Goal: Task Accomplishment & Management: Manage account settings

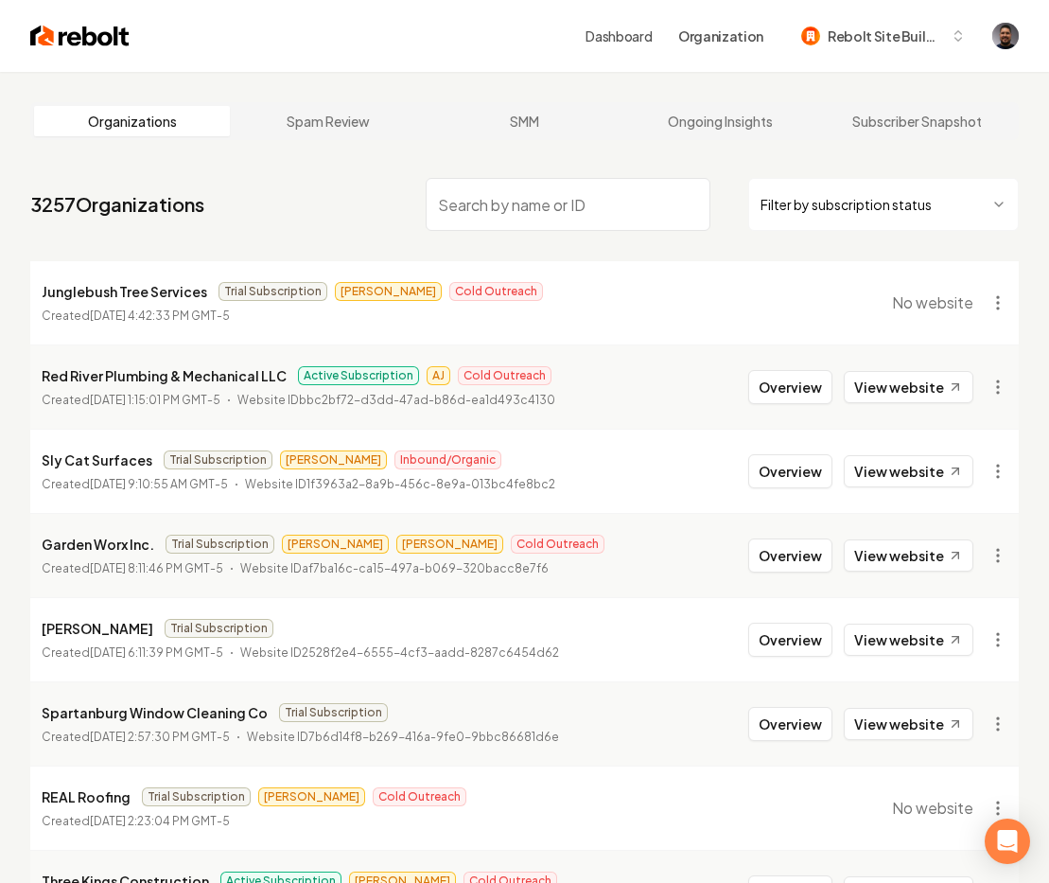
click at [581, 202] on input "search" at bounding box center [568, 204] width 285 height 53
paste input "[PERSON_NAME]"
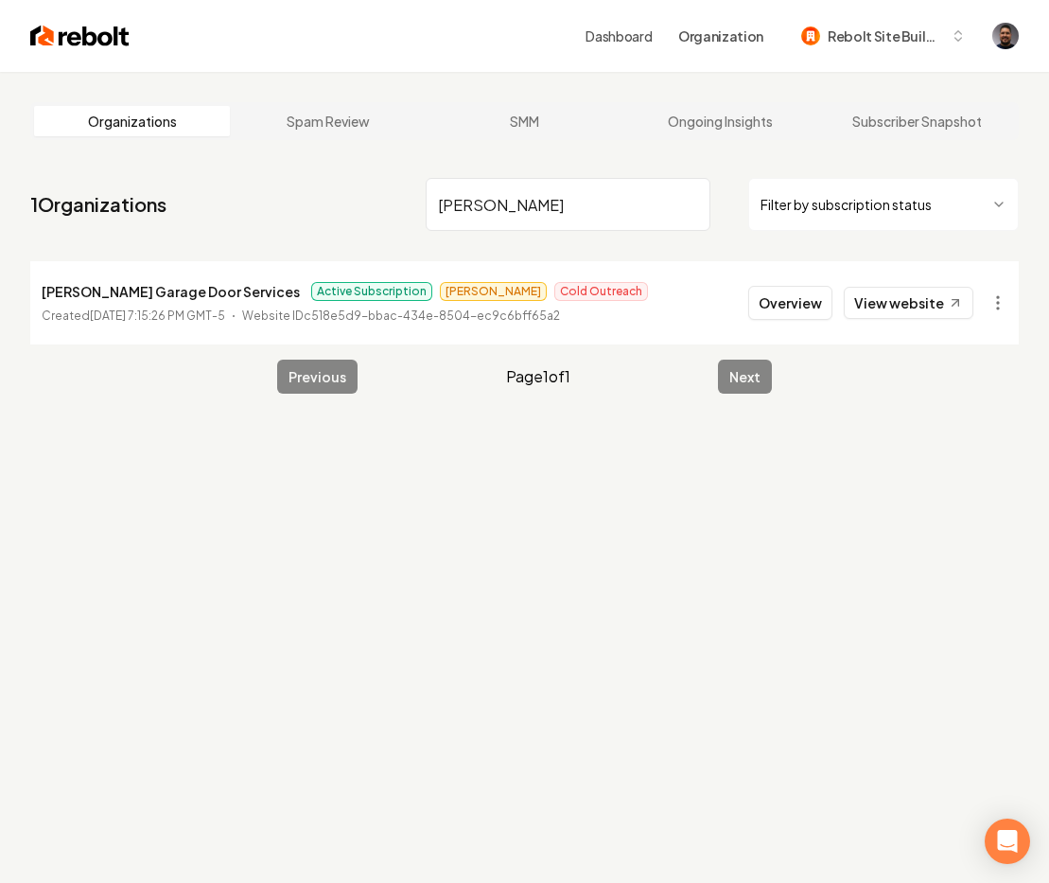
type input "[PERSON_NAME]"
click at [189, 292] on p "Coffman Garage Door Services" at bounding box center [171, 291] width 258 height 23
click at [767, 286] on button "Overview" at bounding box center [791, 303] width 84 height 34
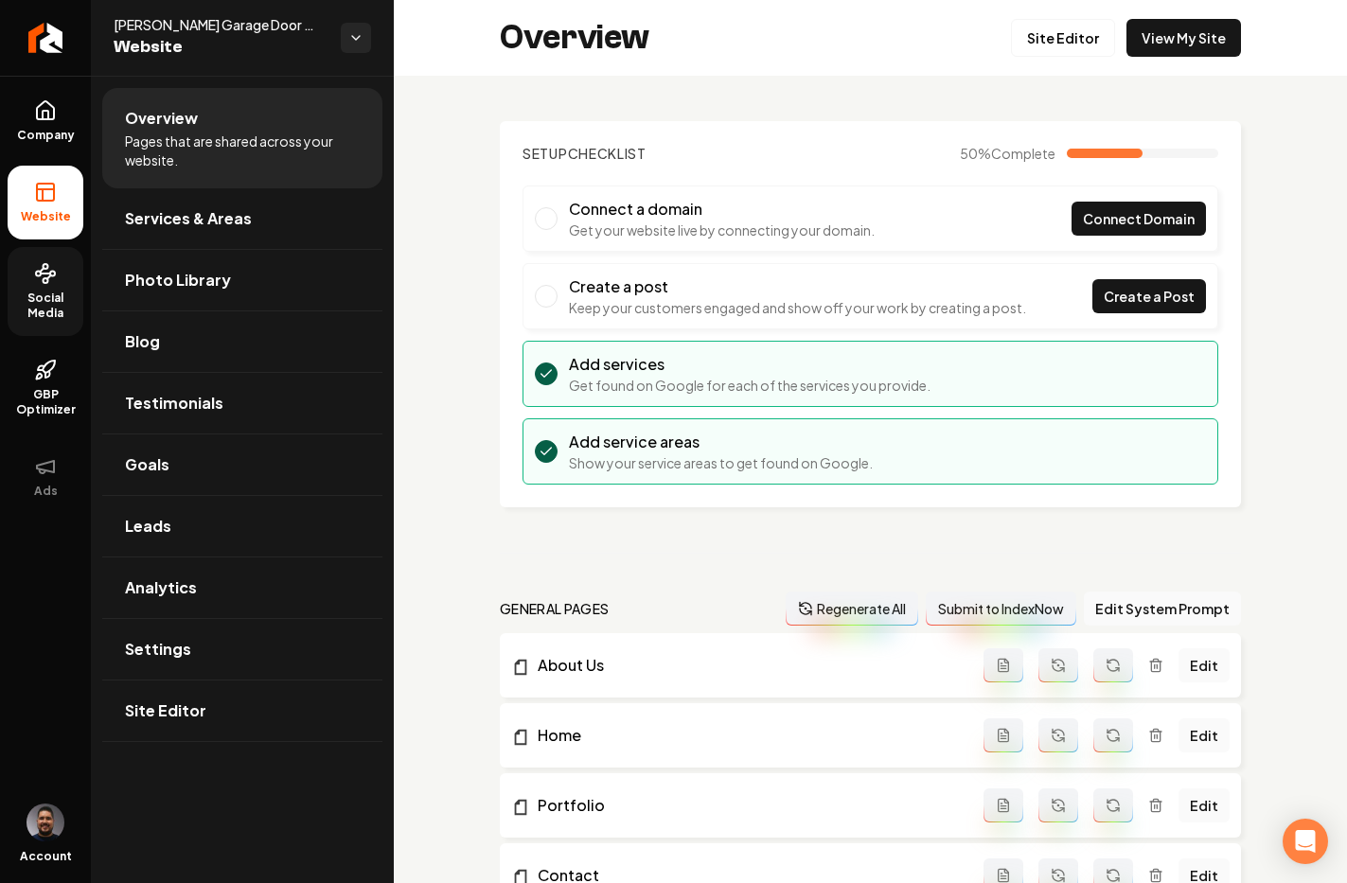
click at [50, 262] on icon at bounding box center [45, 273] width 23 height 23
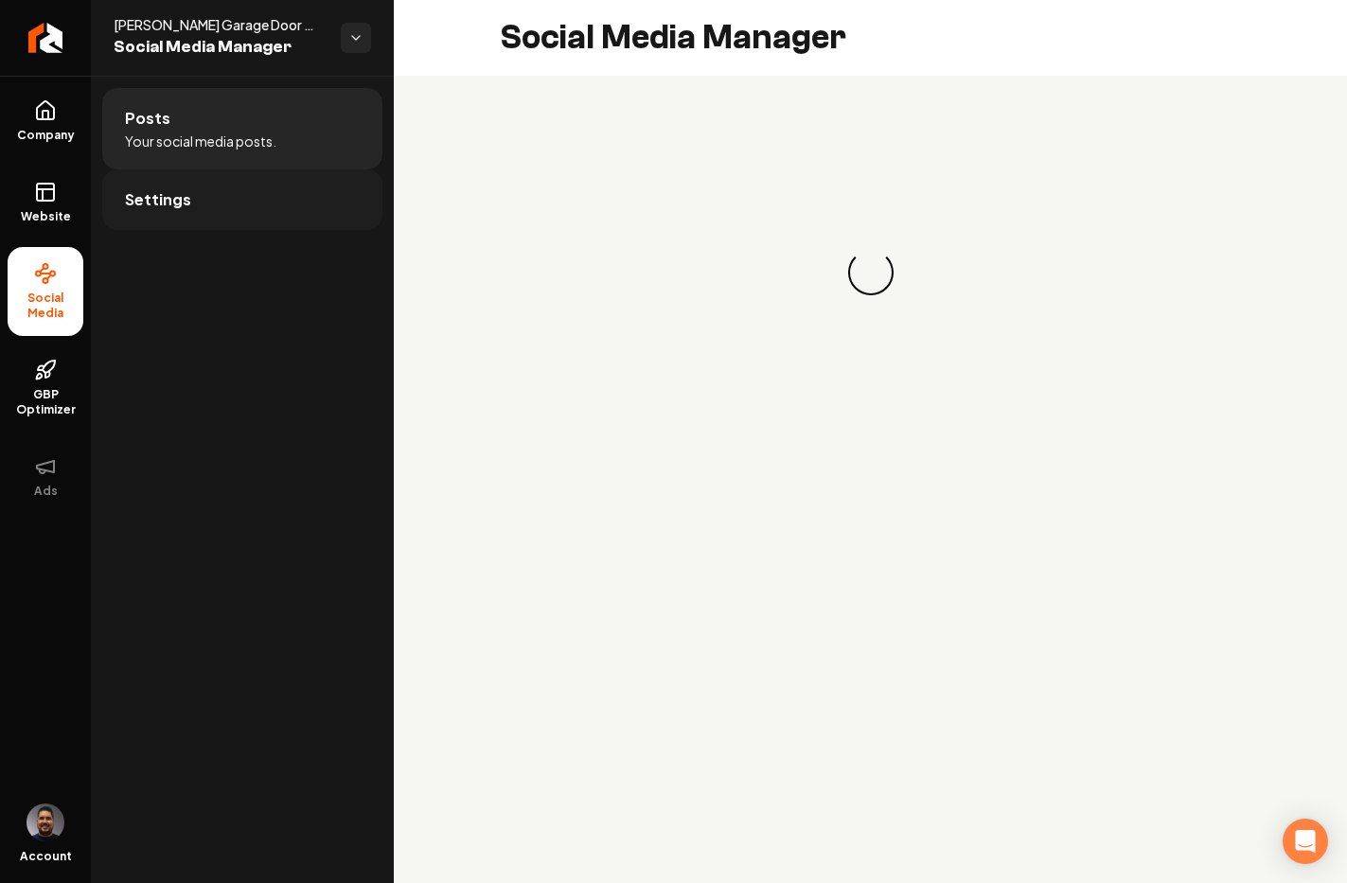
click at [150, 199] on span "Settings" at bounding box center [158, 199] width 66 height 23
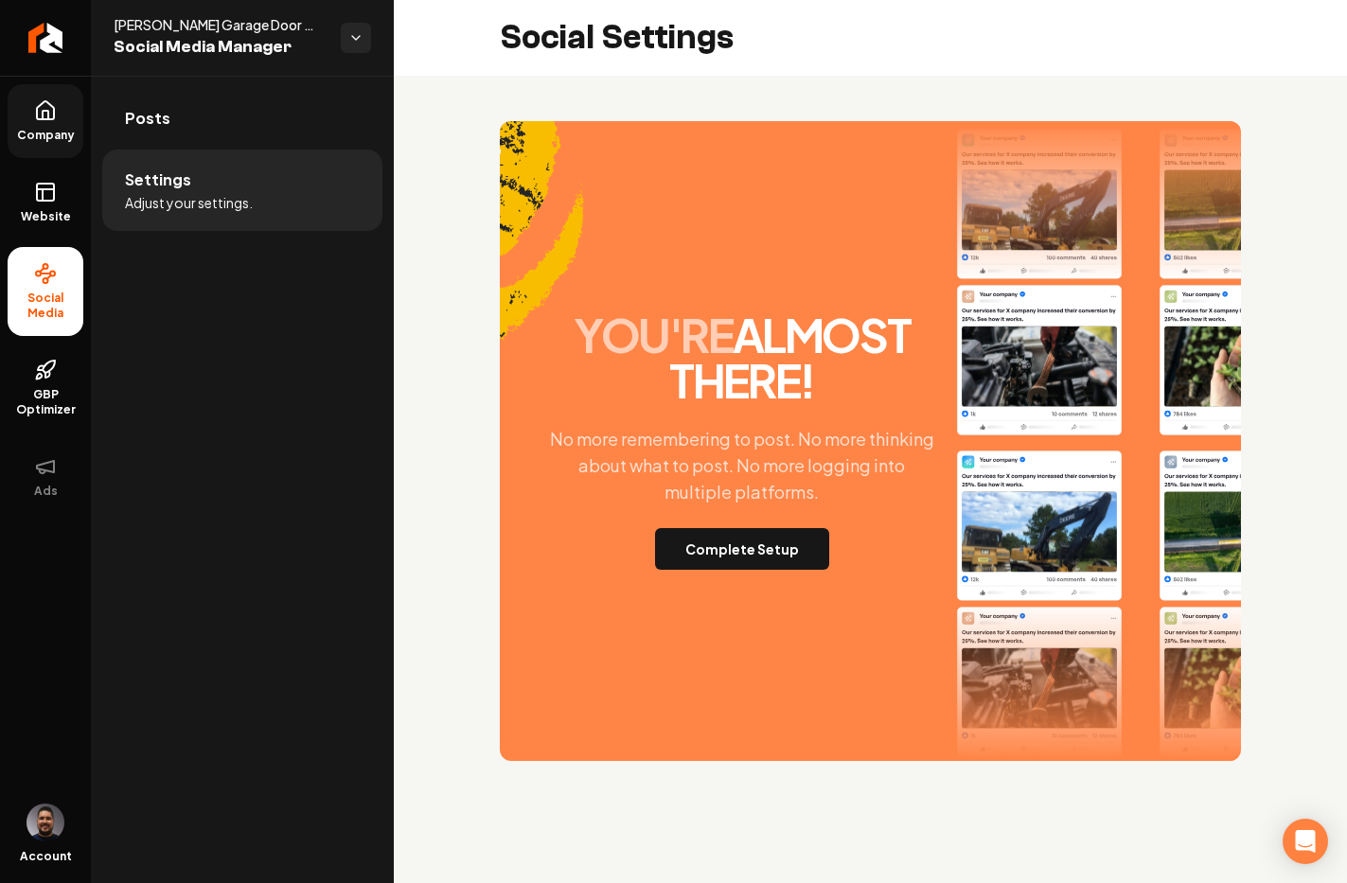
click at [49, 136] on span "Company" at bounding box center [45, 135] width 73 height 15
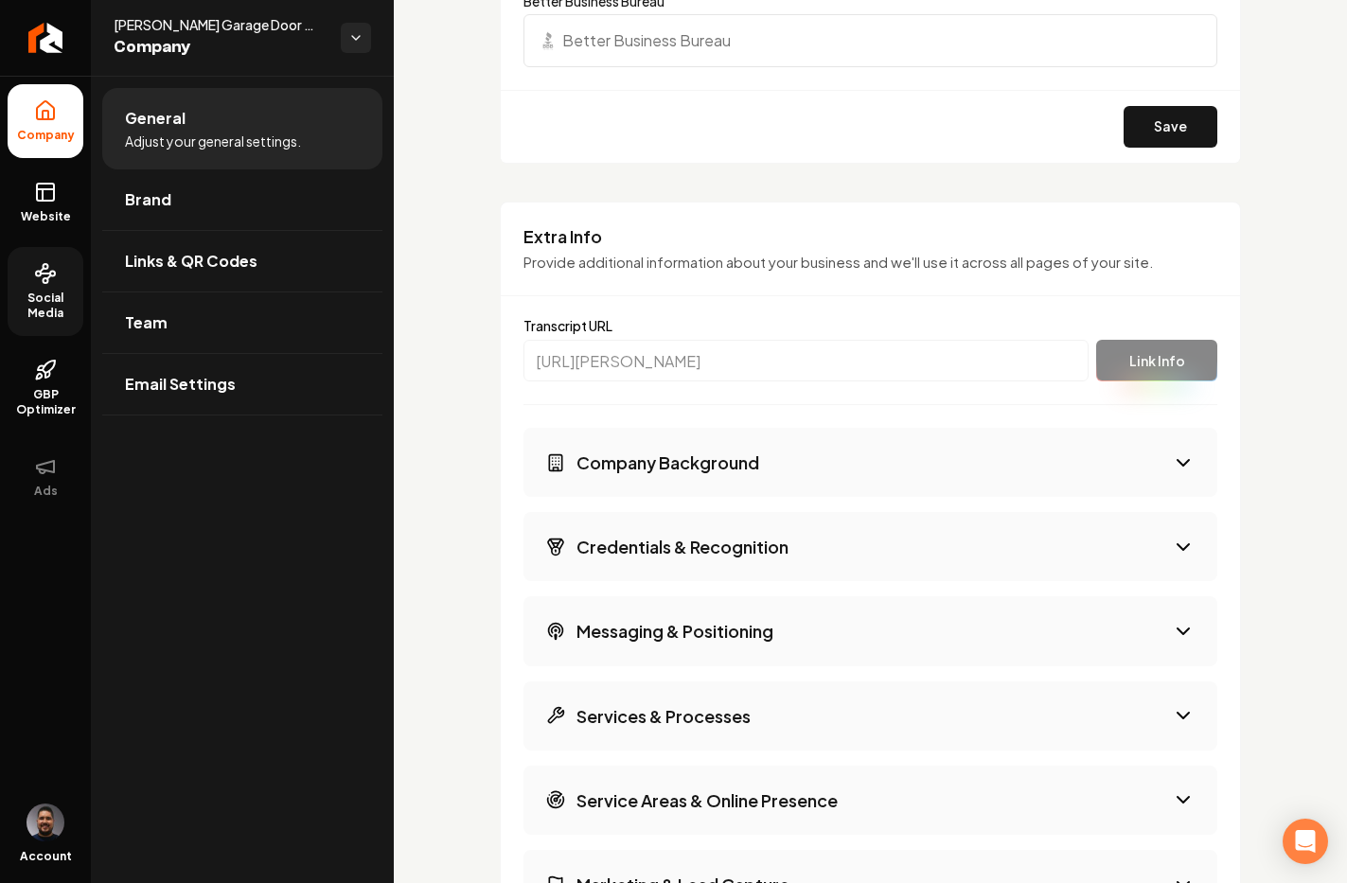
scroll to position [2609, 0]
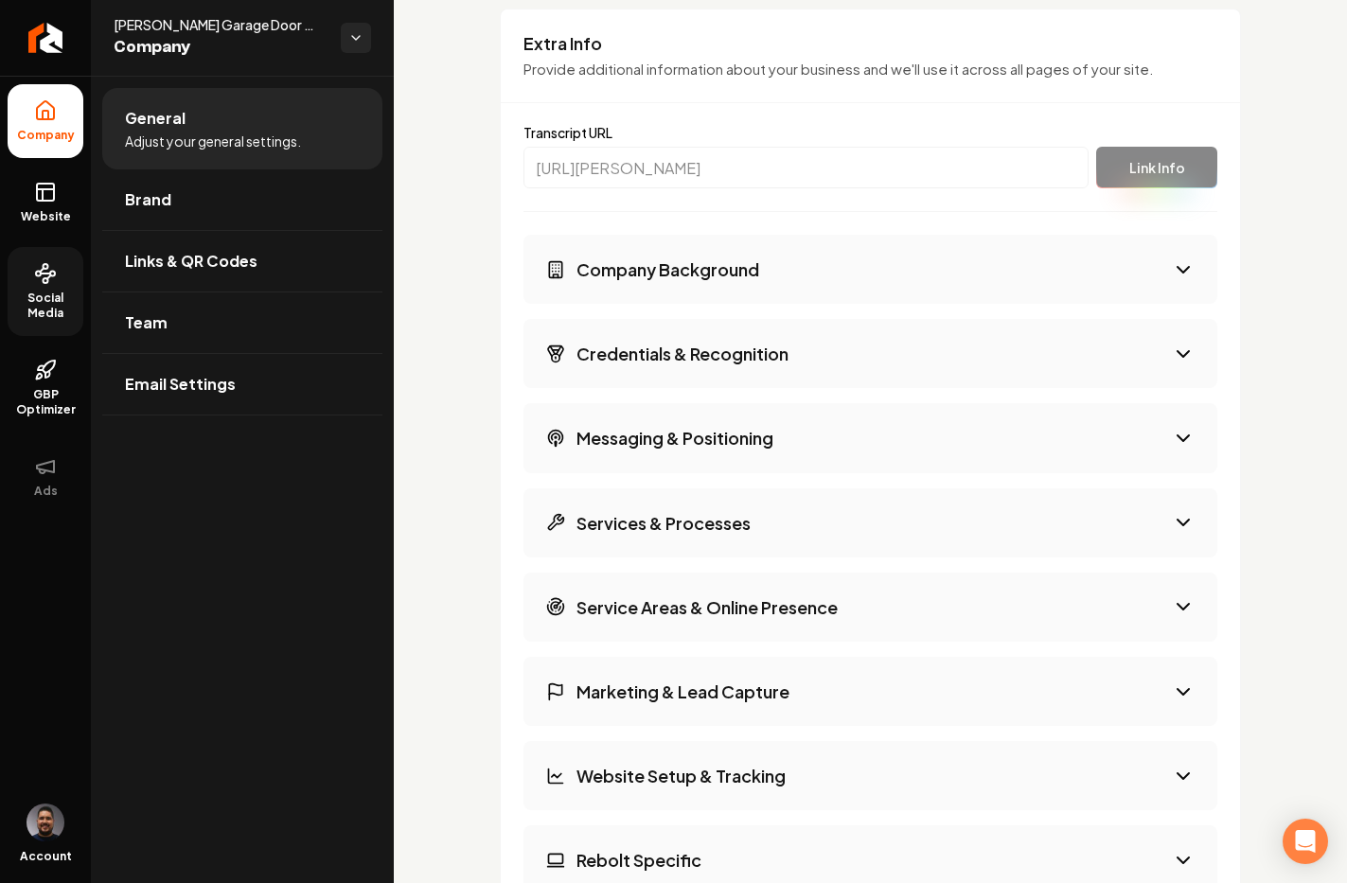
click at [749, 259] on h3 "Company Background" at bounding box center [667, 269] width 183 height 24
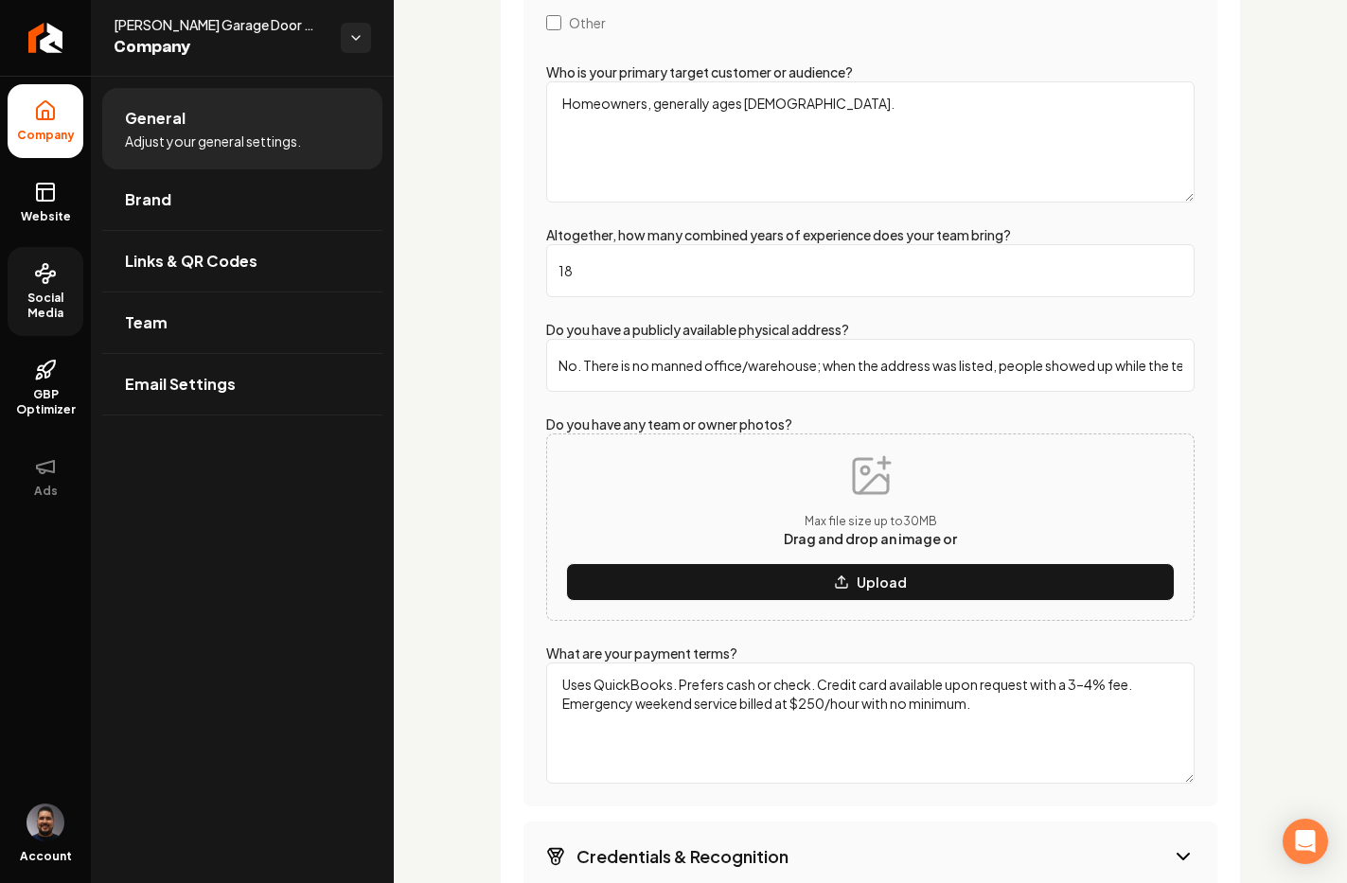
scroll to position [3622, 0]
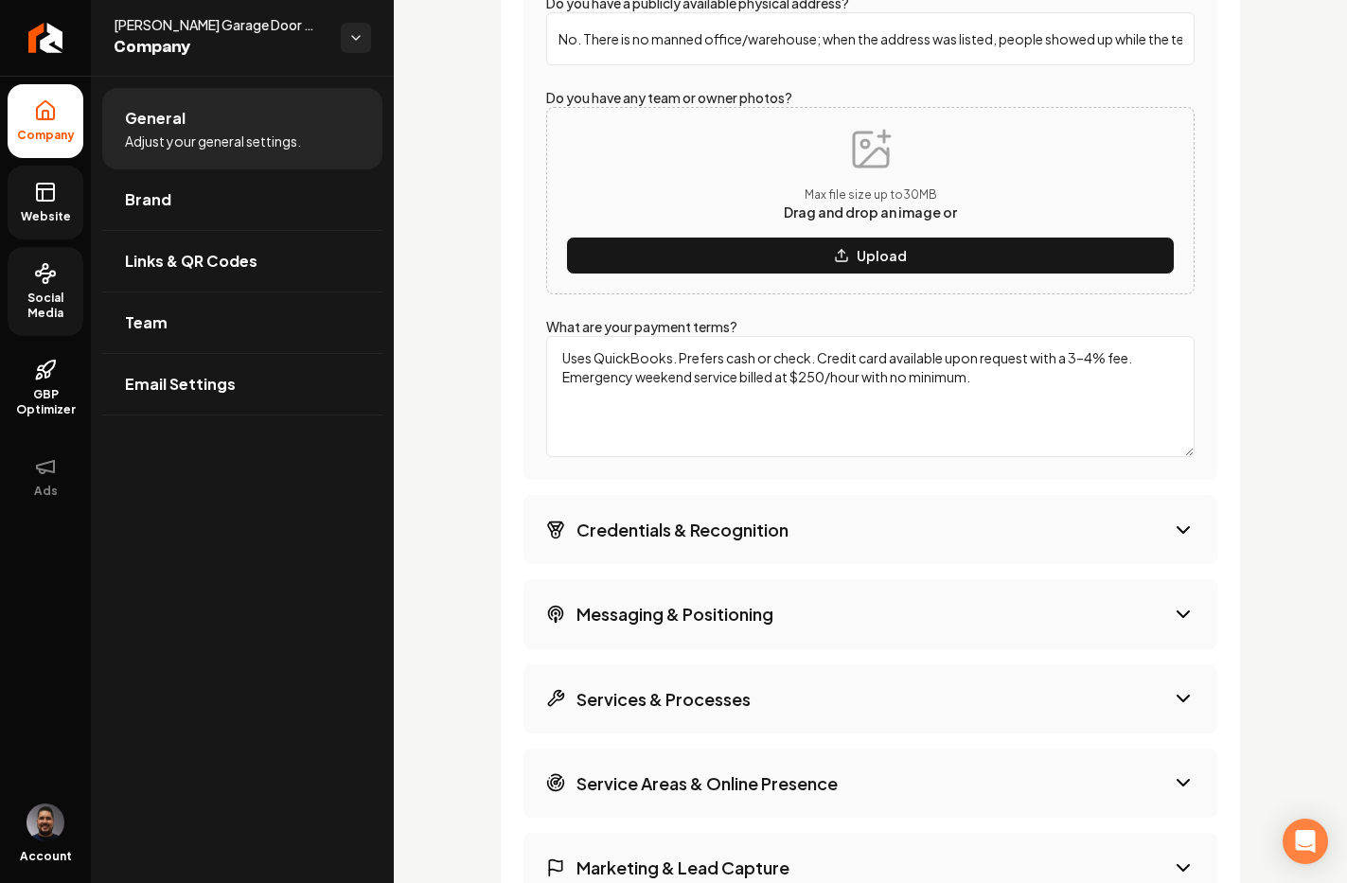
click at [54, 189] on icon at bounding box center [45, 189] width 17 height 0
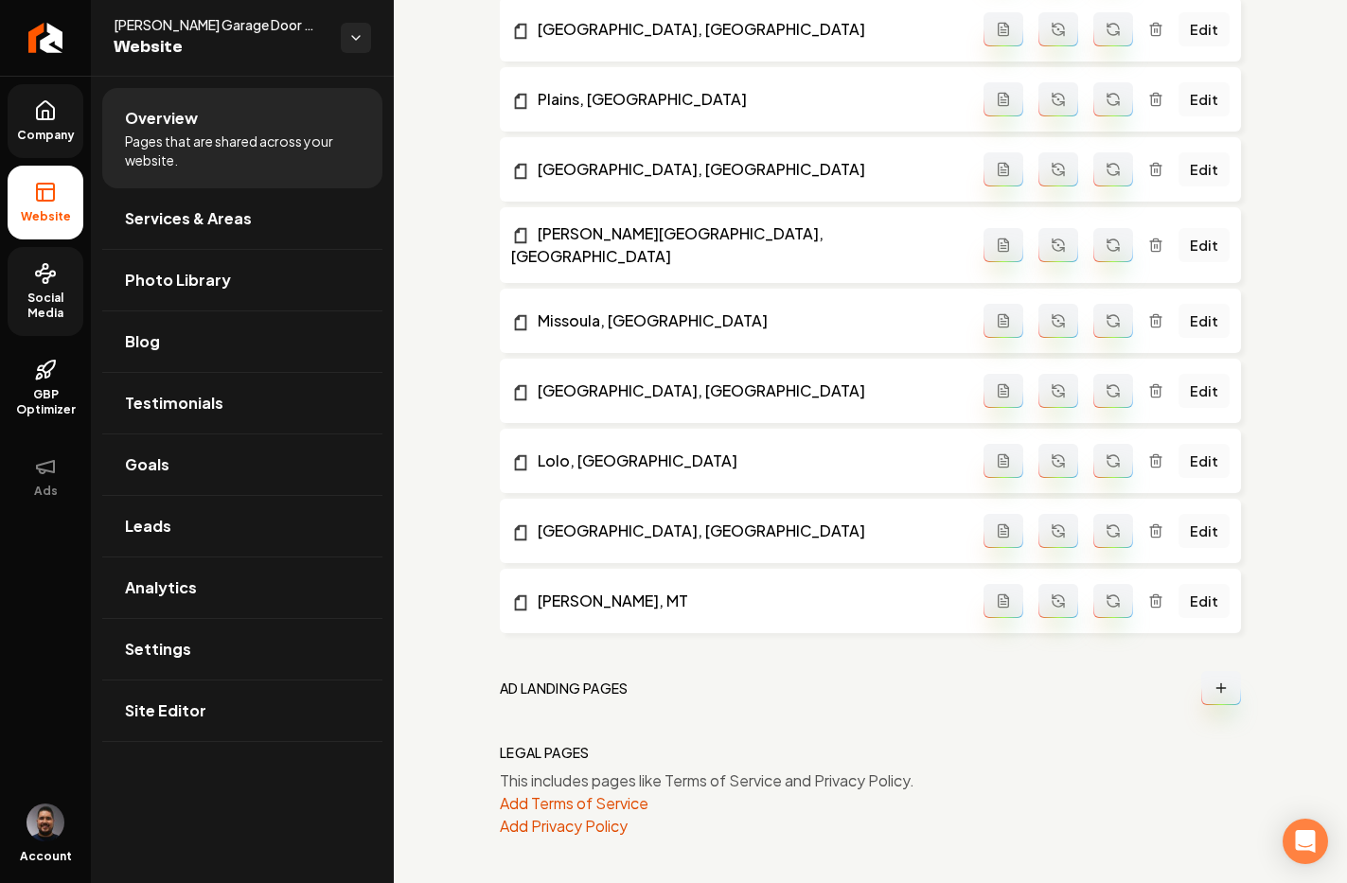
scroll to position [2103, 0]
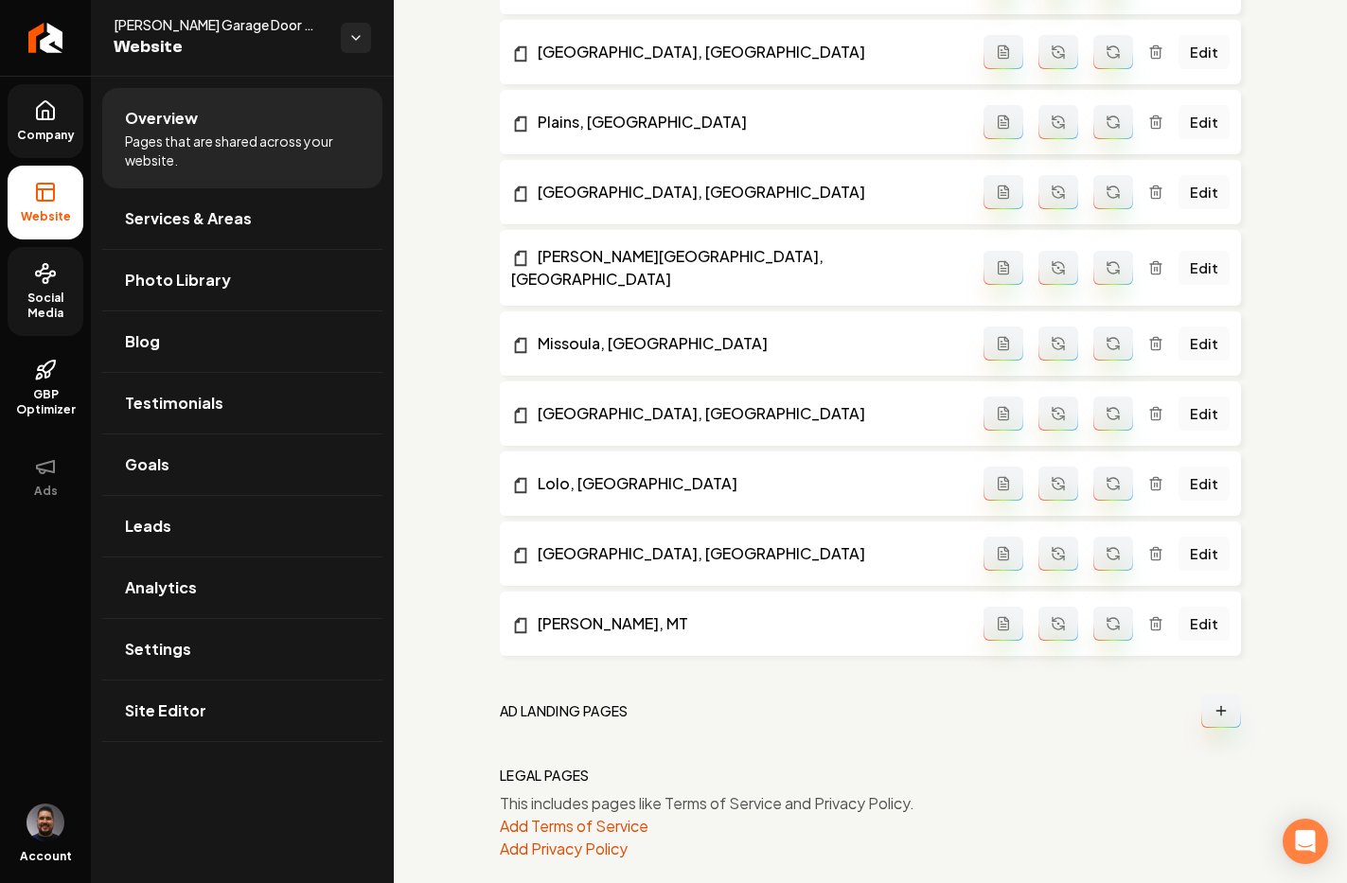
click at [48, 288] on link "Social Media" at bounding box center [46, 291] width 76 height 89
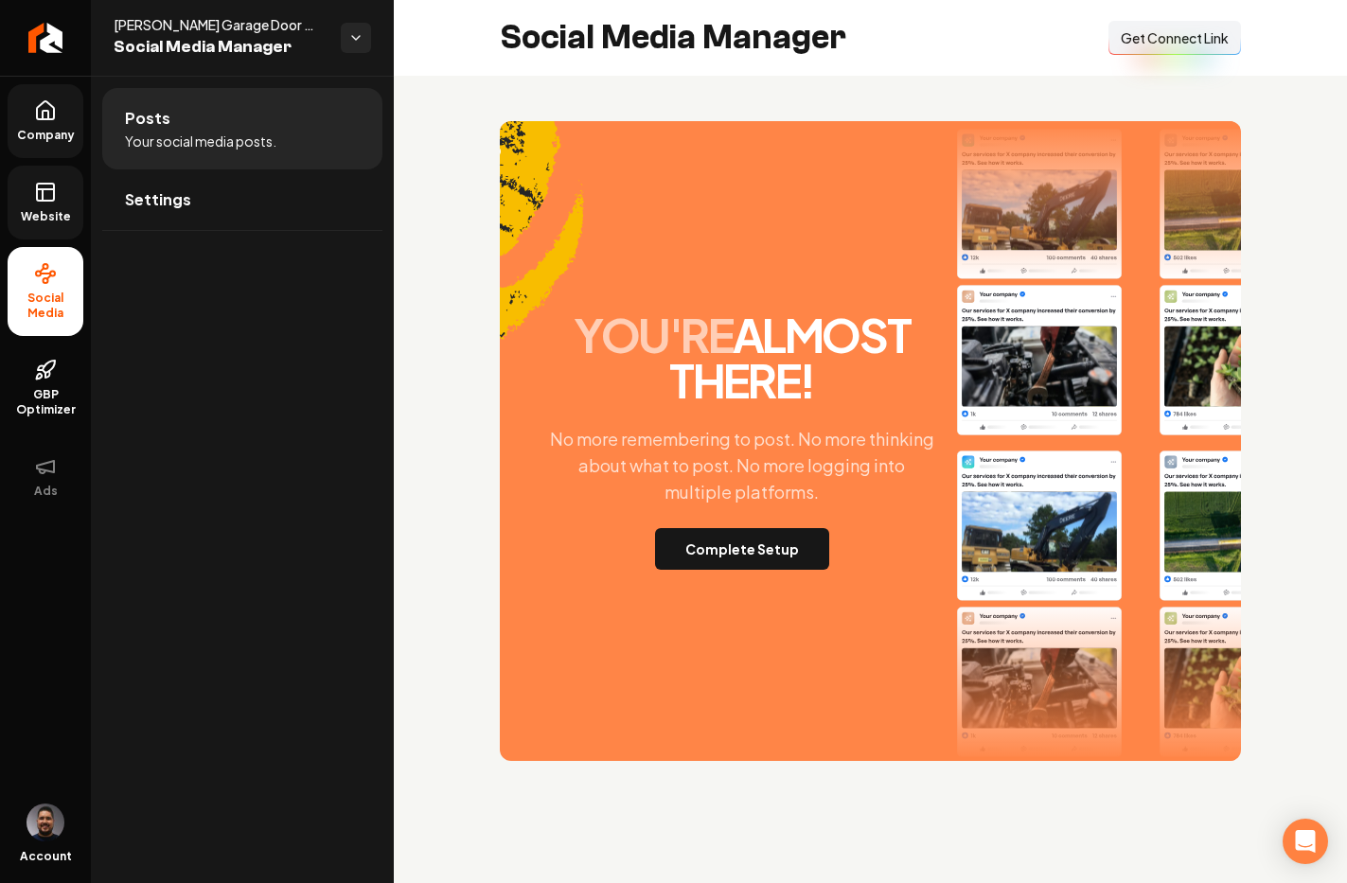
click at [1049, 38] on span "Get Connect Link" at bounding box center [1174, 37] width 108 height 19
click at [171, 205] on span "Settings" at bounding box center [158, 199] width 66 height 23
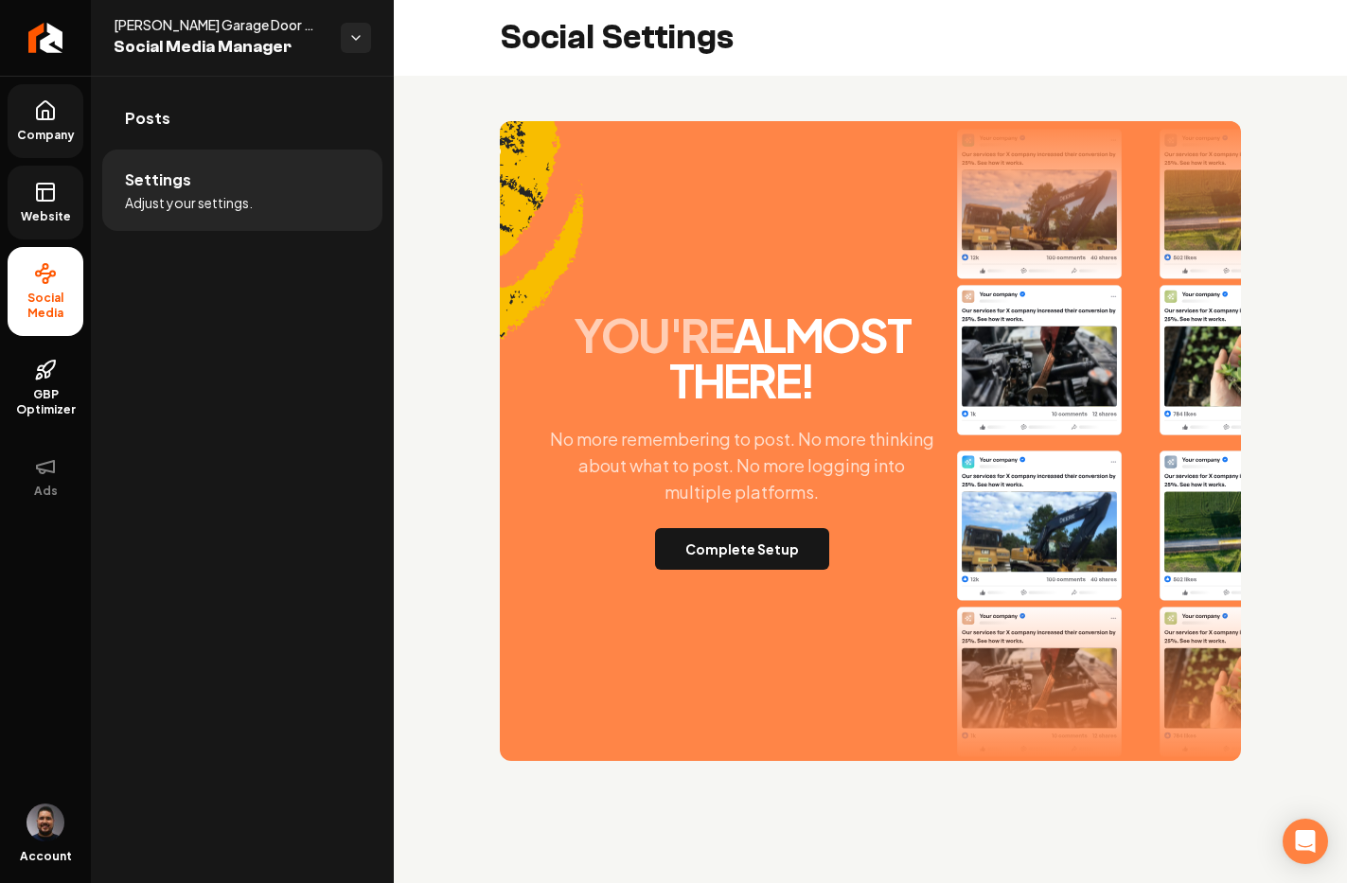
click at [192, 185] on li "Settings Adjust your settings." at bounding box center [242, 190] width 280 height 81
click at [711, 555] on button "Complete Setup" at bounding box center [742, 549] width 174 height 42
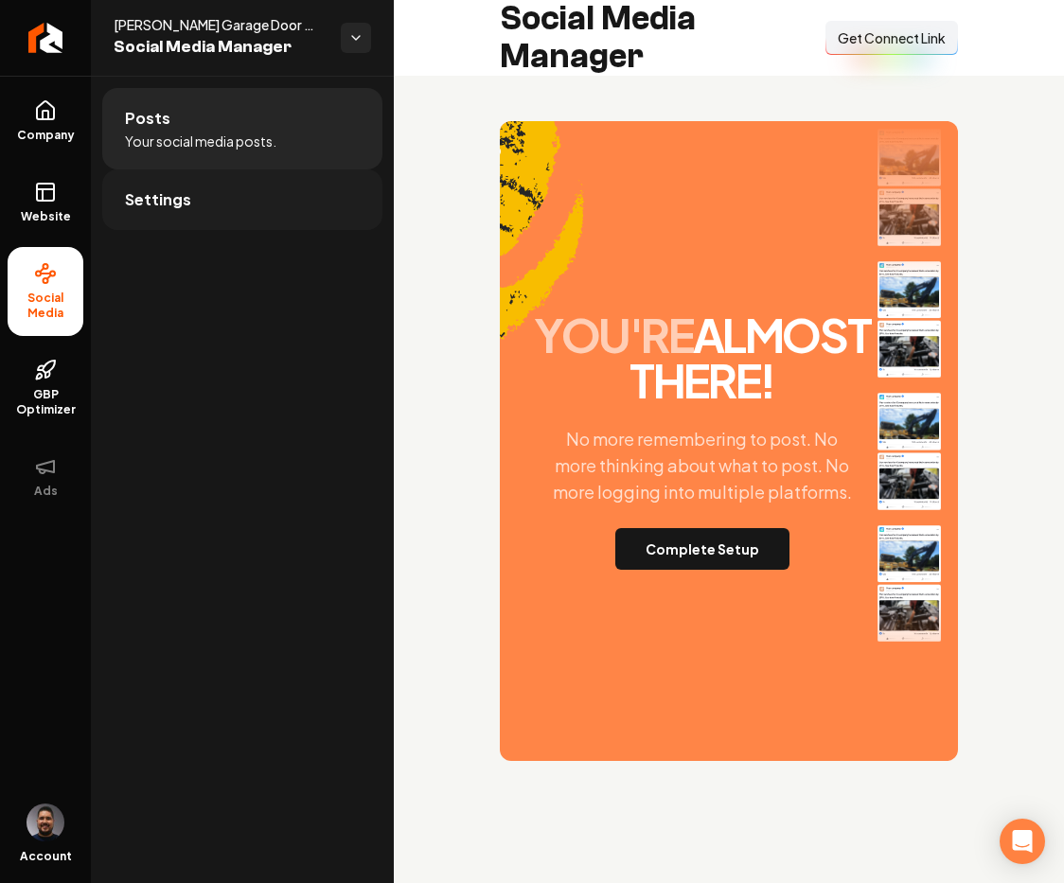
click at [272, 209] on link "Settings" at bounding box center [242, 199] width 280 height 61
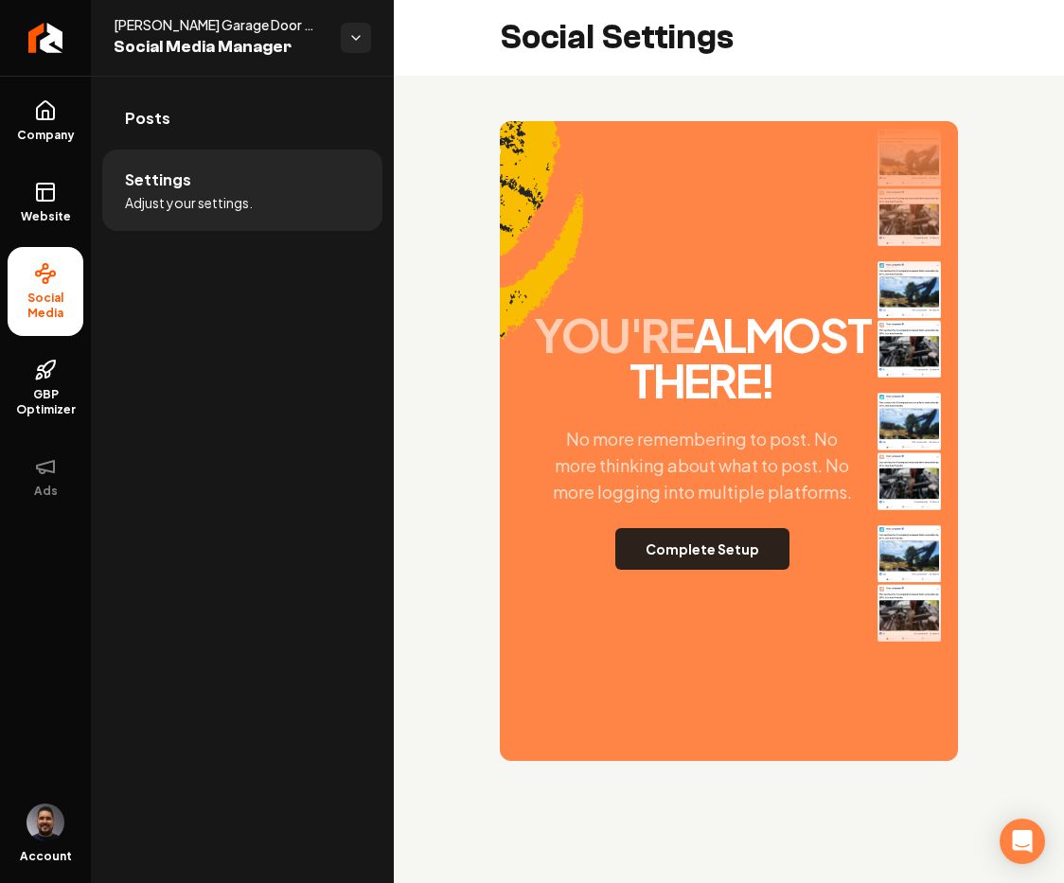
click at [691, 570] on button "Complete Setup" at bounding box center [702, 549] width 174 height 42
click at [58, 134] on span "Company" at bounding box center [45, 135] width 73 height 15
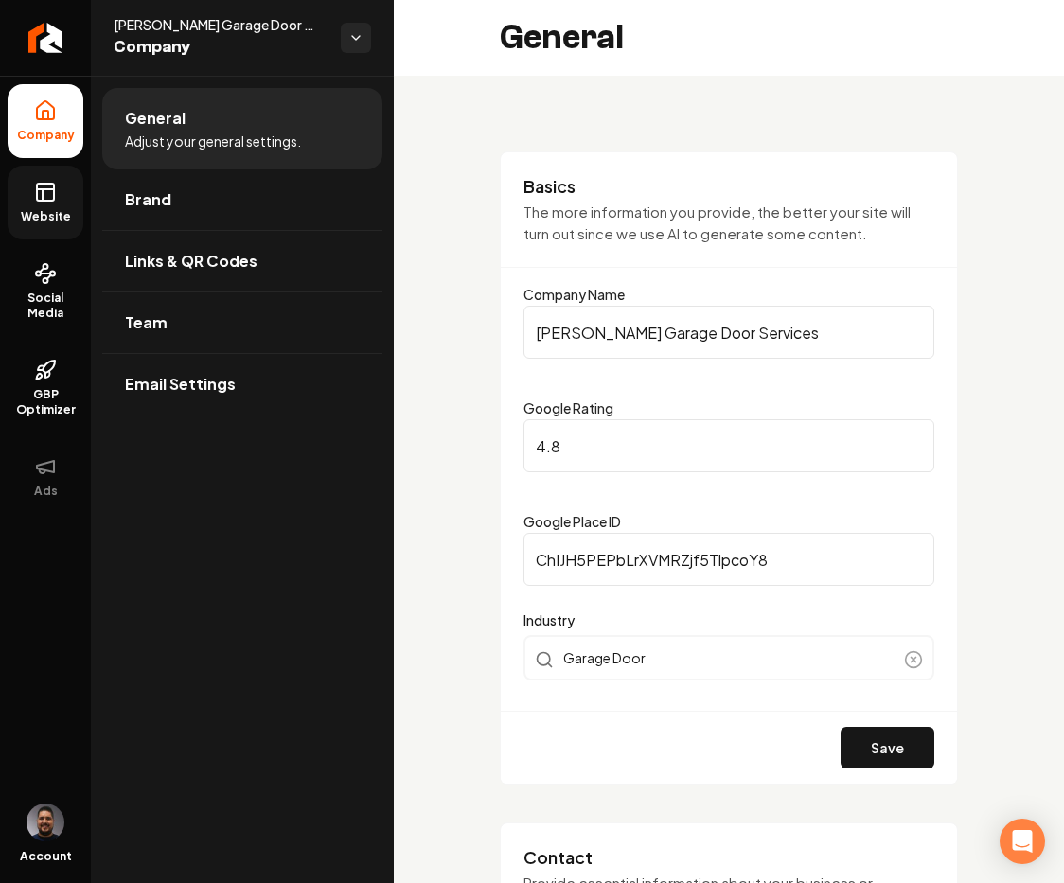
click at [52, 190] on icon at bounding box center [45, 192] width 23 height 23
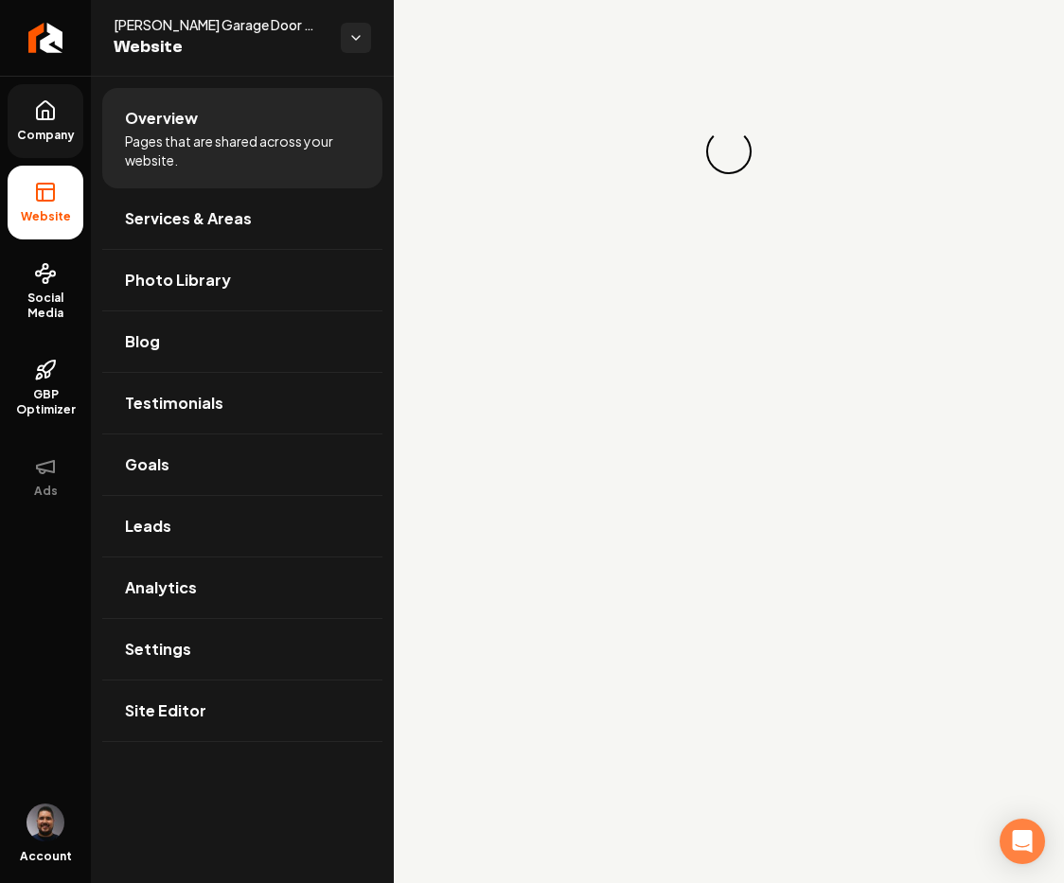
click at [44, 114] on icon at bounding box center [45, 110] width 23 height 23
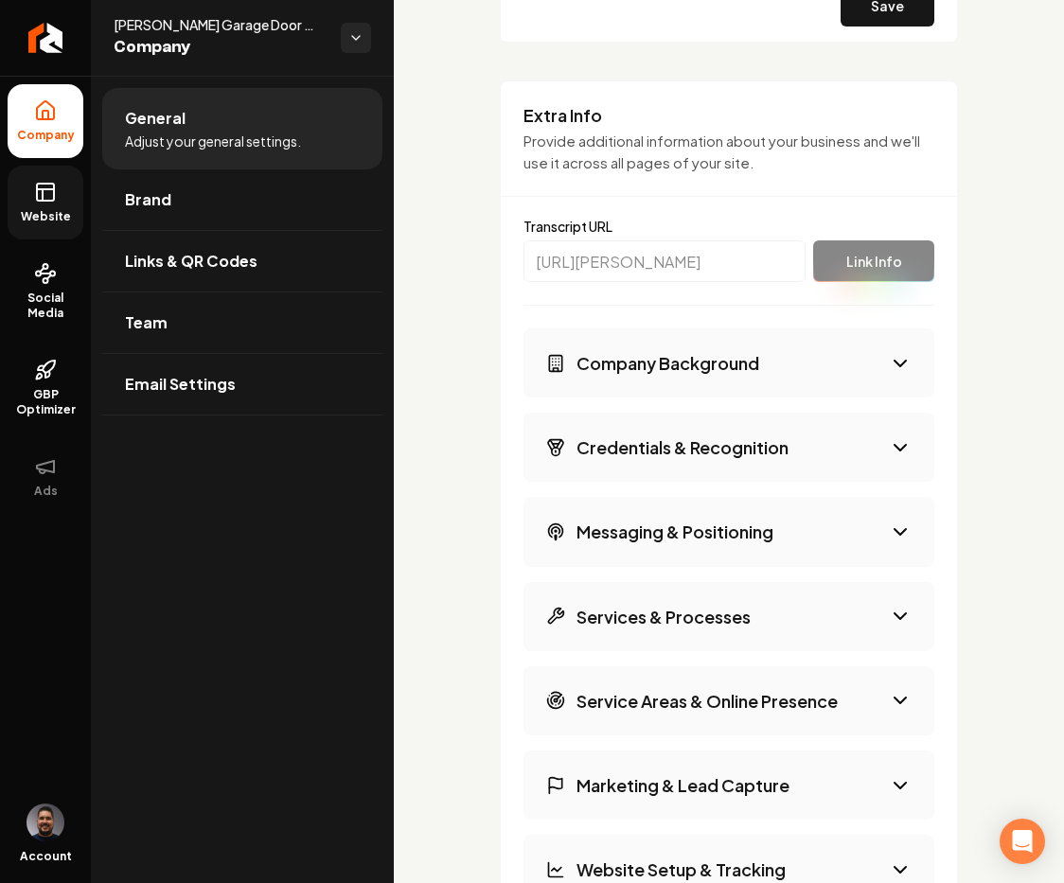
scroll to position [2526, 0]
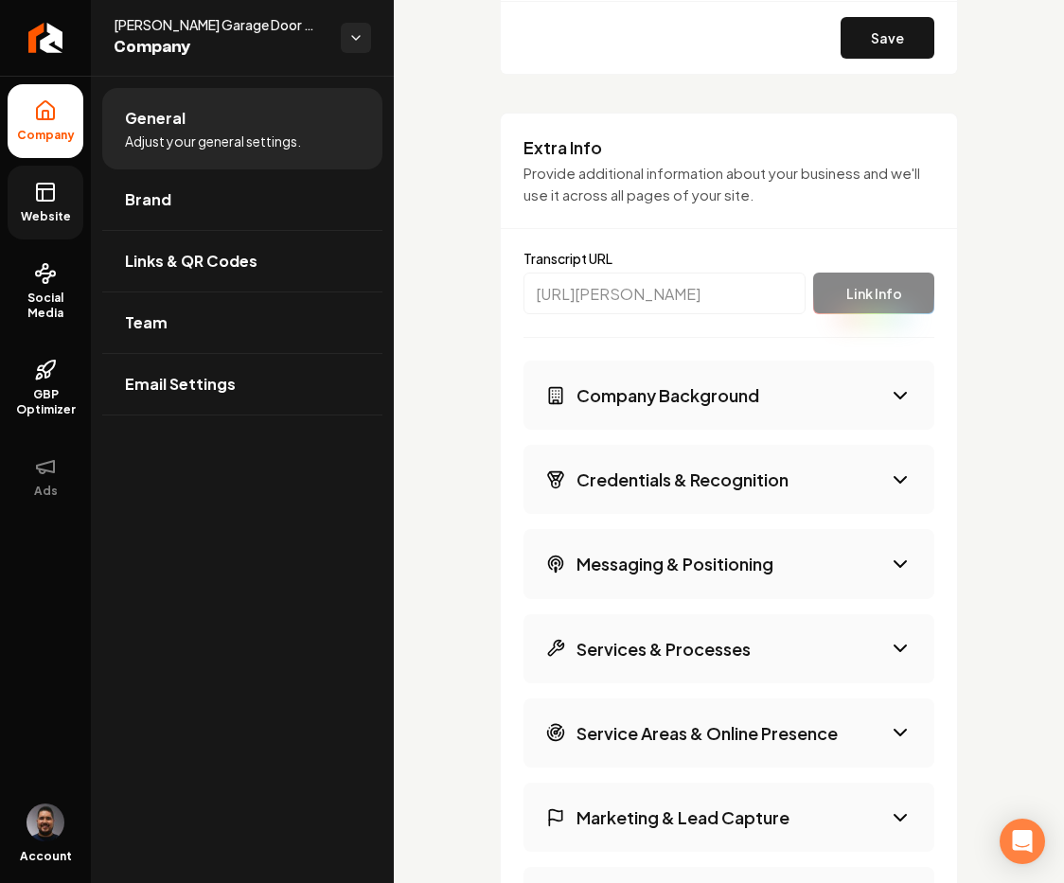
click at [751, 478] on h3 "Credentials & Recognition" at bounding box center [682, 479] width 212 height 24
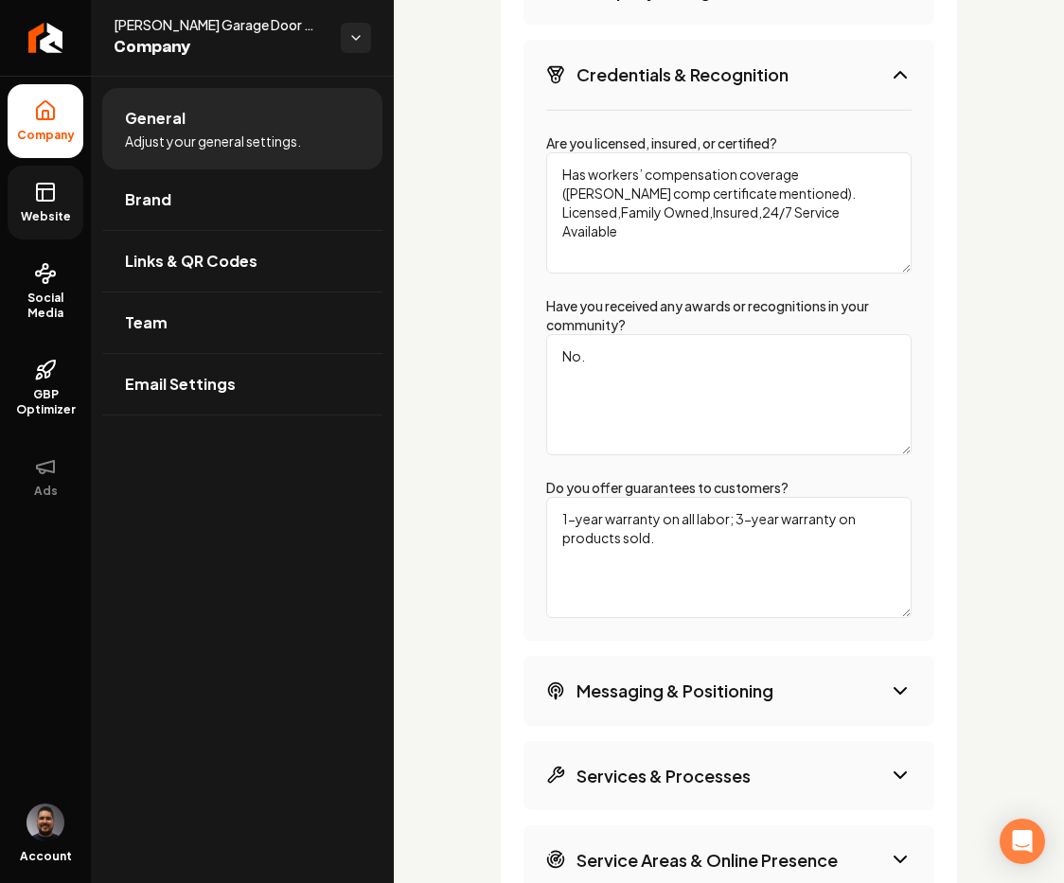
scroll to position [3494, 0]
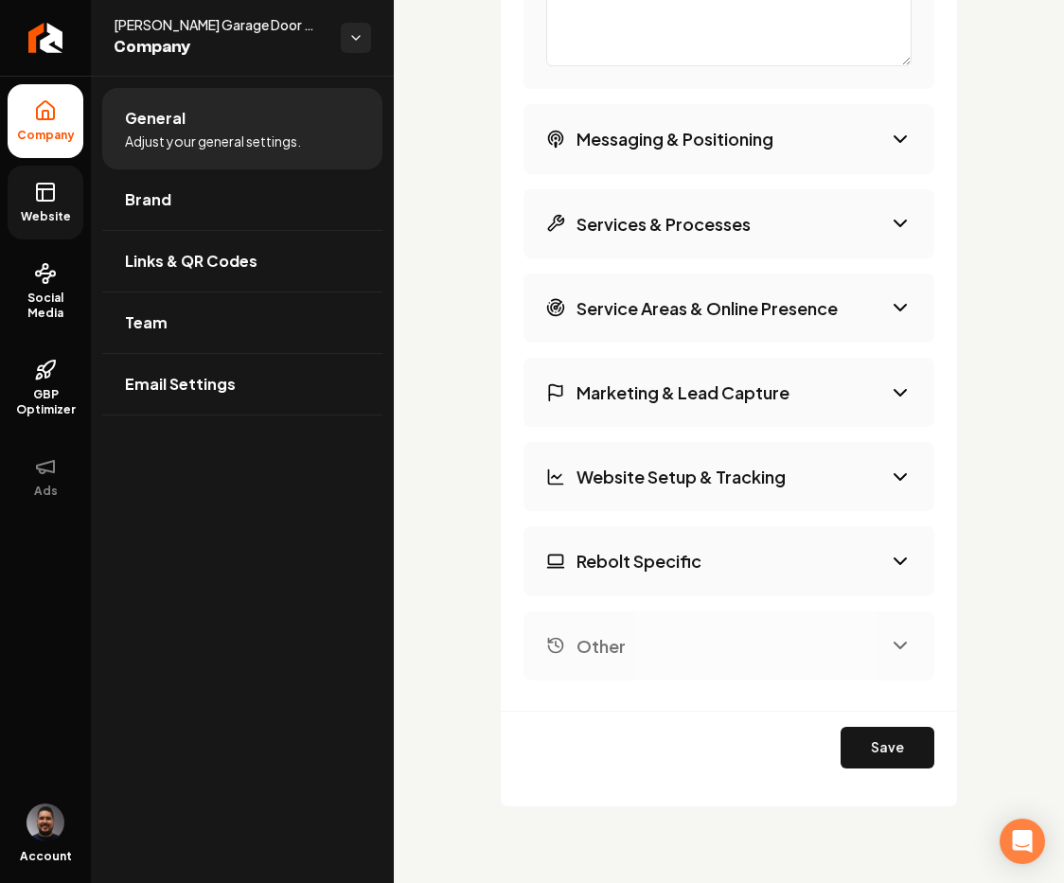
click at [808, 136] on button "Messaging & Positioning" at bounding box center [728, 138] width 411 height 69
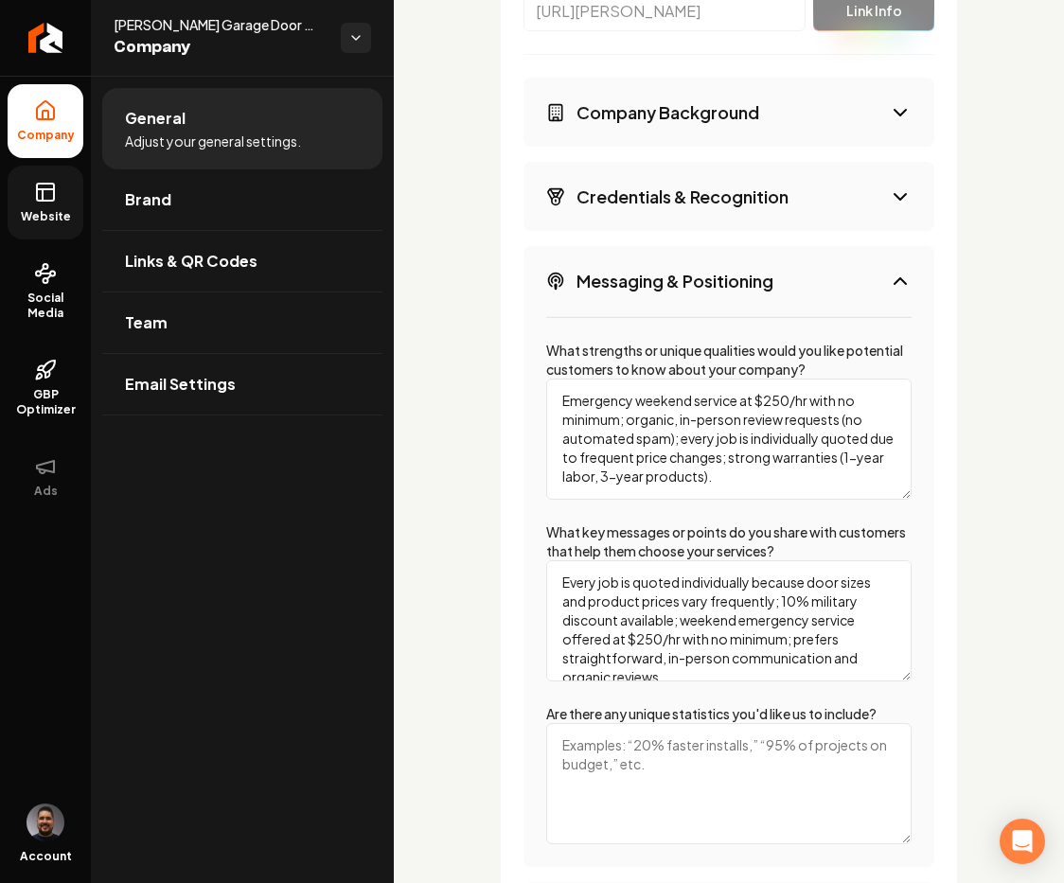
scroll to position [3136, 0]
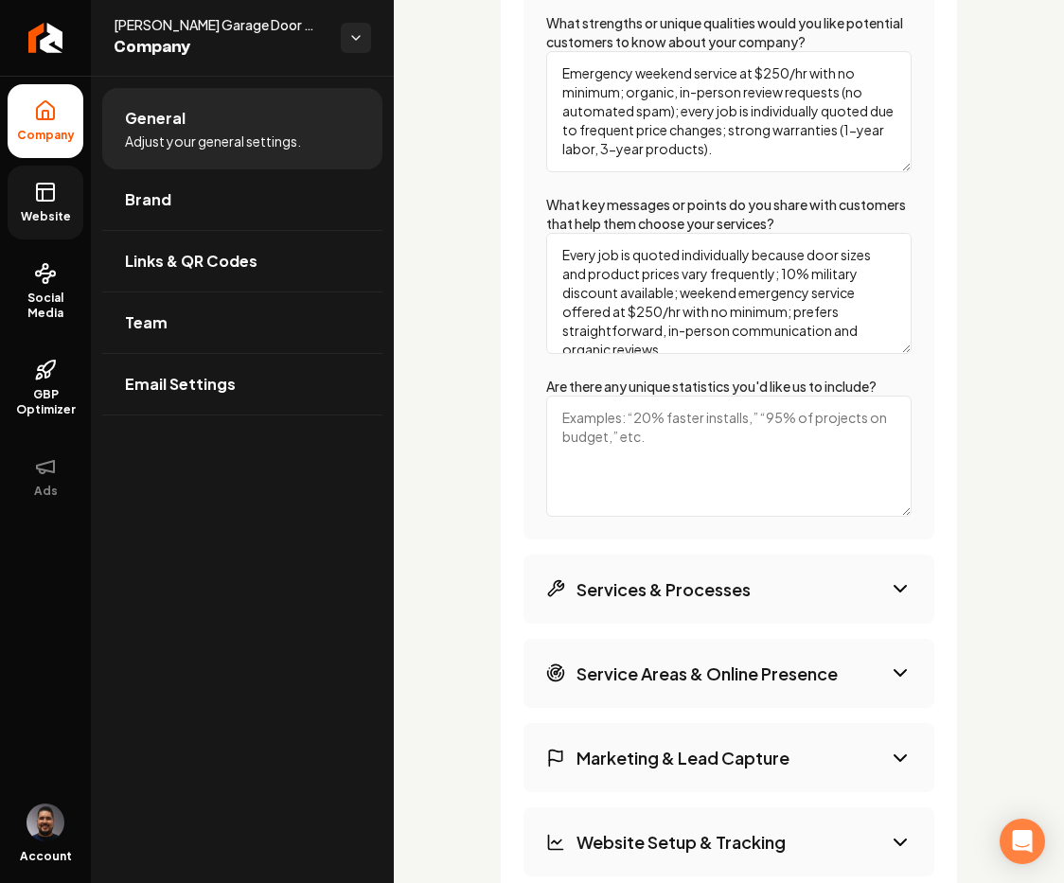
click at [741, 599] on h3 "Services & Processes" at bounding box center [663, 589] width 174 height 24
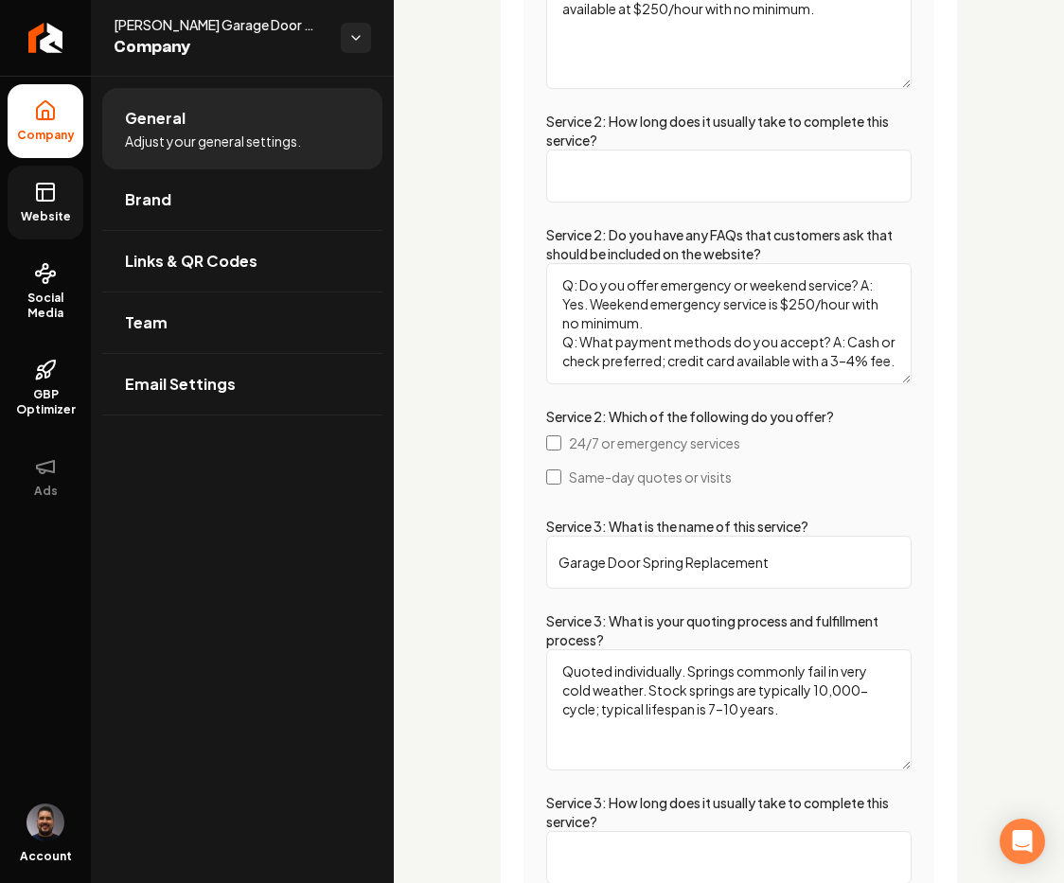
scroll to position [4126, 0]
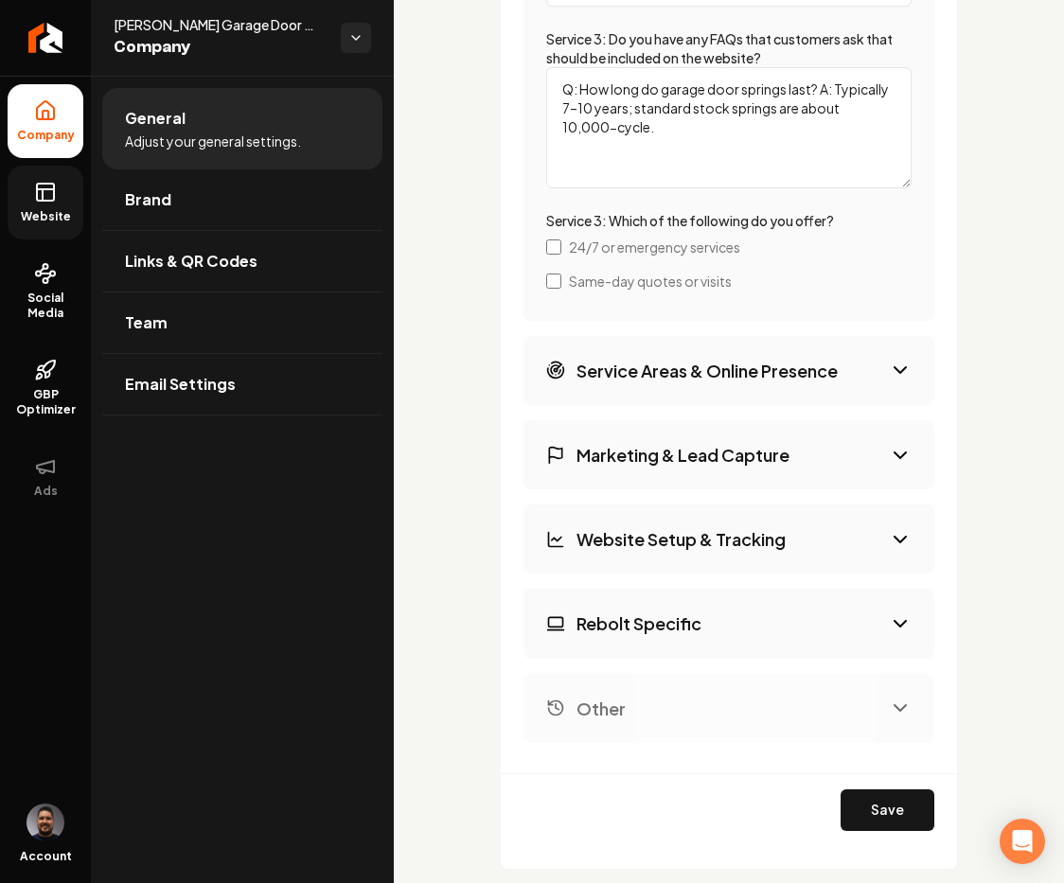
click at [756, 382] on h3 "Service Areas & Online Presence" at bounding box center [706, 371] width 261 height 24
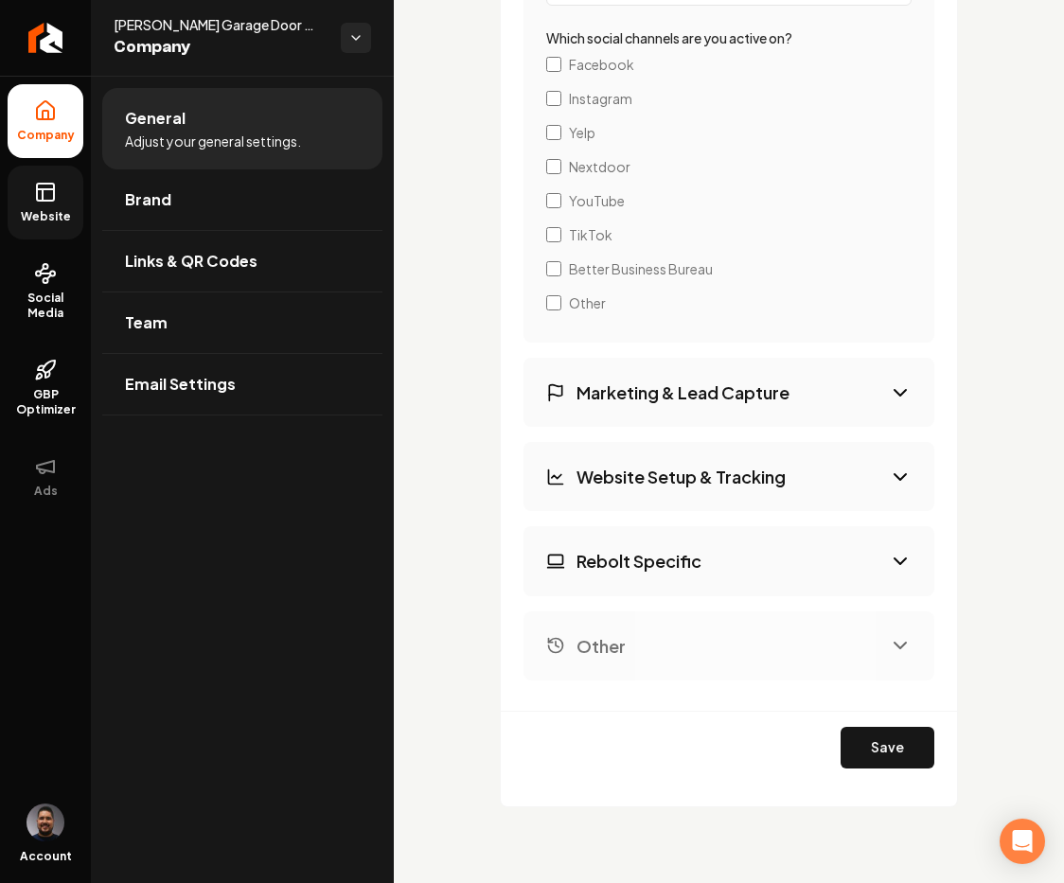
scroll to position [2962, 0]
click at [723, 374] on button "Marketing & Lead Capture" at bounding box center [728, 392] width 411 height 69
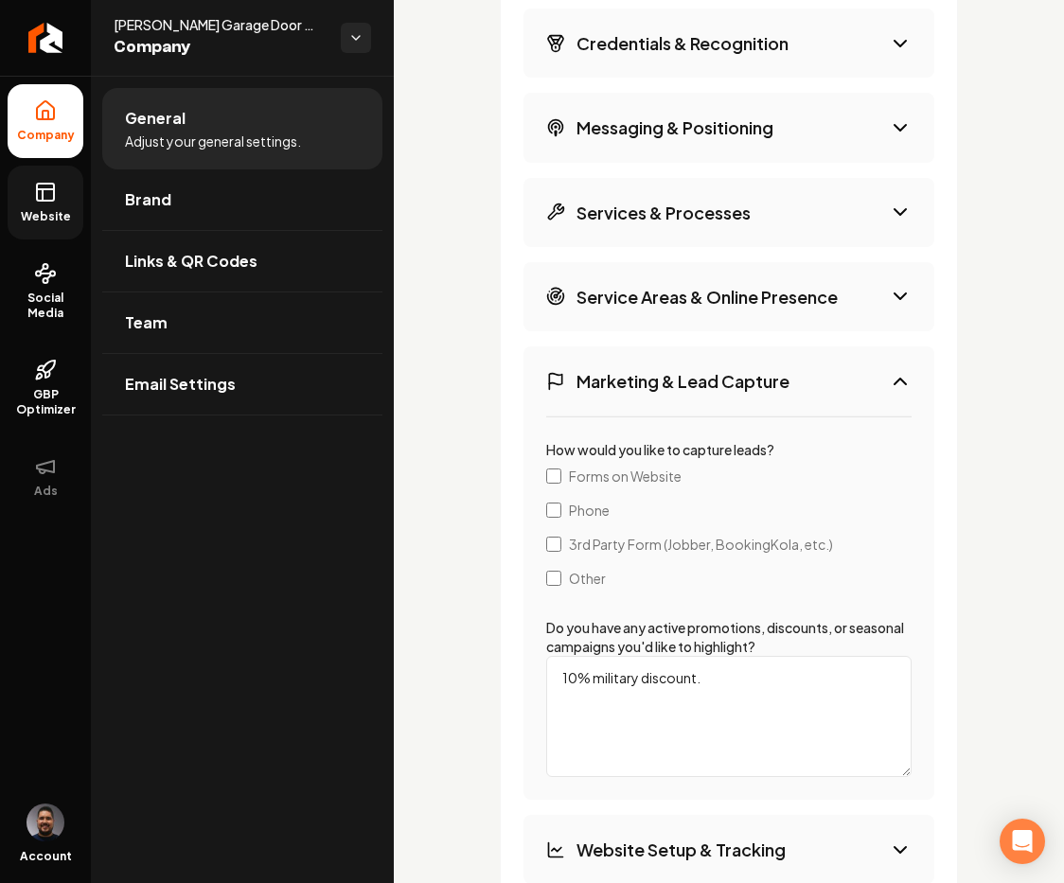
scroll to position [3306, 0]
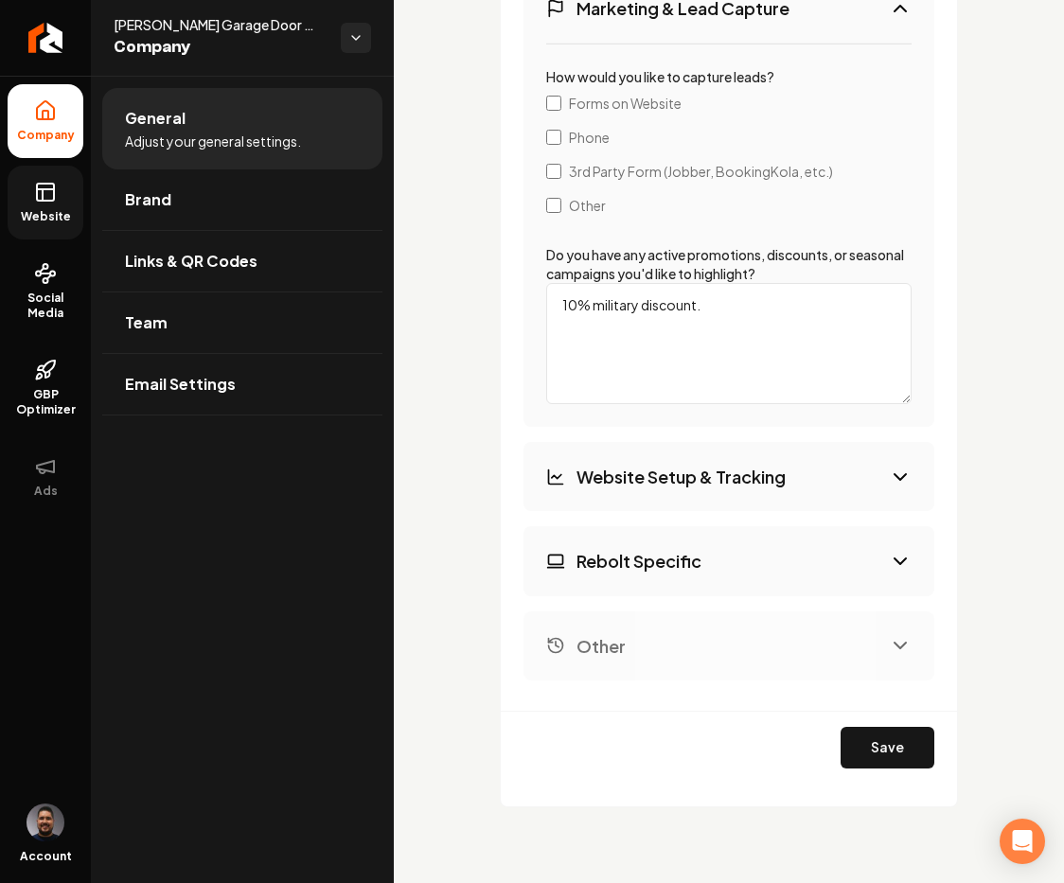
click at [797, 481] on button "Website Setup & Tracking" at bounding box center [728, 476] width 411 height 69
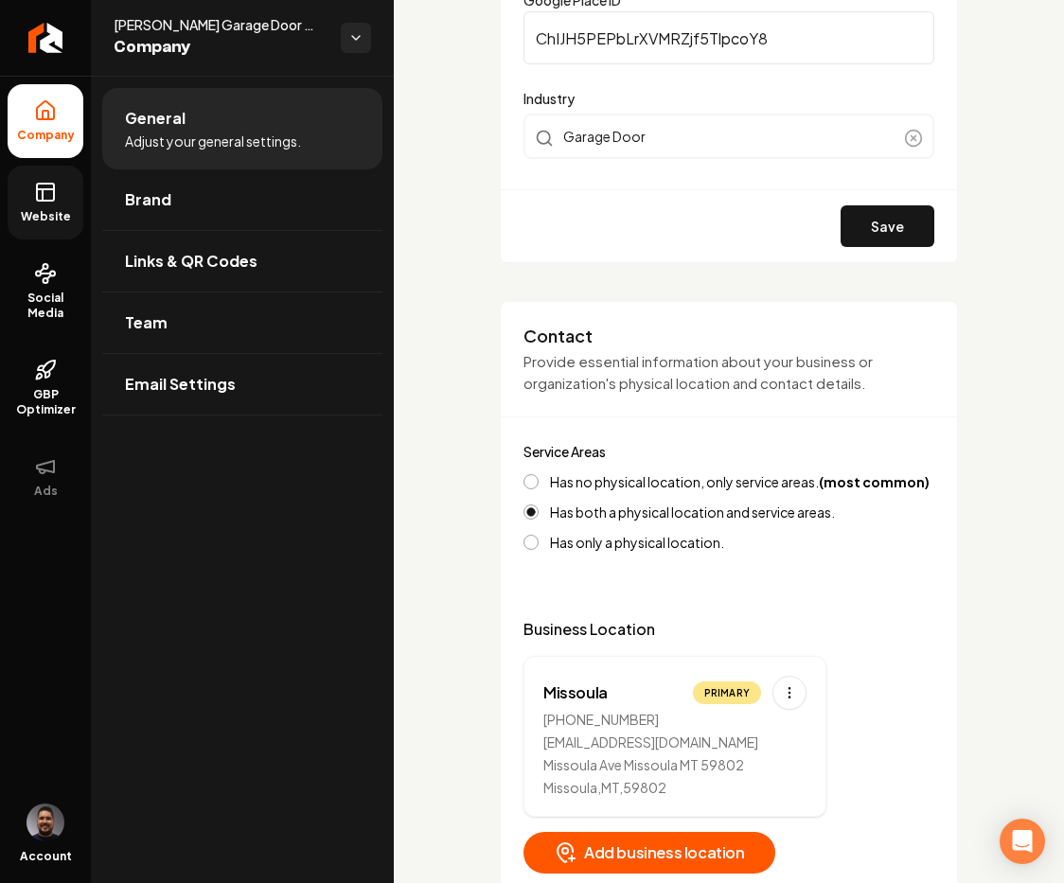
scroll to position [0, 0]
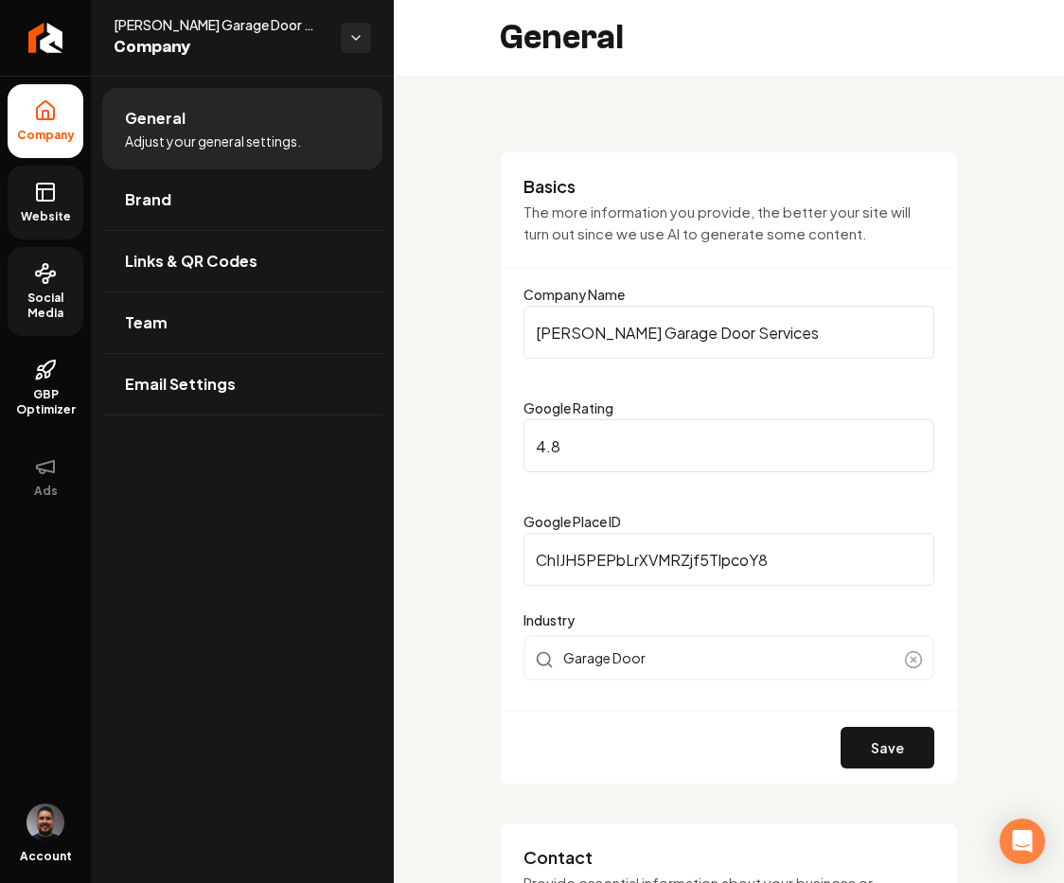
click at [62, 273] on link "Social Media" at bounding box center [46, 291] width 76 height 89
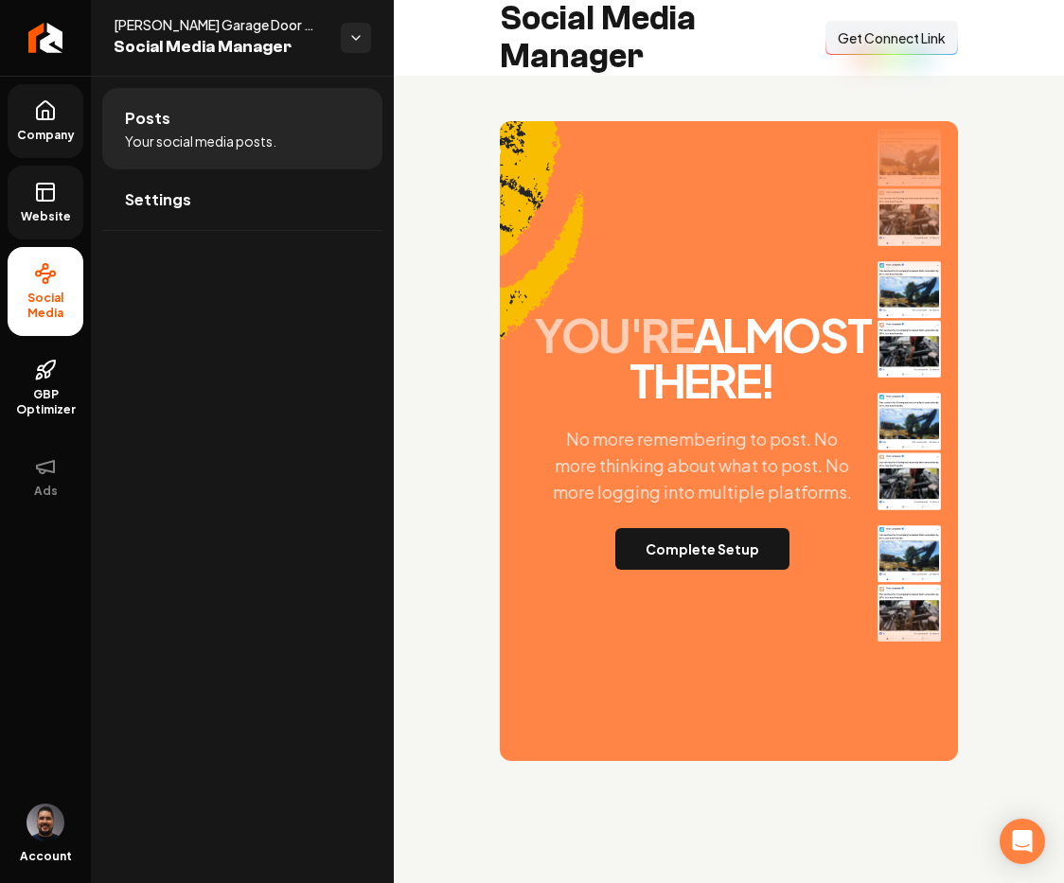
click at [852, 38] on span "Get Connect Link" at bounding box center [892, 37] width 108 height 19
click at [864, 44] on span "Get Connect Link" at bounding box center [892, 37] width 108 height 19
click at [665, 570] on button "Complete Setup" at bounding box center [702, 549] width 174 height 42
click at [287, 179] on link "Settings" at bounding box center [242, 199] width 280 height 61
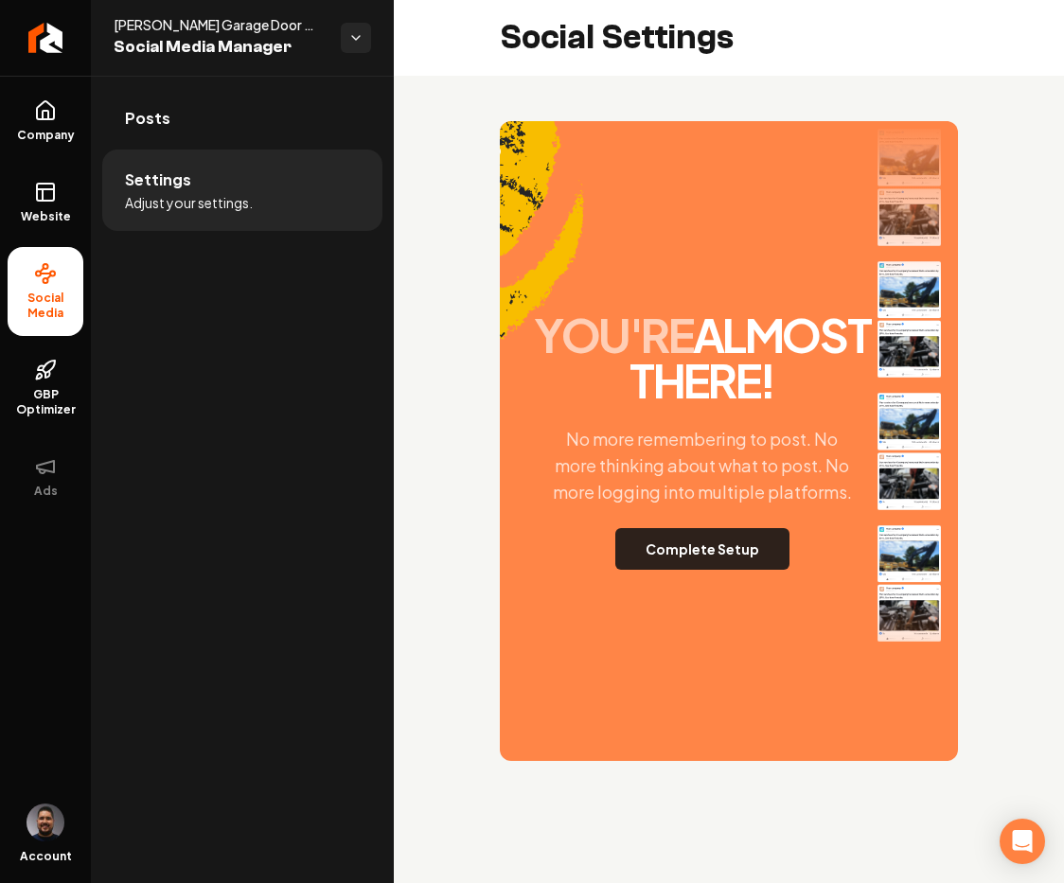
click at [685, 570] on button "Complete Setup" at bounding box center [702, 549] width 174 height 42
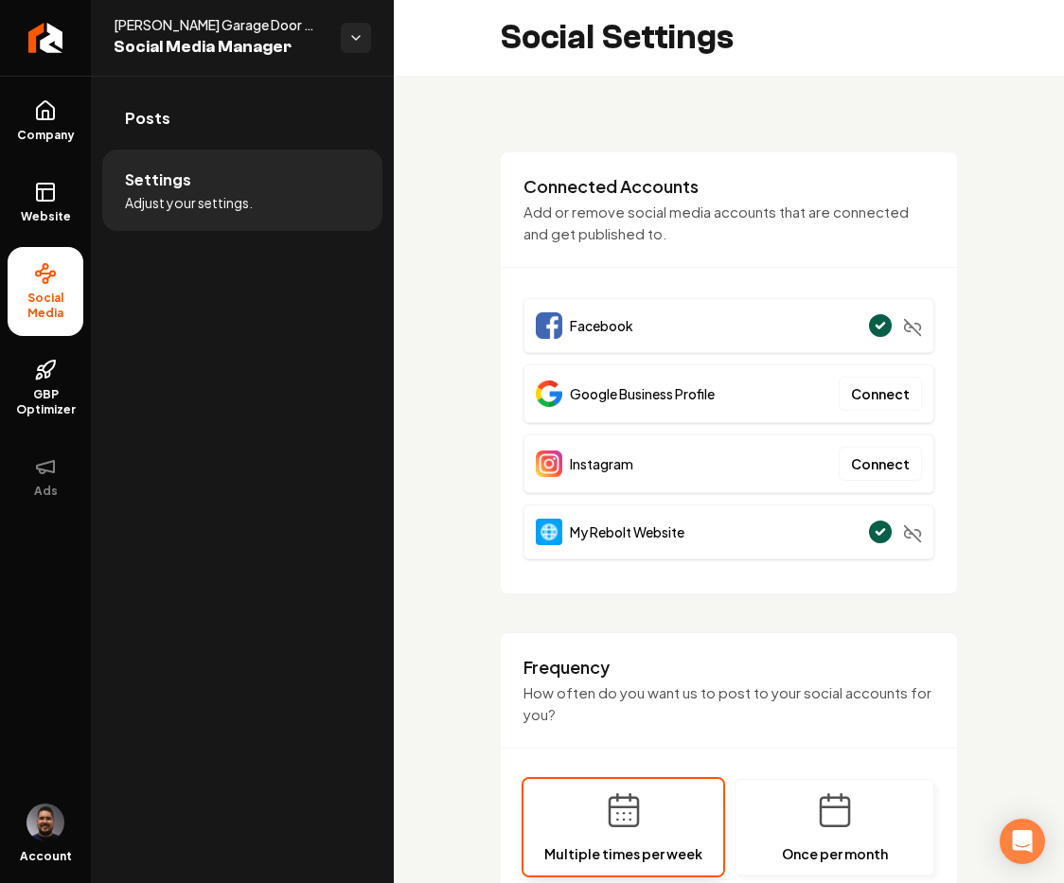
scroll to position [527, 0]
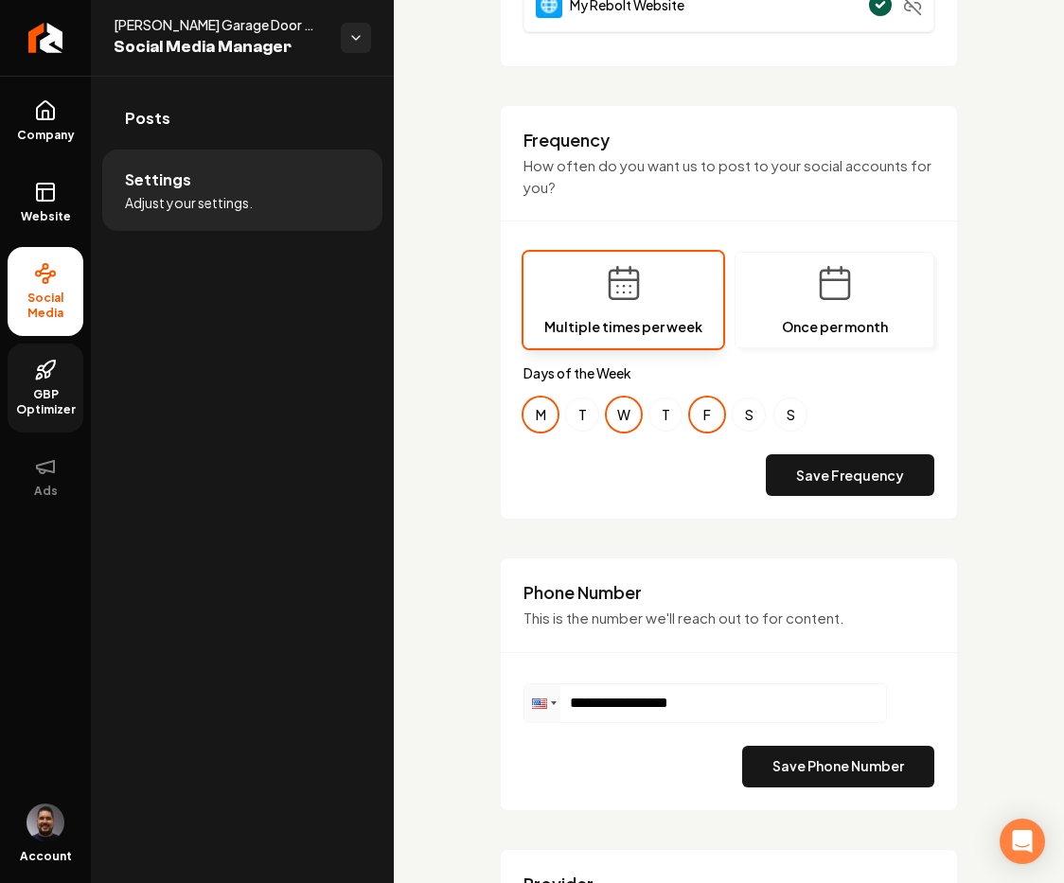
click at [71, 359] on link "GBP Optimizer" at bounding box center [46, 388] width 76 height 89
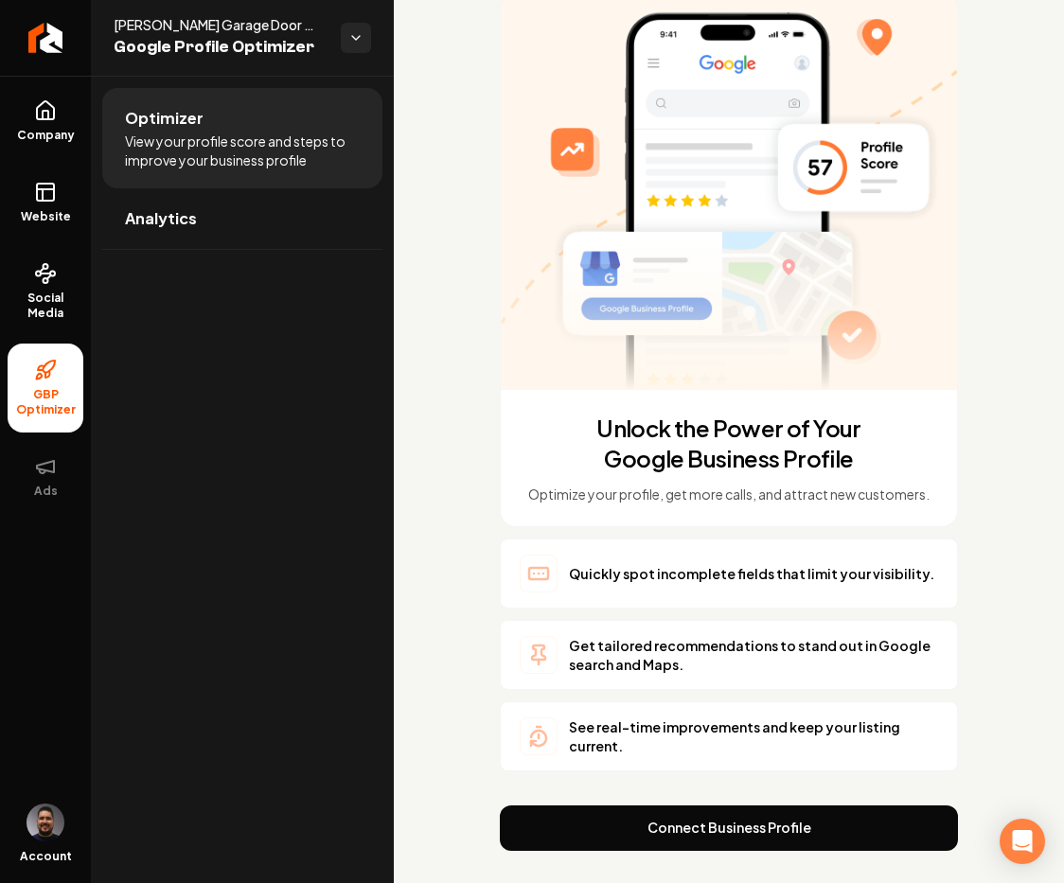
scroll to position [129, 0]
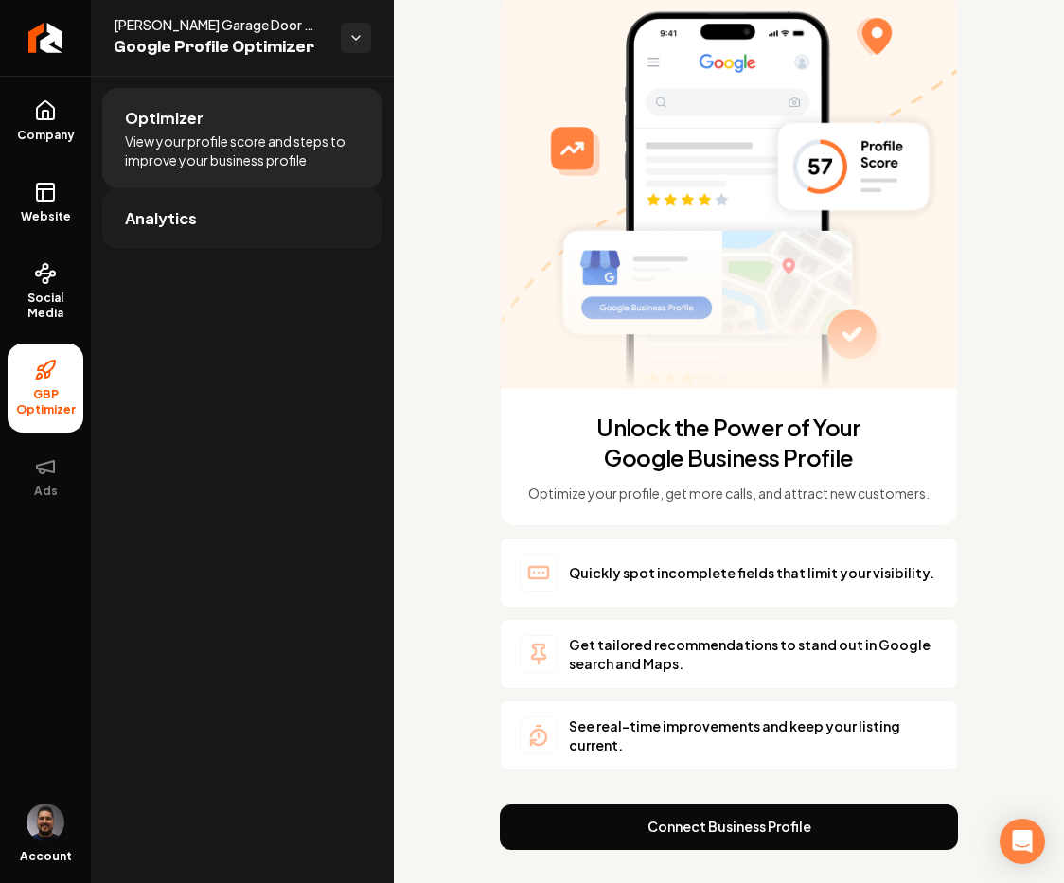
click at [221, 211] on link "Analytics" at bounding box center [242, 218] width 280 height 61
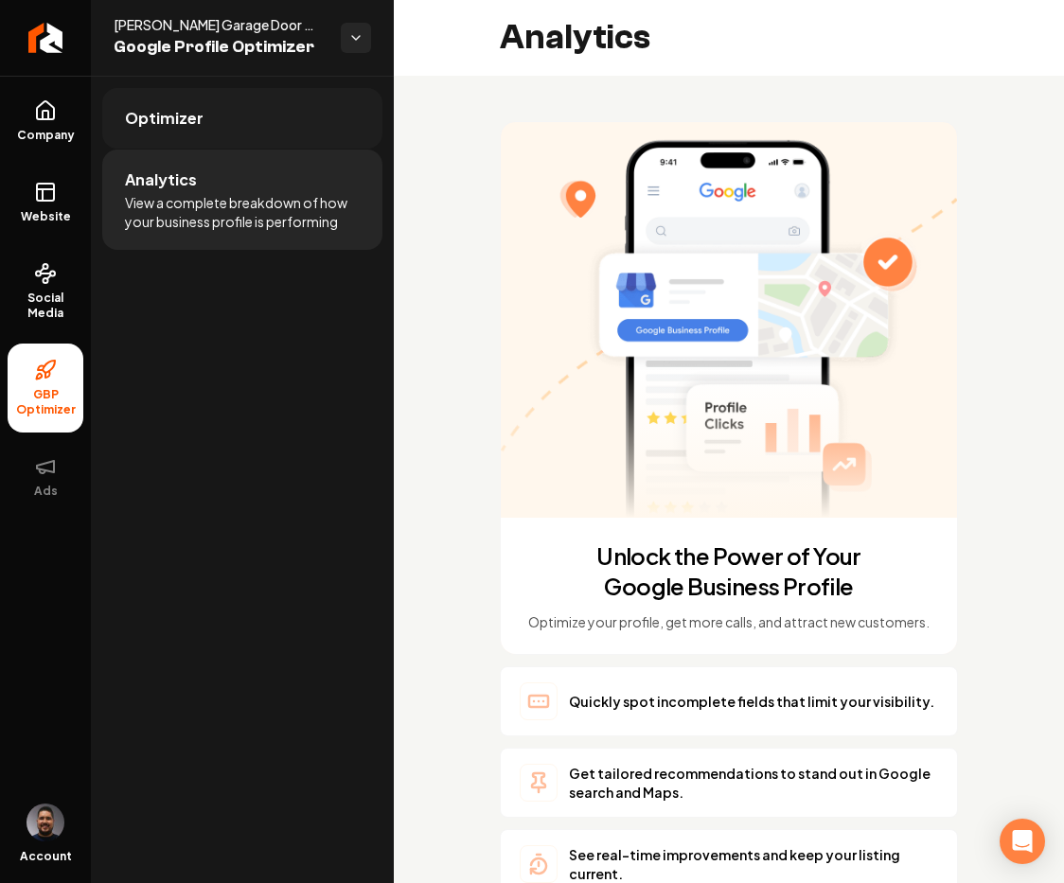
click at [196, 115] on span "Optimizer" at bounding box center [164, 118] width 79 height 23
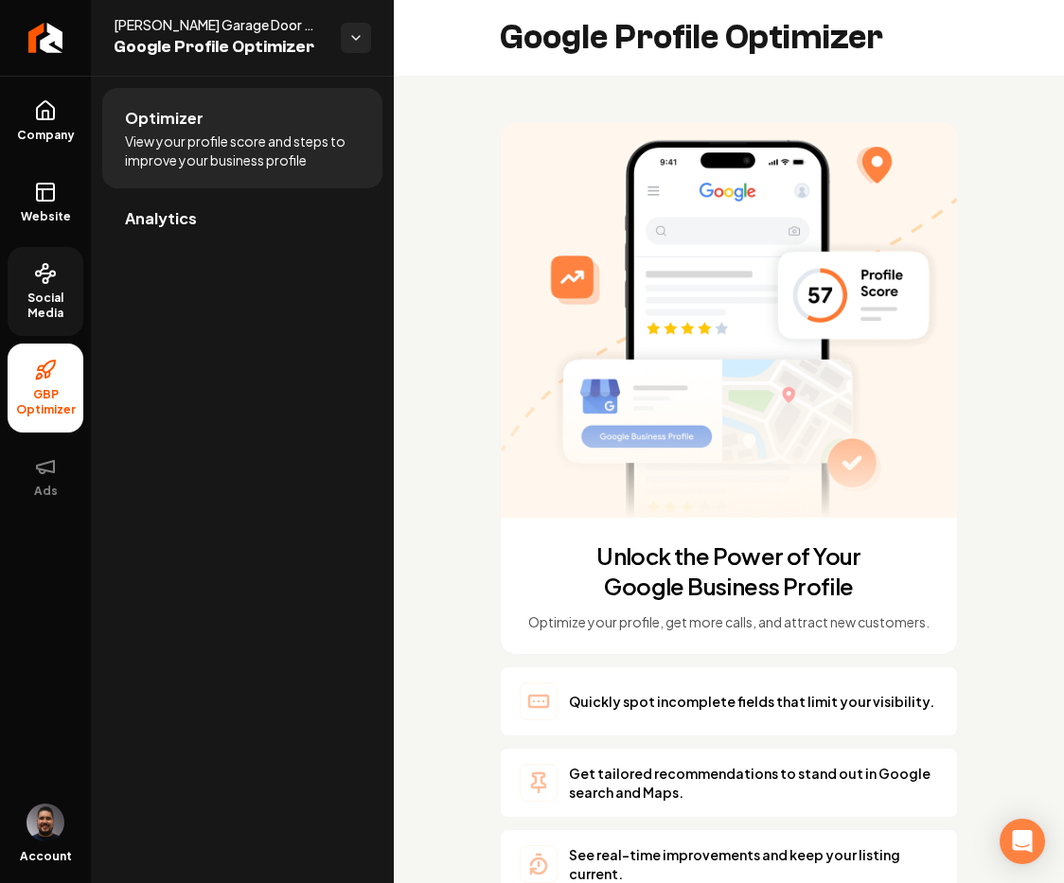
click at [30, 281] on link "Social Media" at bounding box center [46, 291] width 76 height 89
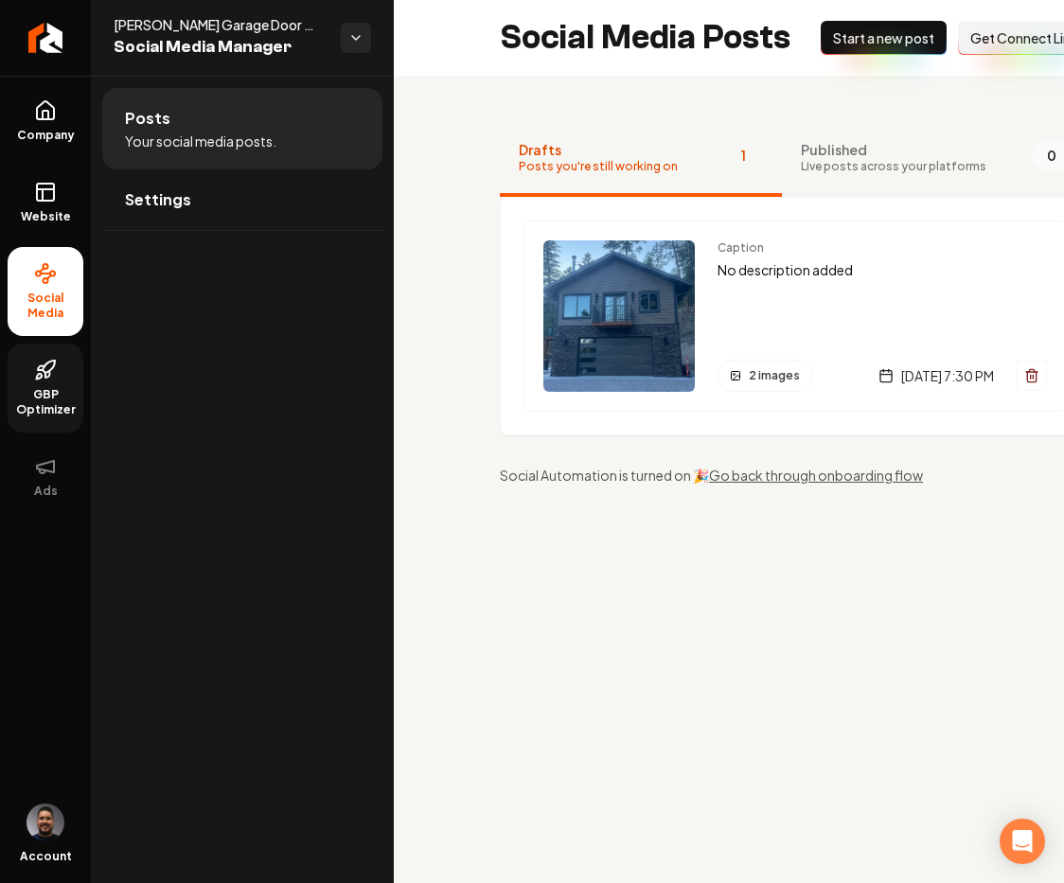
click at [820, 157] on span "Published" at bounding box center [893, 149] width 185 height 19
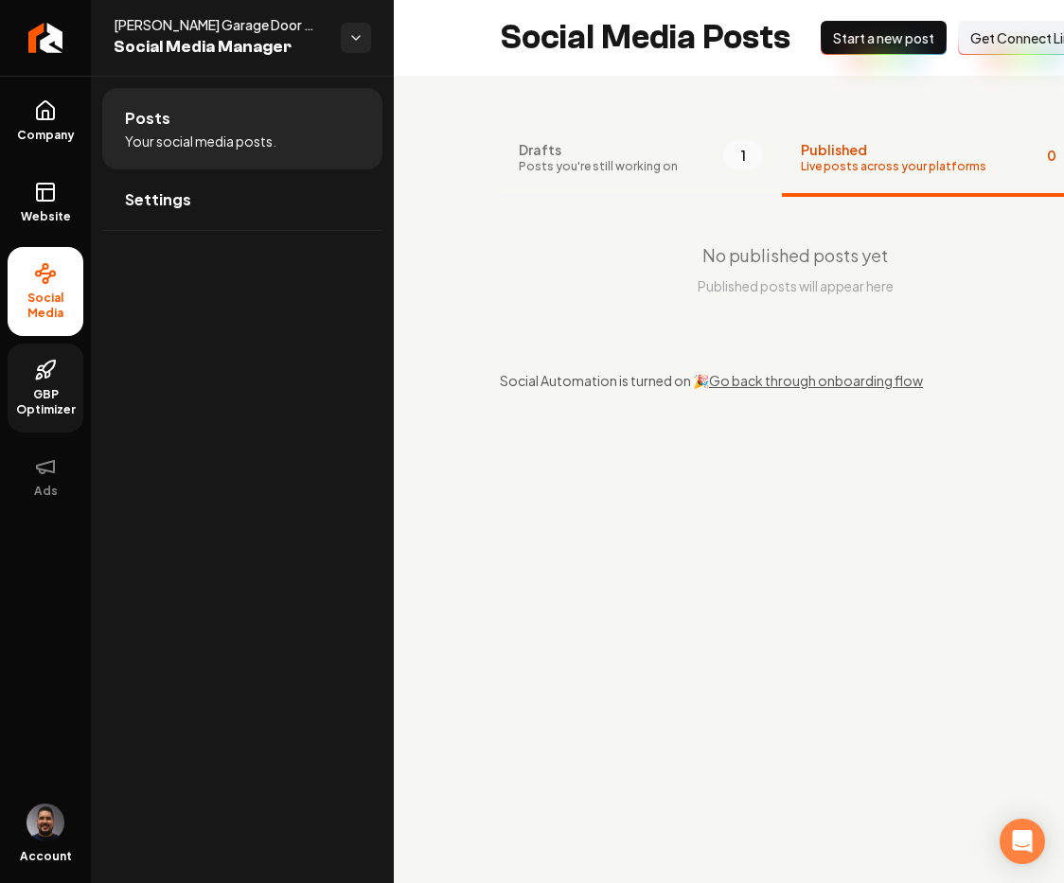
click at [530, 152] on span "Drafts" at bounding box center [598, 149] width 159 height 19
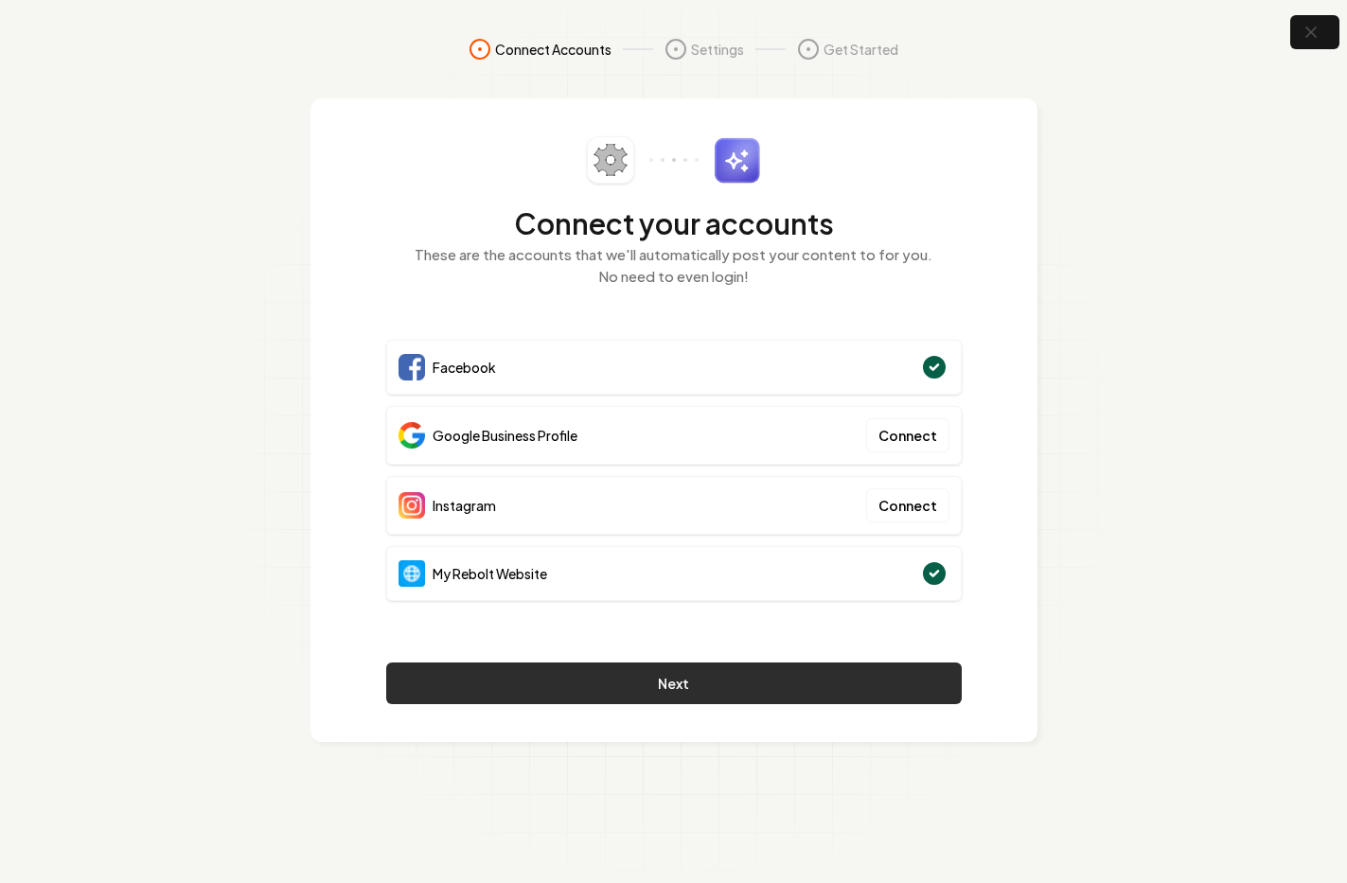
click at [659, 685] on button "Next" at bounding box center [673, 683] width 575 height 42
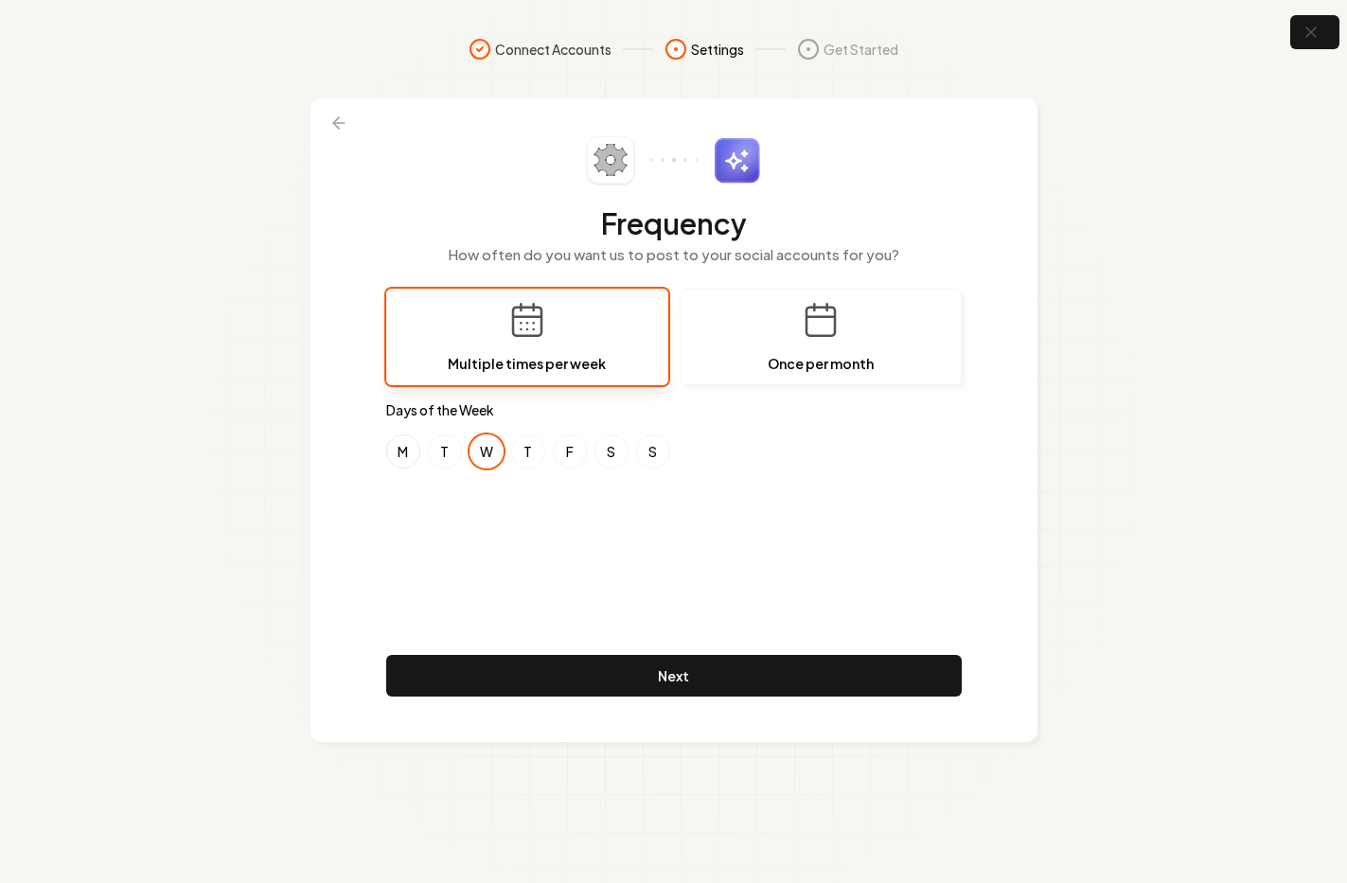
click at [402, 452] on button "M" at bounding box center [403, 451] width 34 height 34
click at [576, 448] on button "F" at bounding box center [570, 451] width 34 height 34
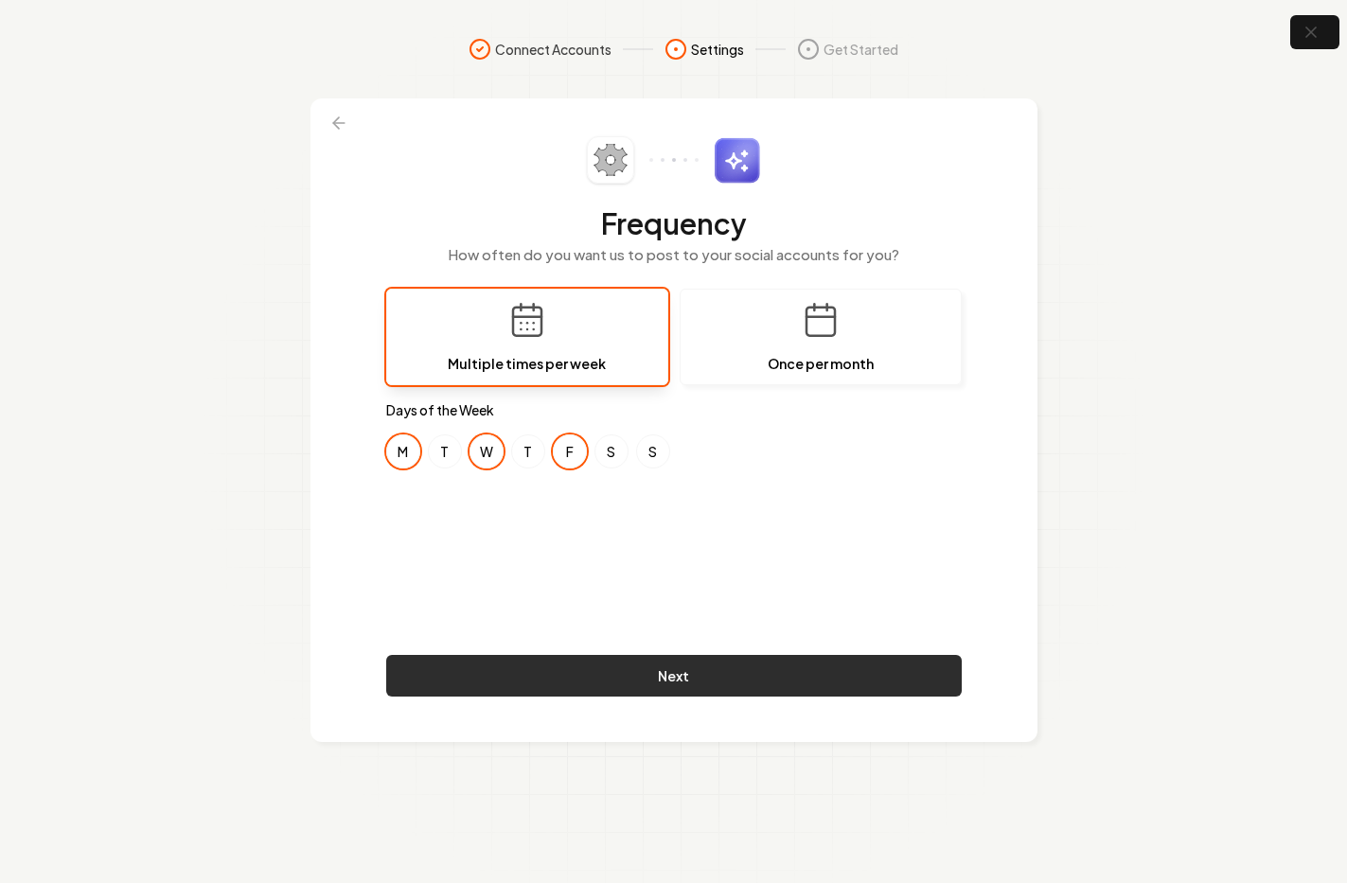
click at [715, 678] on button "Next" at bounding box center [673, 676] width 575 height 42
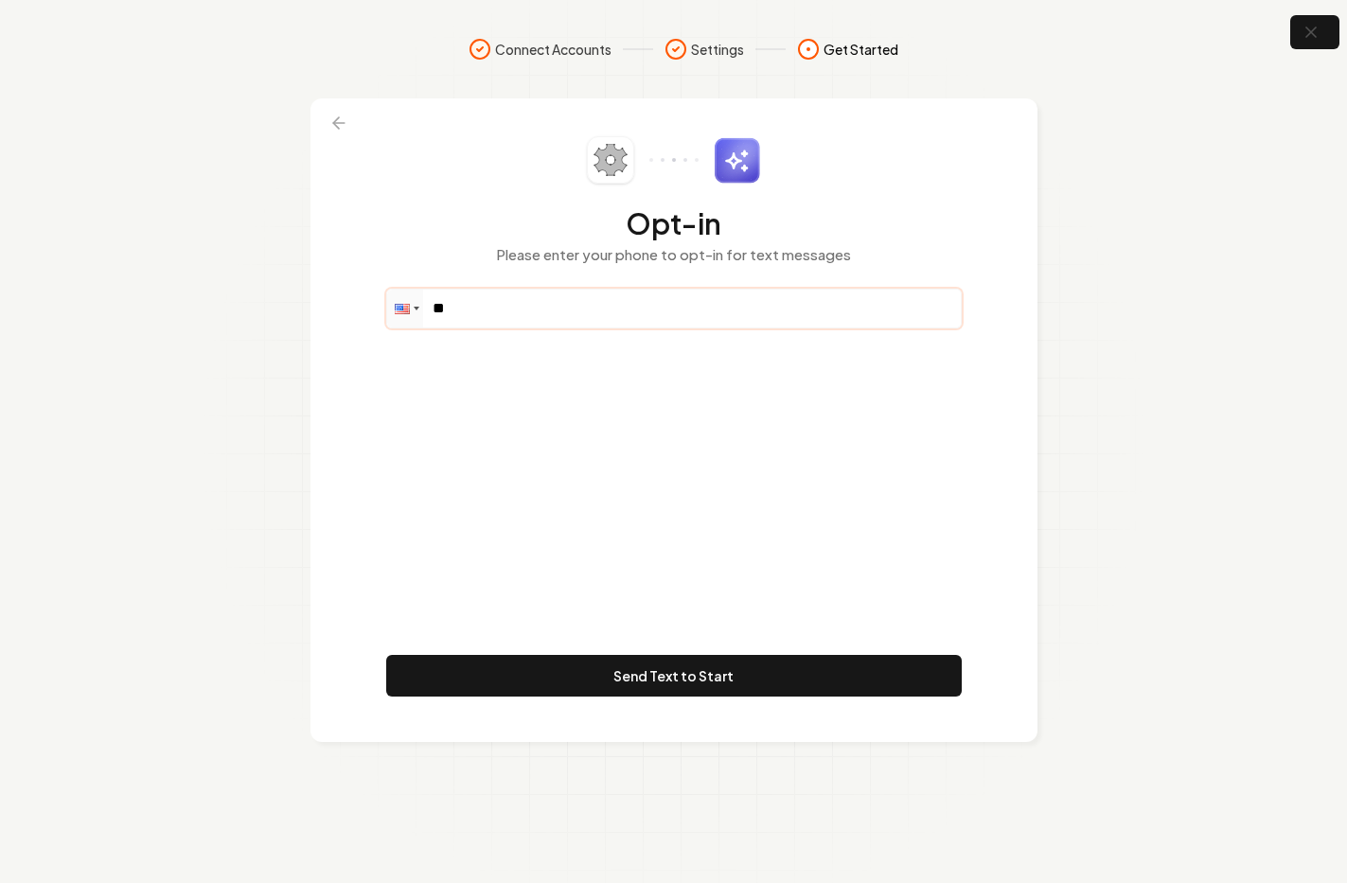
click at [510, 311] on input "**" at bounding box center [673, 309] width 573 height 38
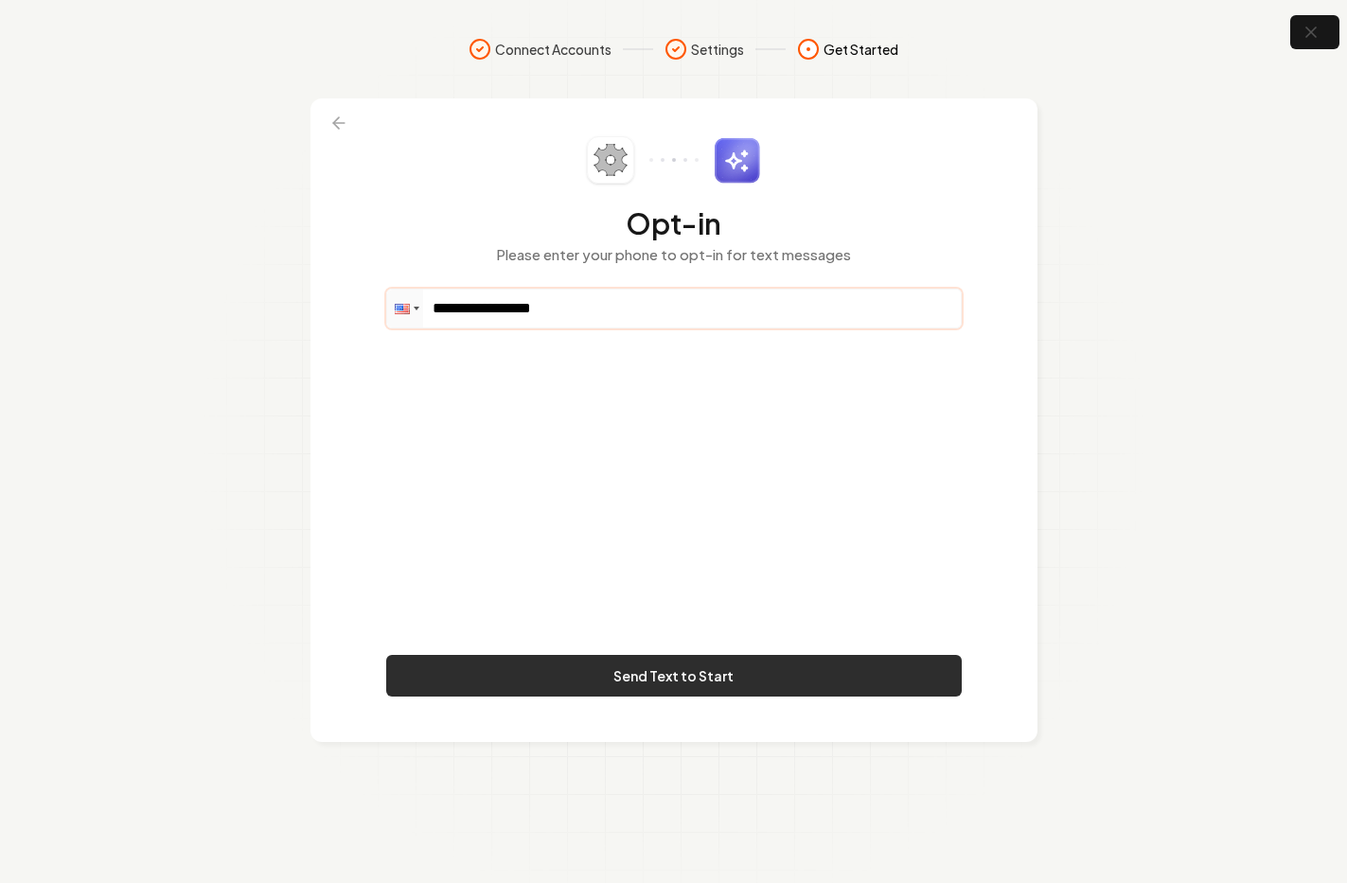
type input "**********"
click at [725, 672] on button "Send Text to Start" at bounding box center [673, 676] width 575 height 42
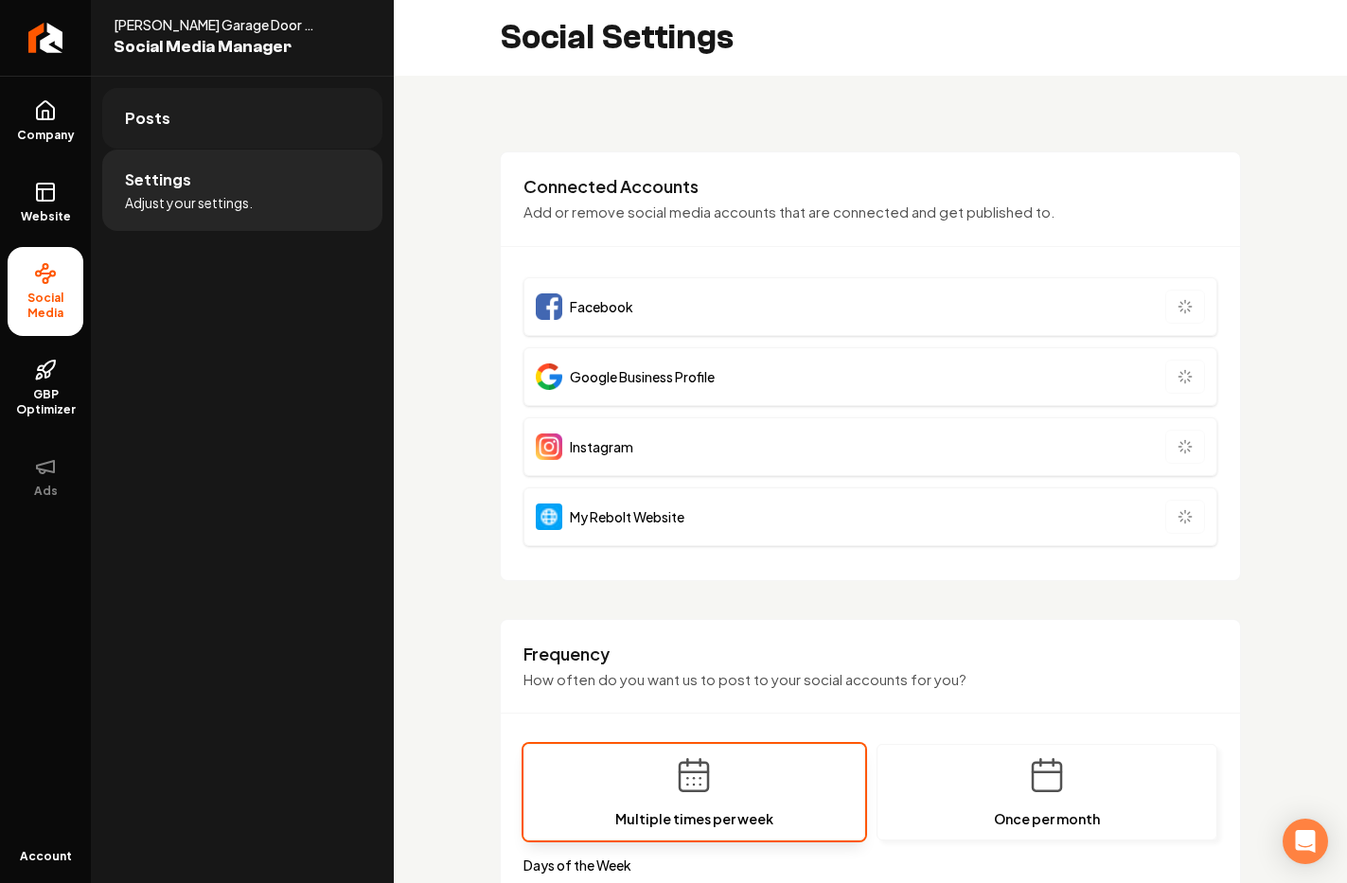
click at [264, 117] on link "Posts" at bounding box center [242, 118] width 280 height 61
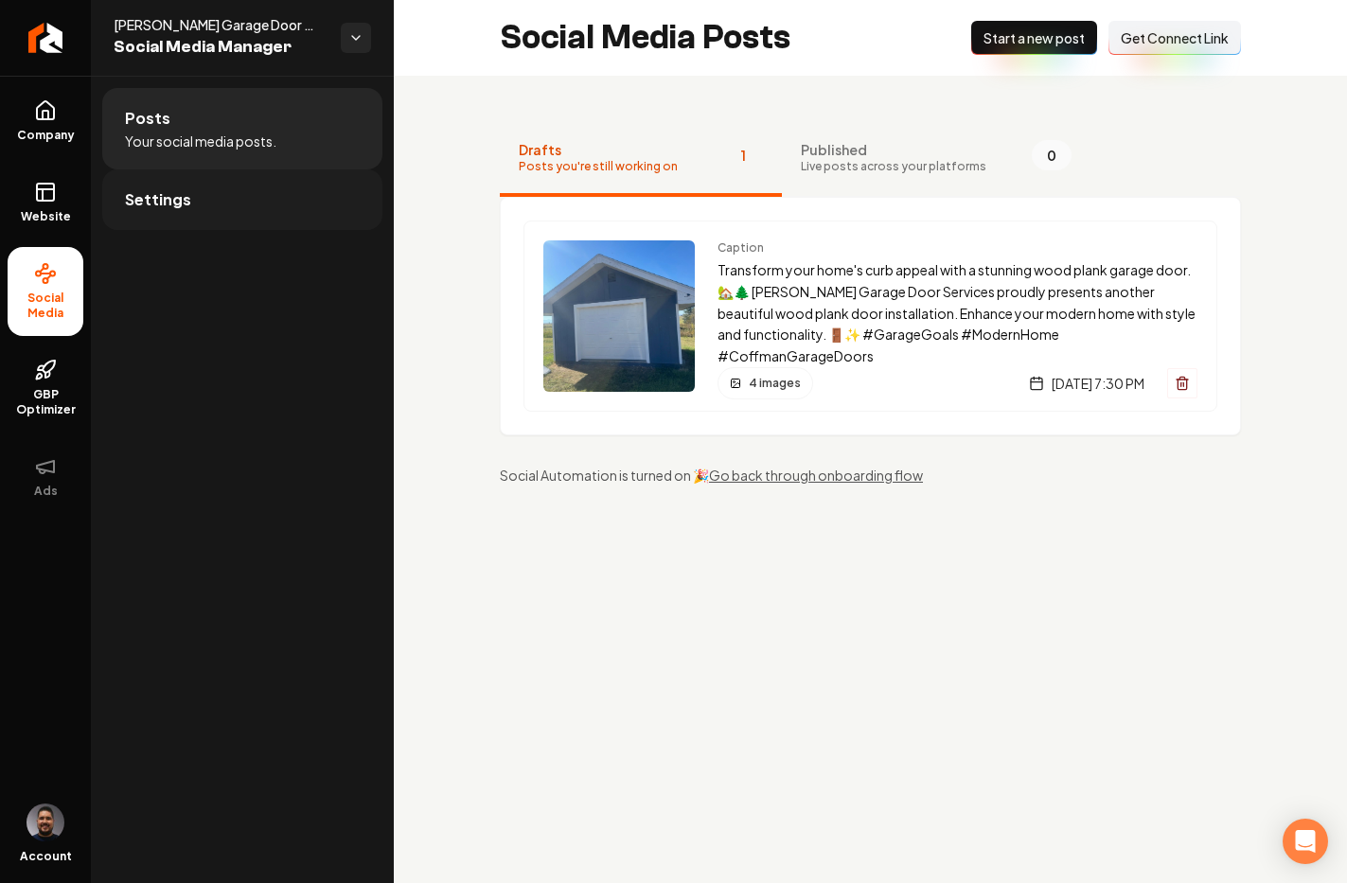
click at [210, 214] on link "Settings" at bounding box center [242, 199] width 280 height 61
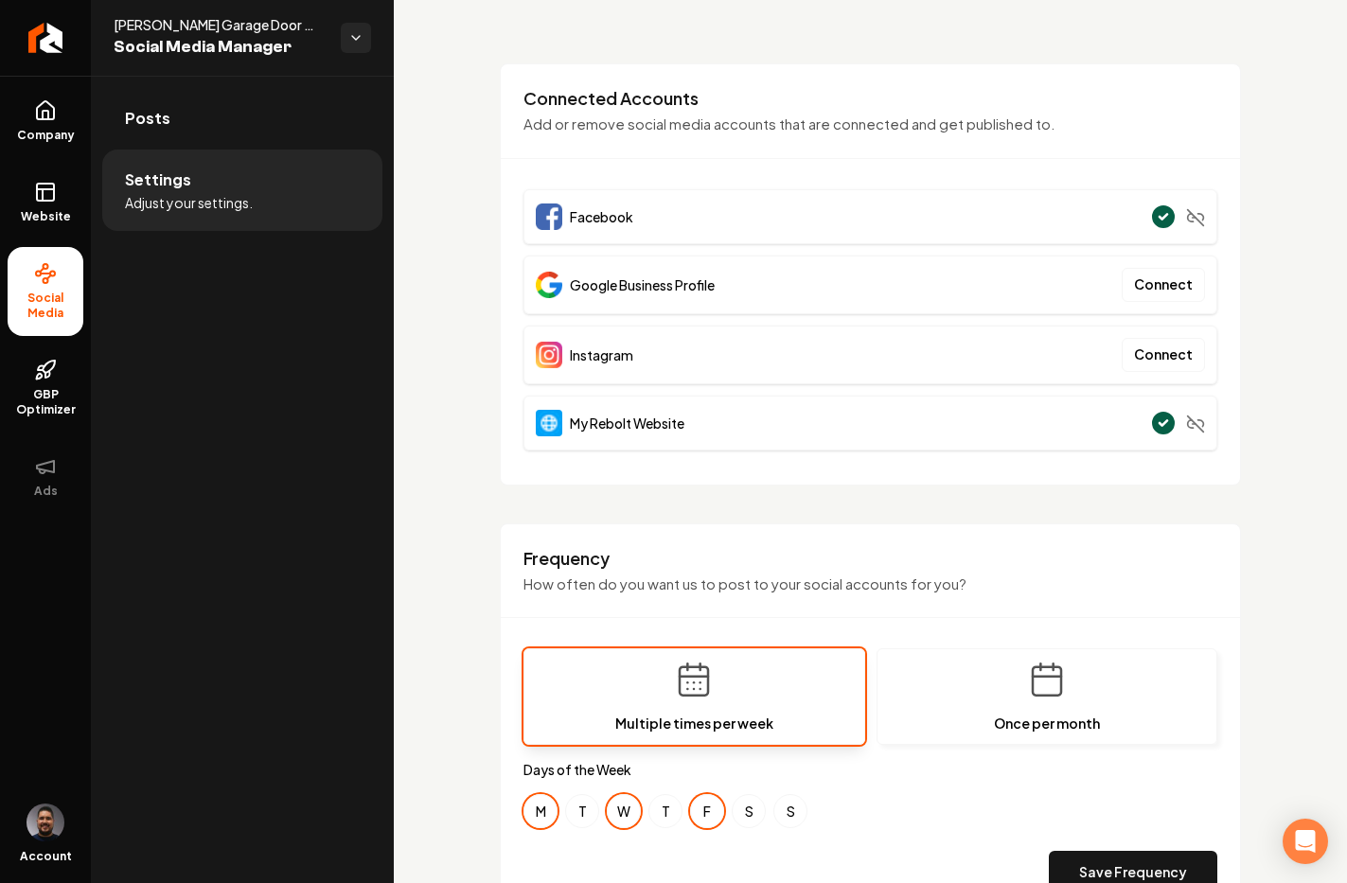
scroll to position [118, 0]
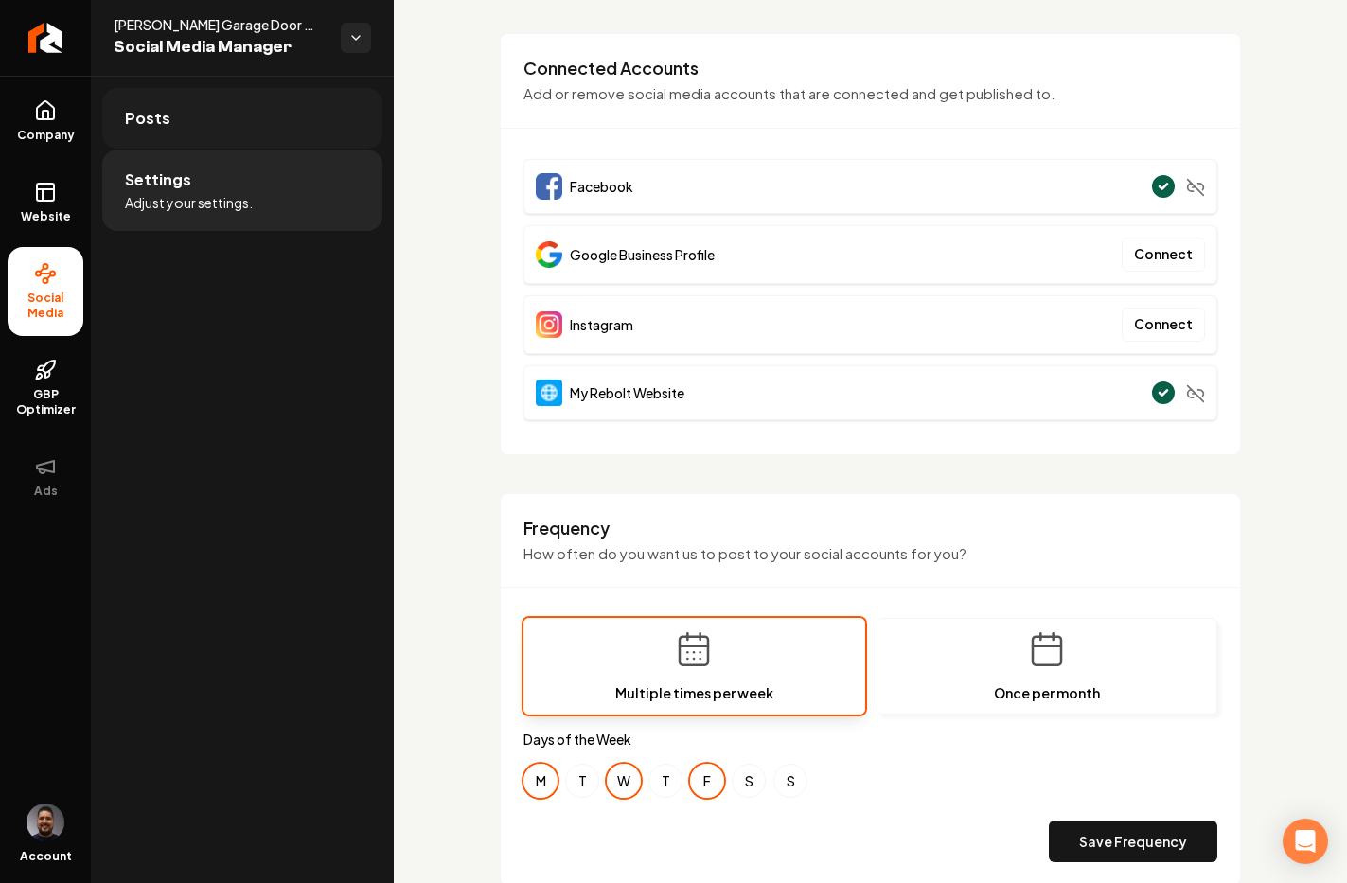
click at [253, 116] on link "Posts" at bounding box center [242, 118] width 280 height 61
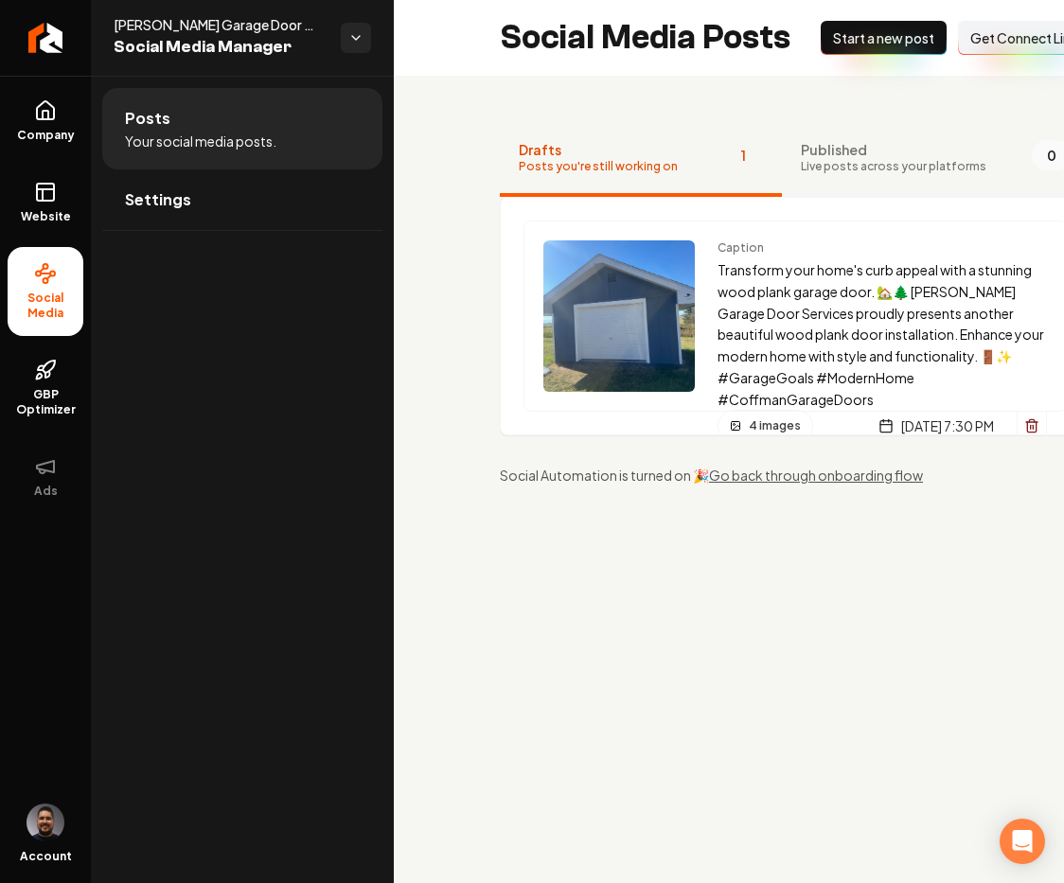
click at [801, 159] on span "Live posts across your platforms" at bounding box center [893, 166] width 185 height 15
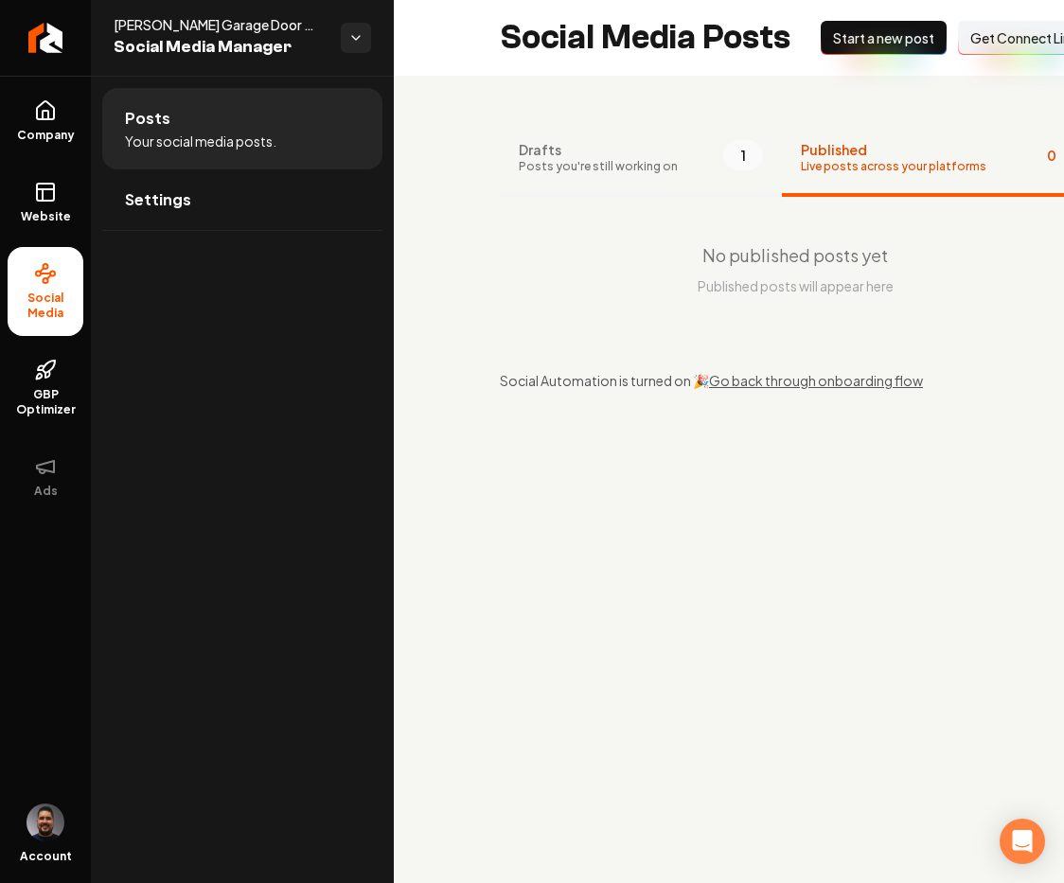
click at [606, 141] on span "Drafts" at bounding box center [598, 149] width 159 height 19
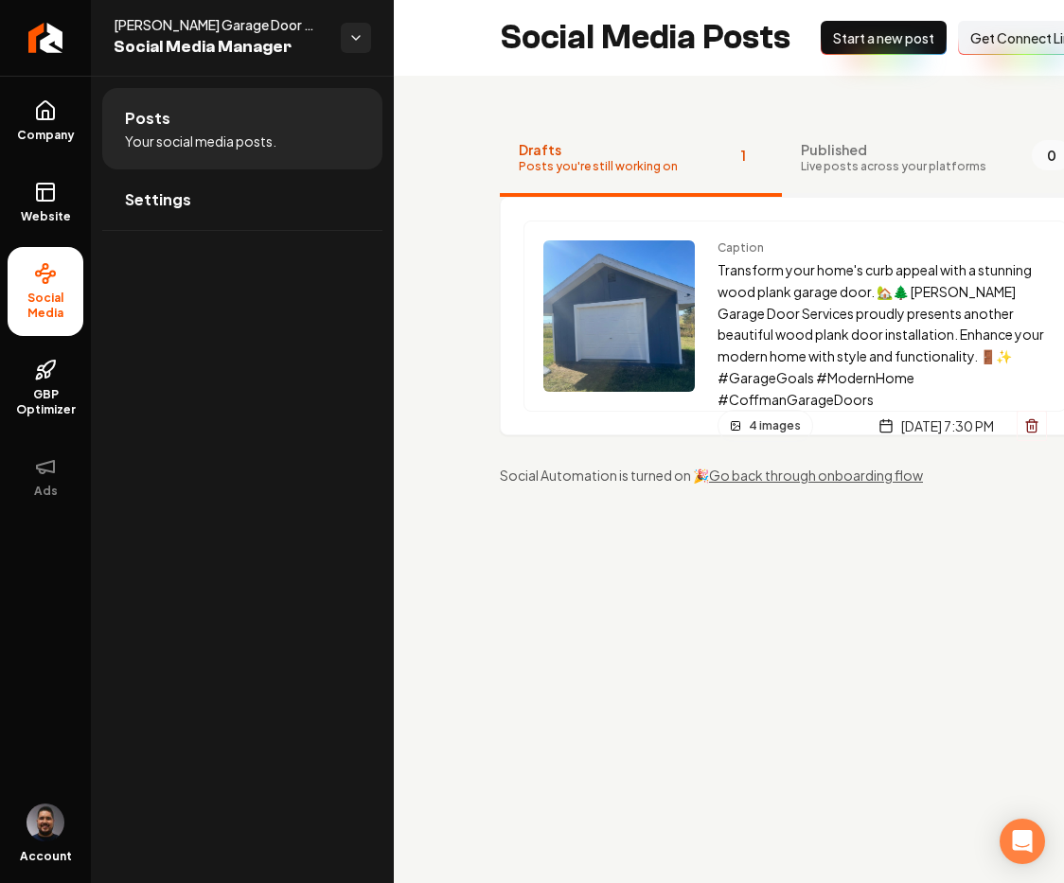
click at [801, 148] on span "Published" at bounding box center [893, 149] width 185 height 19
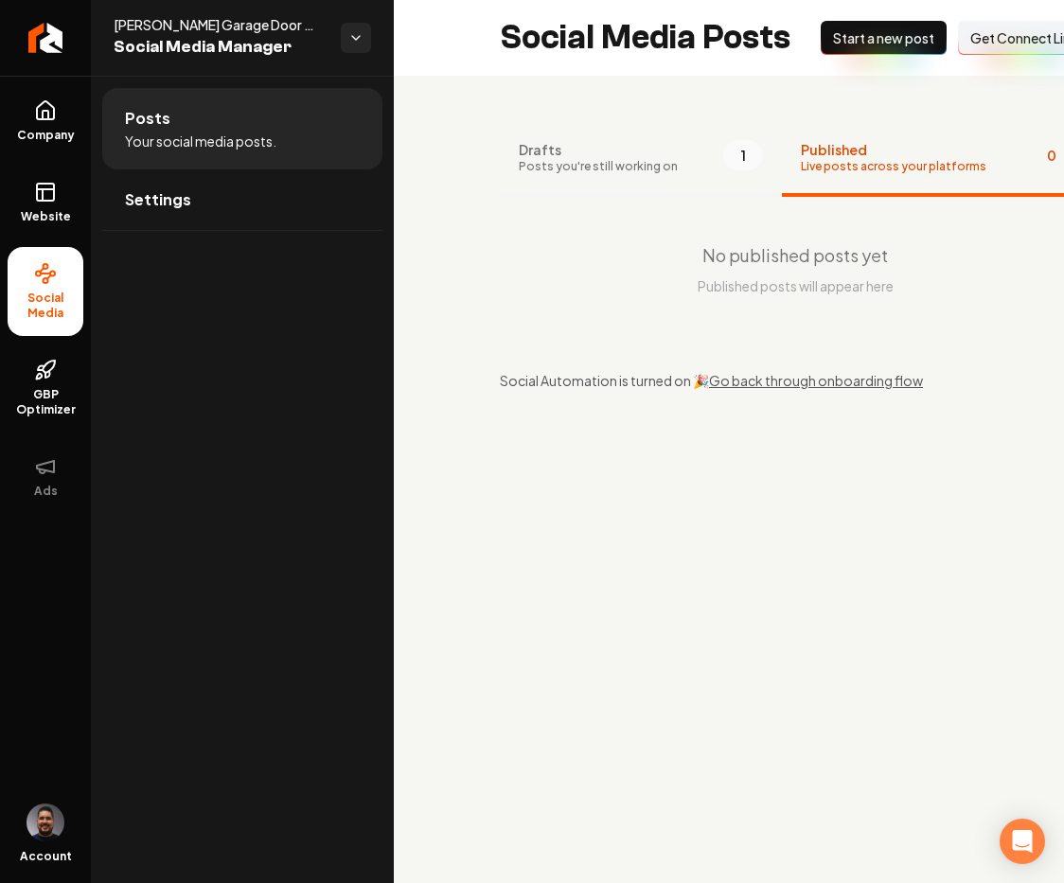
click at [685, 144] on button "Drafts Posts you're still working on 1" at bounding box center [641, 159] width 282 height 76
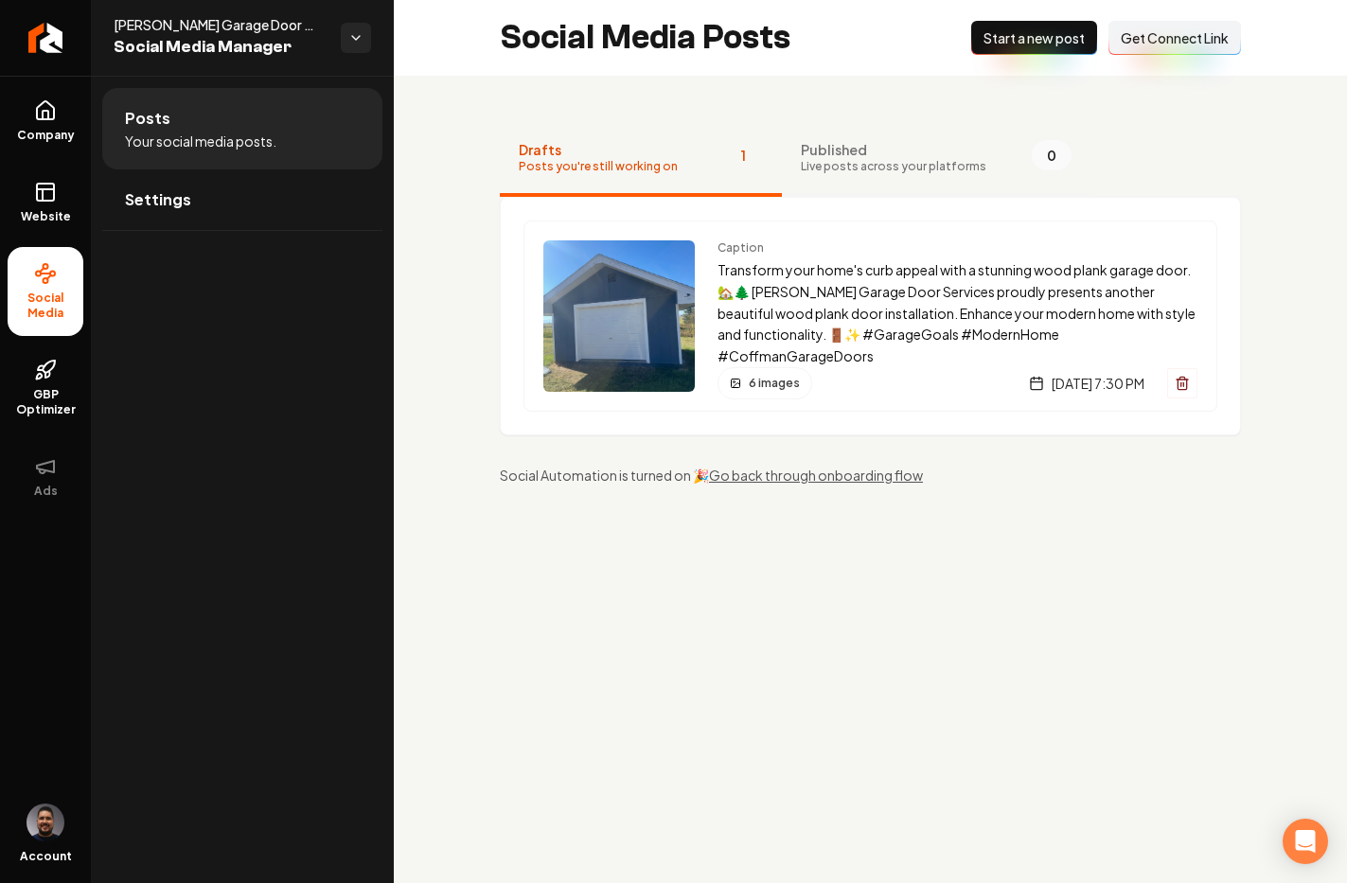
click at [791, 177] on button "Published Live posts across your platforms 0" at bounding box center [936, 159] width 309 height 76
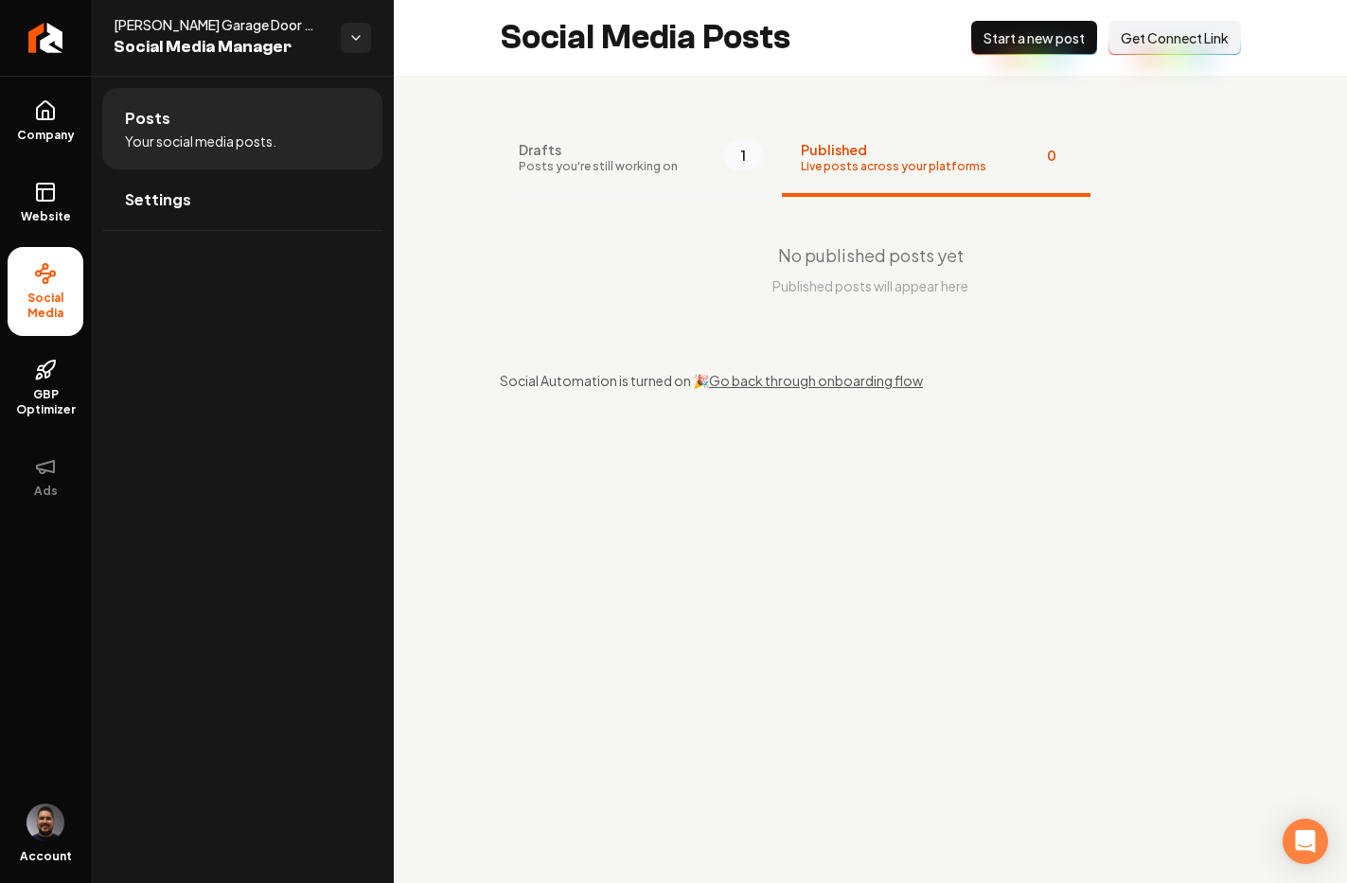
click at [600, 141] on span "Drafts" at bounding box center [598, 149] width 159 height 19
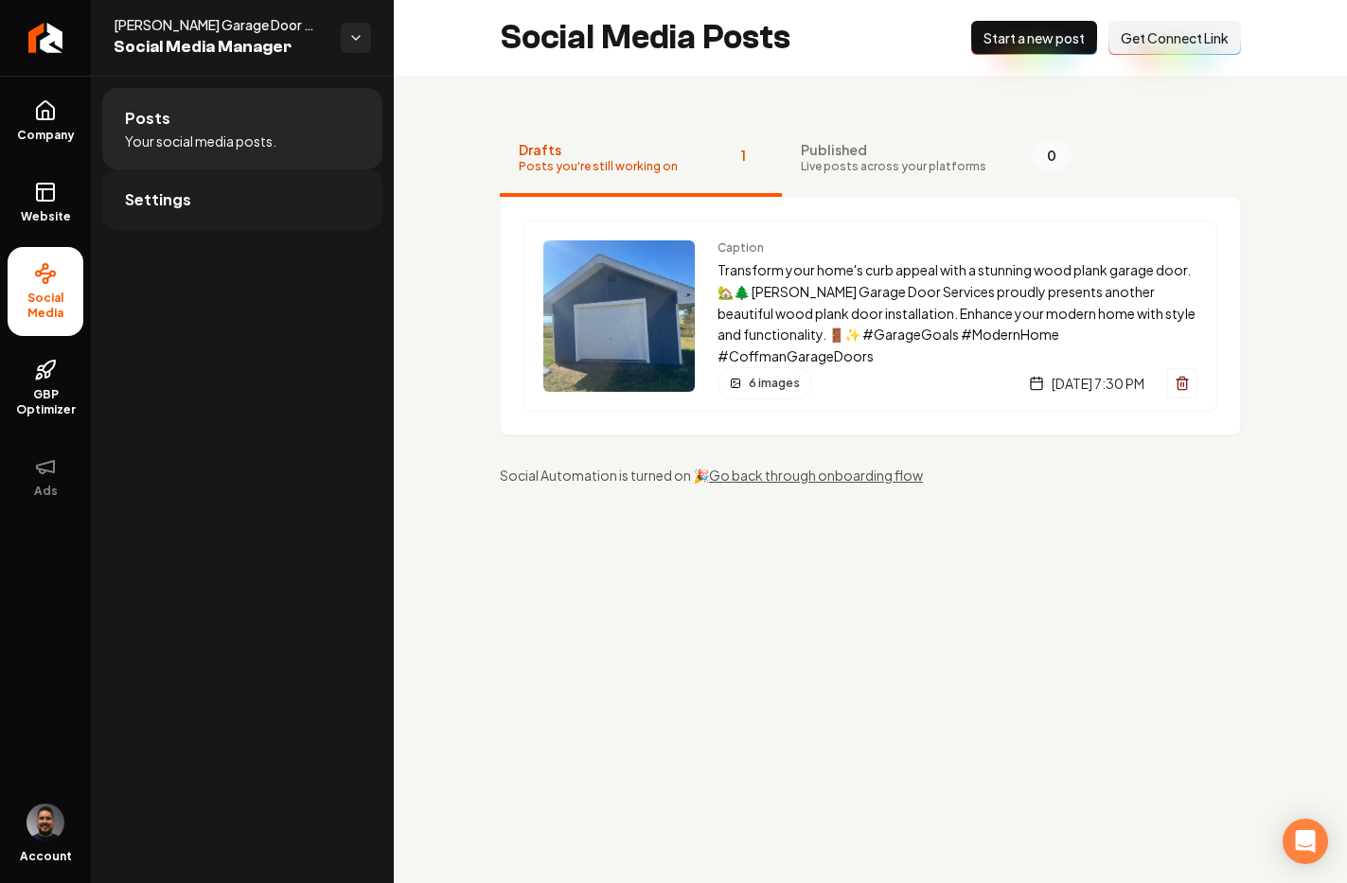
click at [244, 183] on link "Settings" at bounding box center [242, 199] width 280 height 61
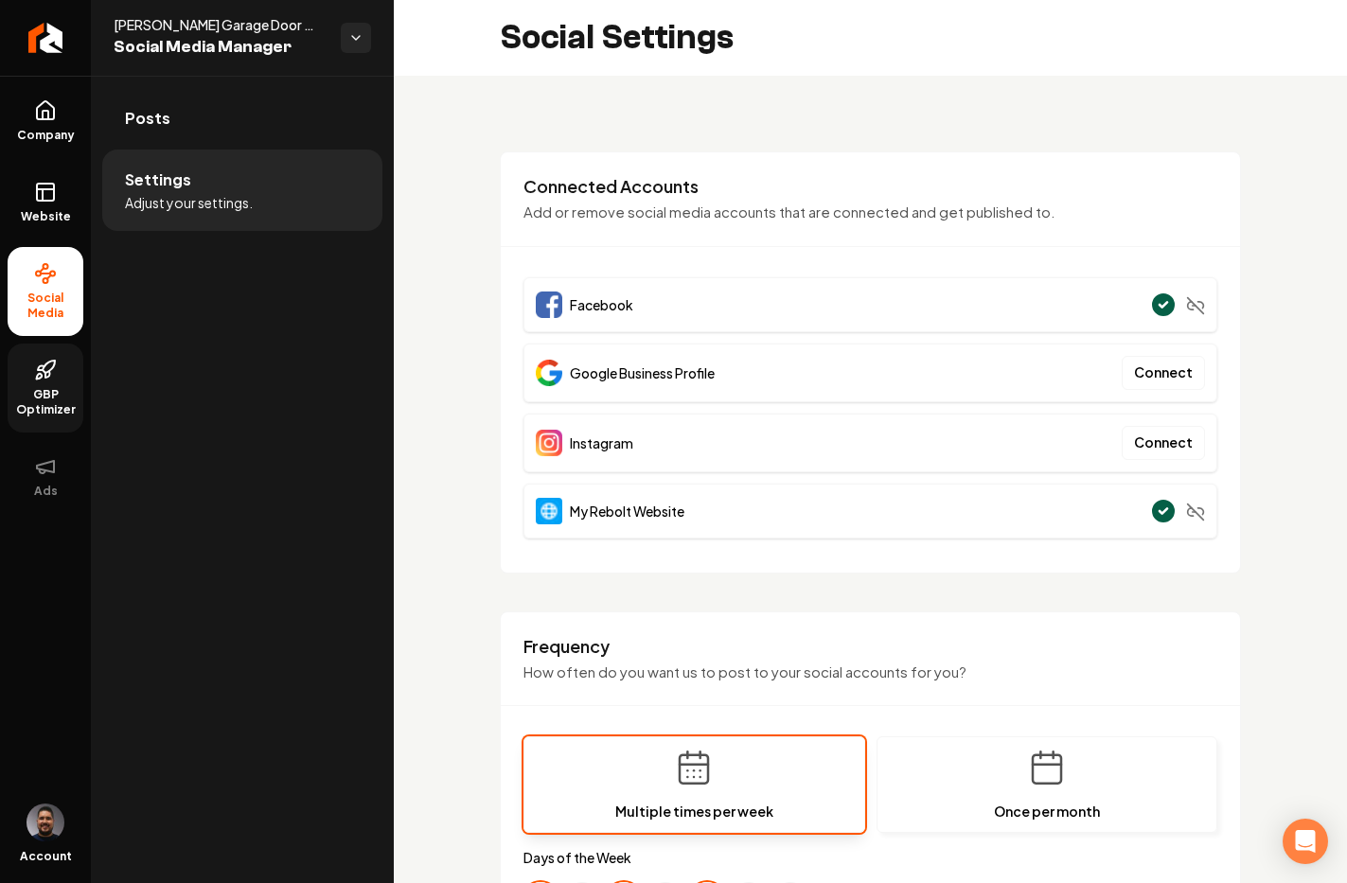
click at [38, 392] on span "GBP Optimizer" at bounding box center [46, 402] width 76 height 30
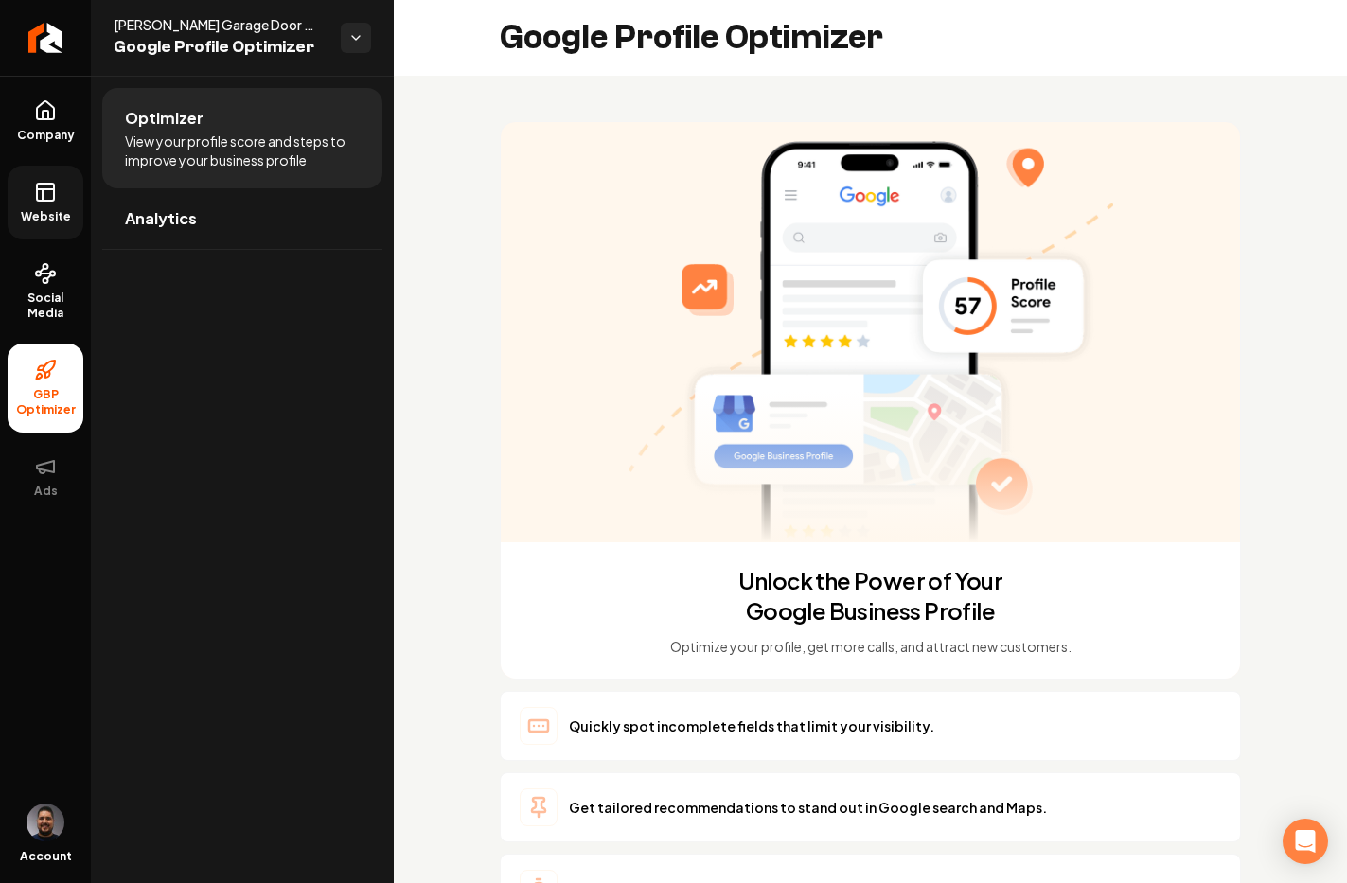
click at [49, 200] on rect at bounding box center [45, 192] width 17 height 17
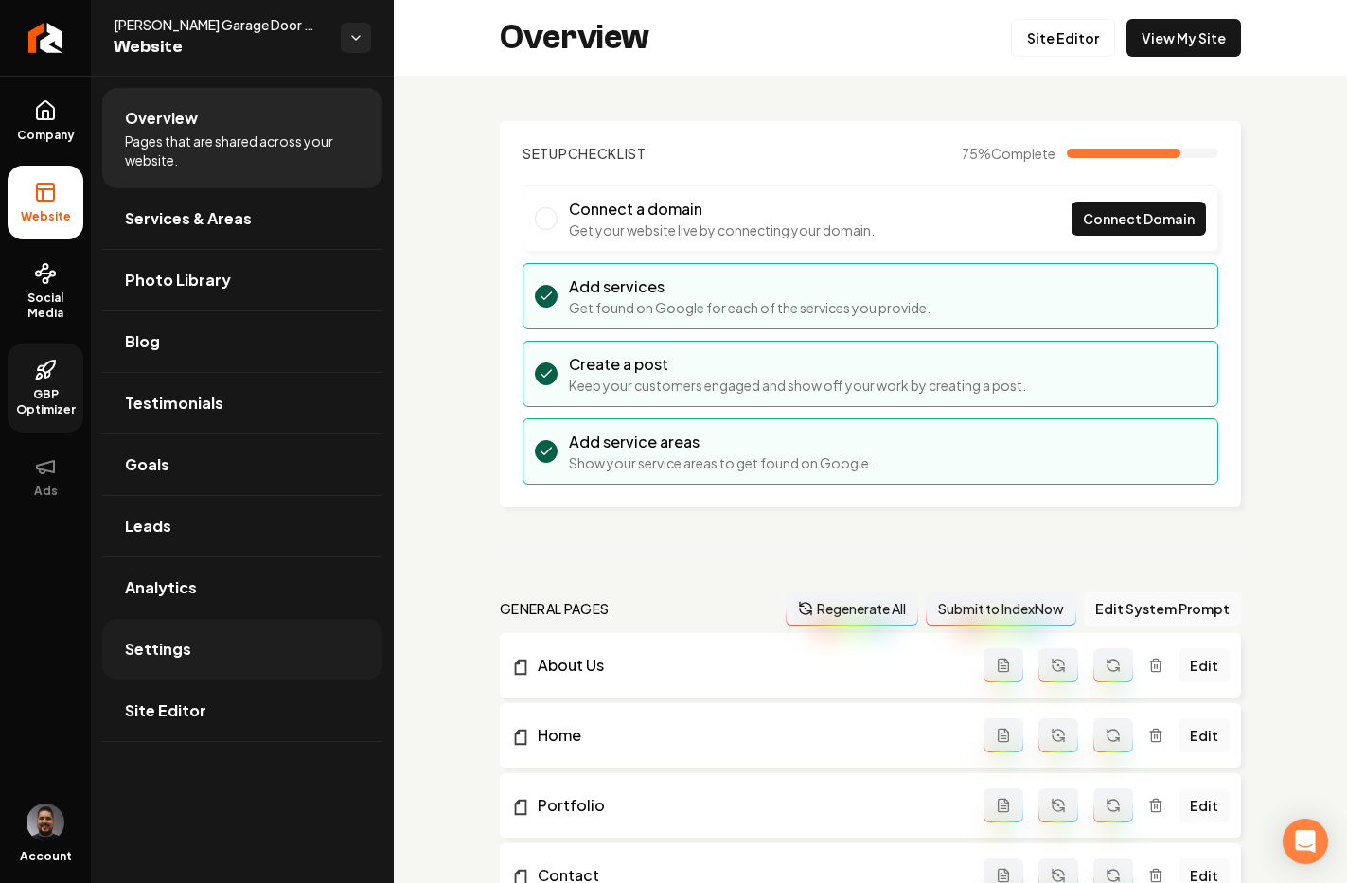
click at [235, 638] on link "Settings" at bounding box center [242, 649] width 280 height 61
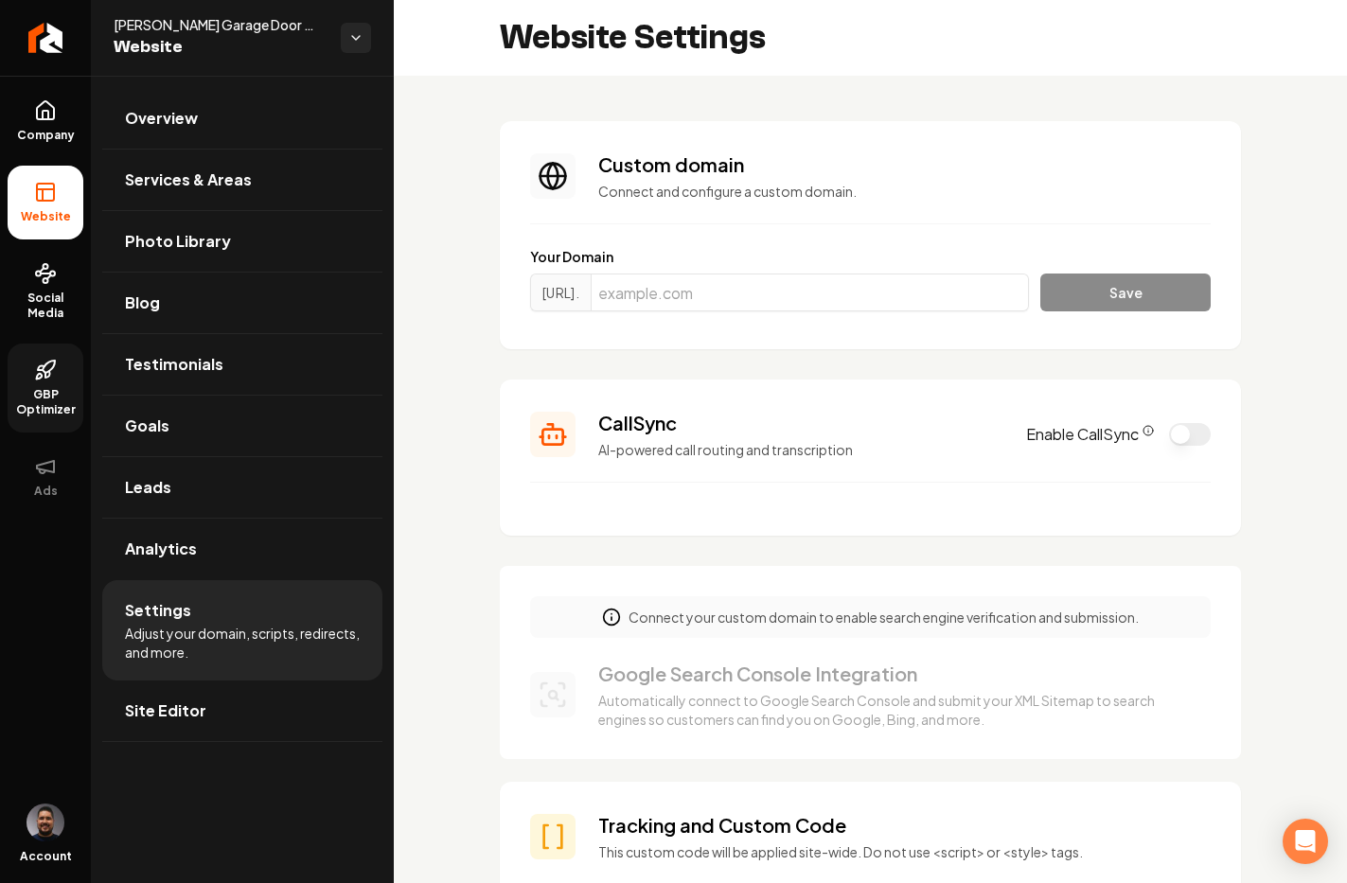
click at [1173, 434] on button "Enable CallSync" at bounding box center [1190, 434] width 42 height 23
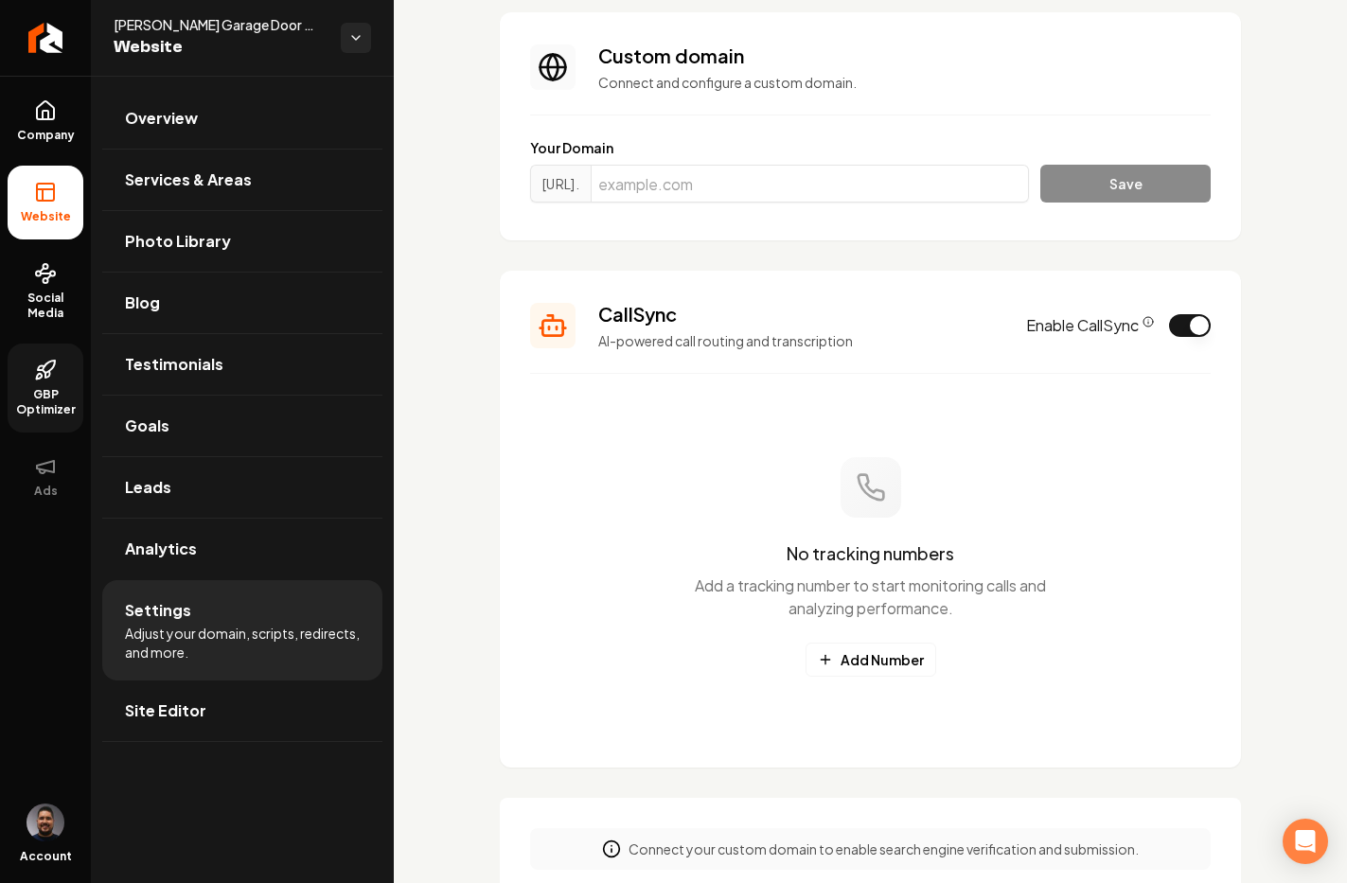
scroll to position [132, 0]
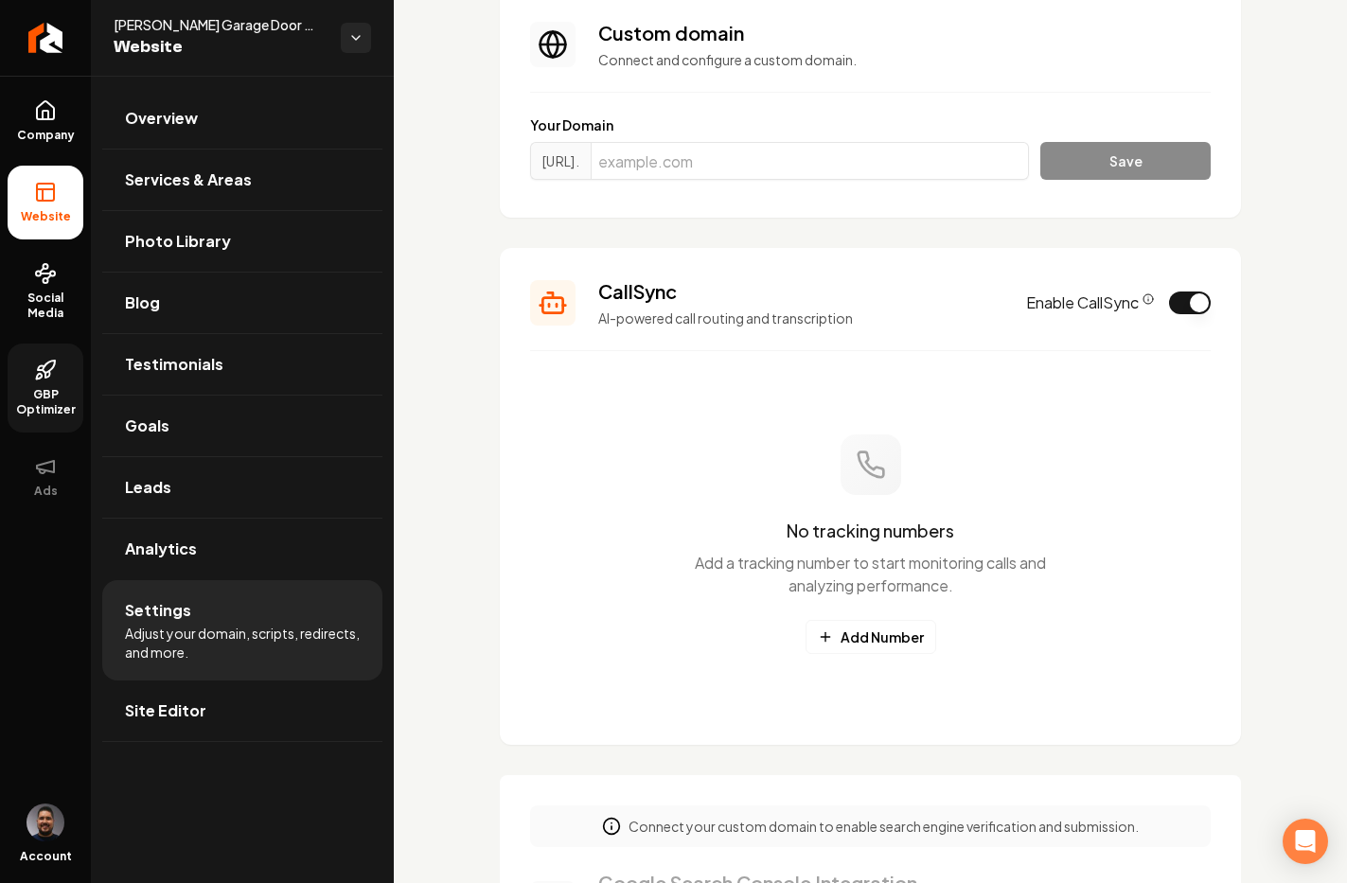
click at [1143, 302] on circle "CallSync Info" at bounding box center [1147, 298] width 9 height 9
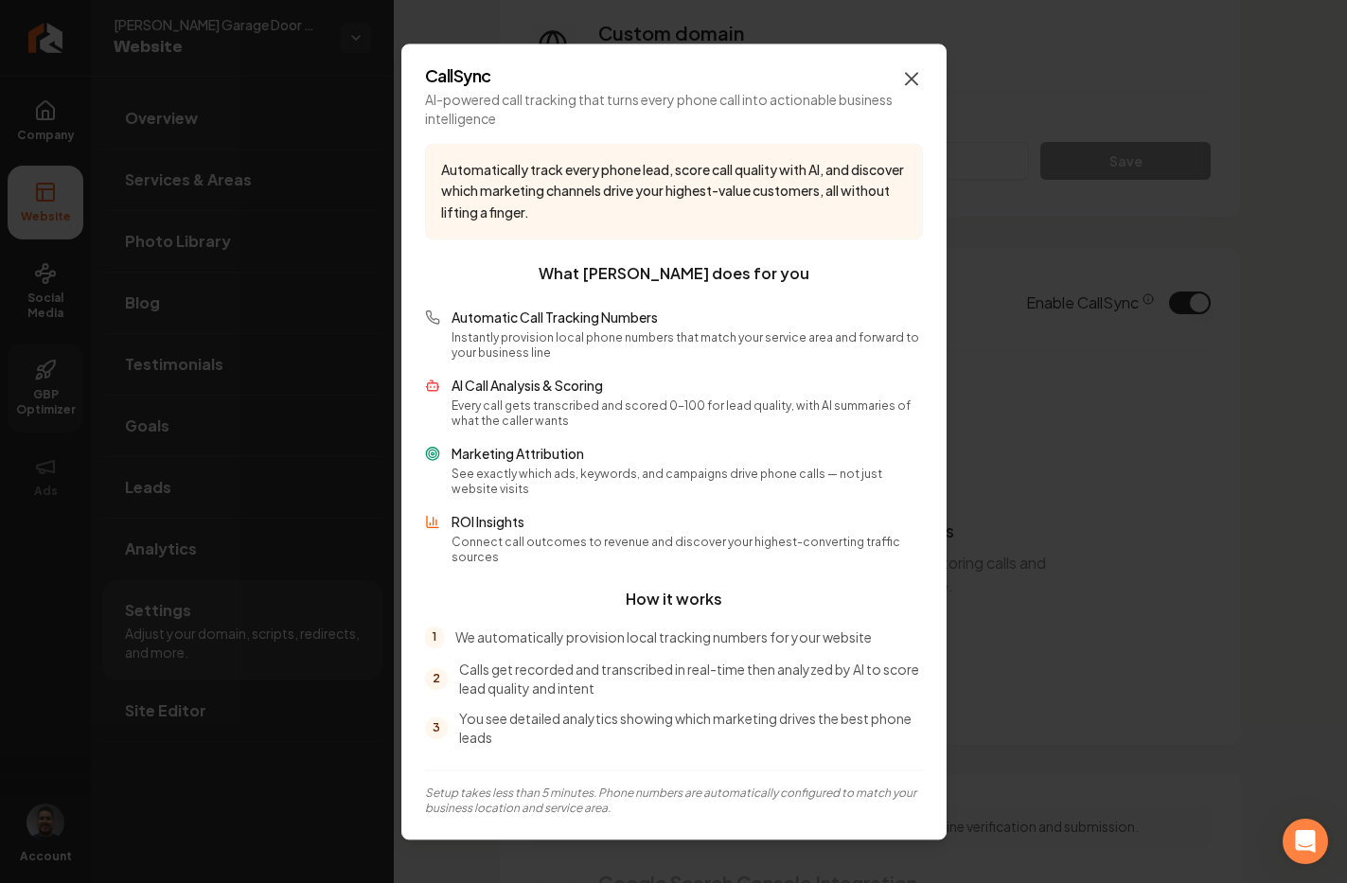
click at [912, 89] on icon "button" at bounding box center [911, 78] width 23 height 23
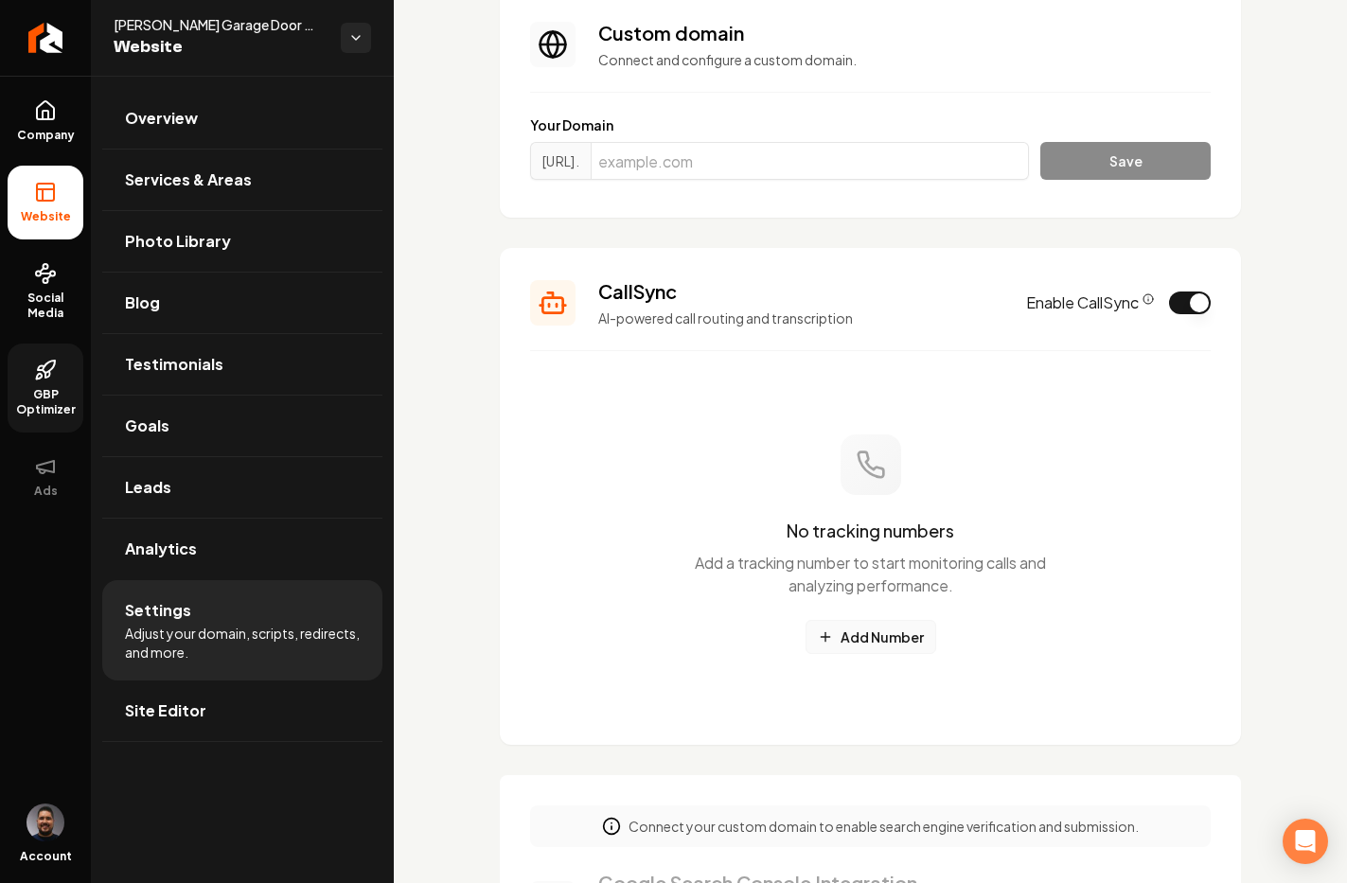
click at [869, 630] on button "Add Number" at bounding box center [870, 637] width 131 height 34
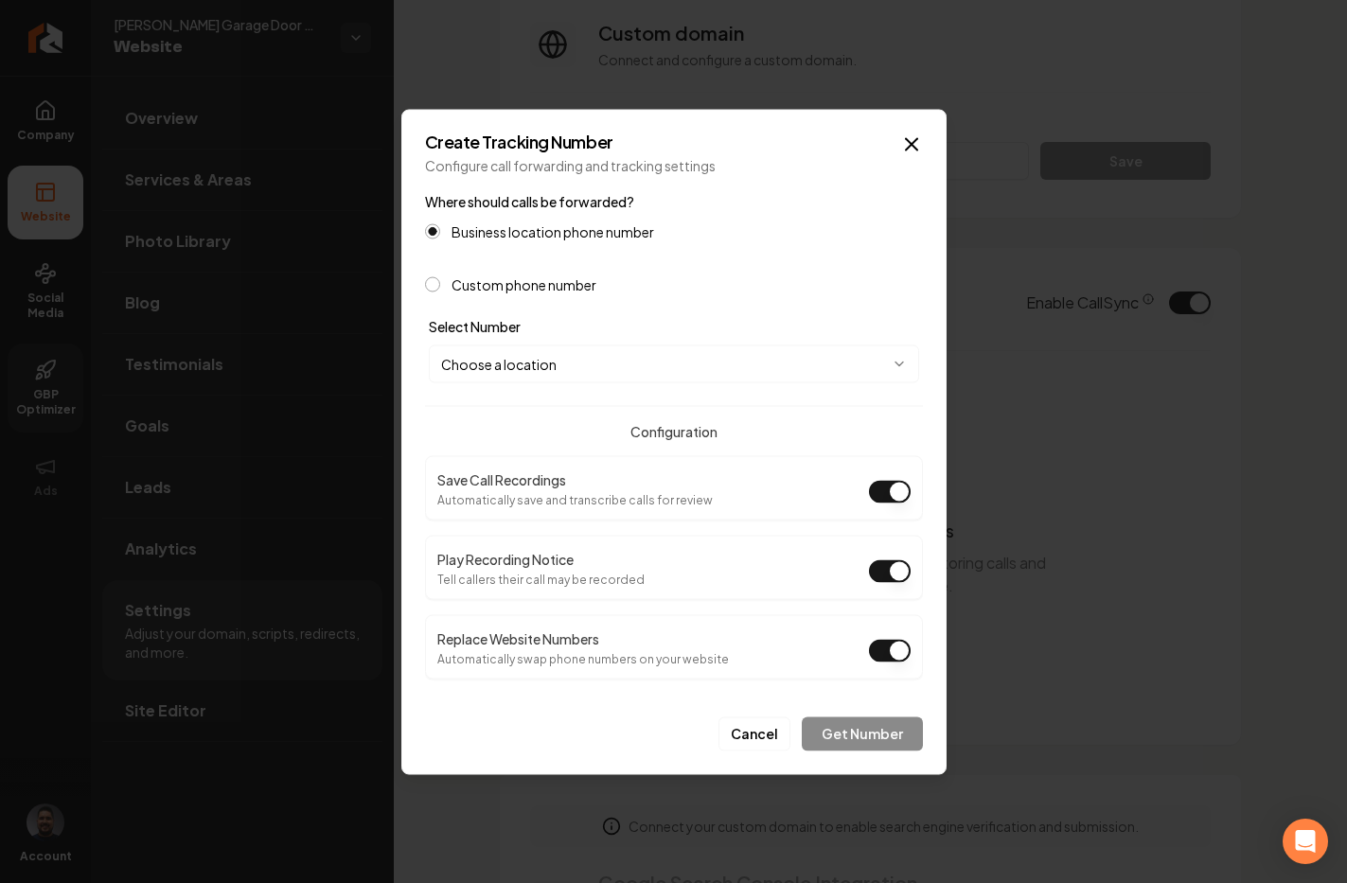
click at [635, 372] on body "Company Website Social Media GBP Optimizer Ads Account [PERSON_NAME] Garage Doo…" at bounding box center [673, 441] width 1347 height 883
select select "**********"
click at [881, 573] on button "Play Recording Notice" at bounding box center [890, 570] width 42 height 23
click at [878, 732] on button "Get Number" at bounding box center [862, 733] width 121 height 34
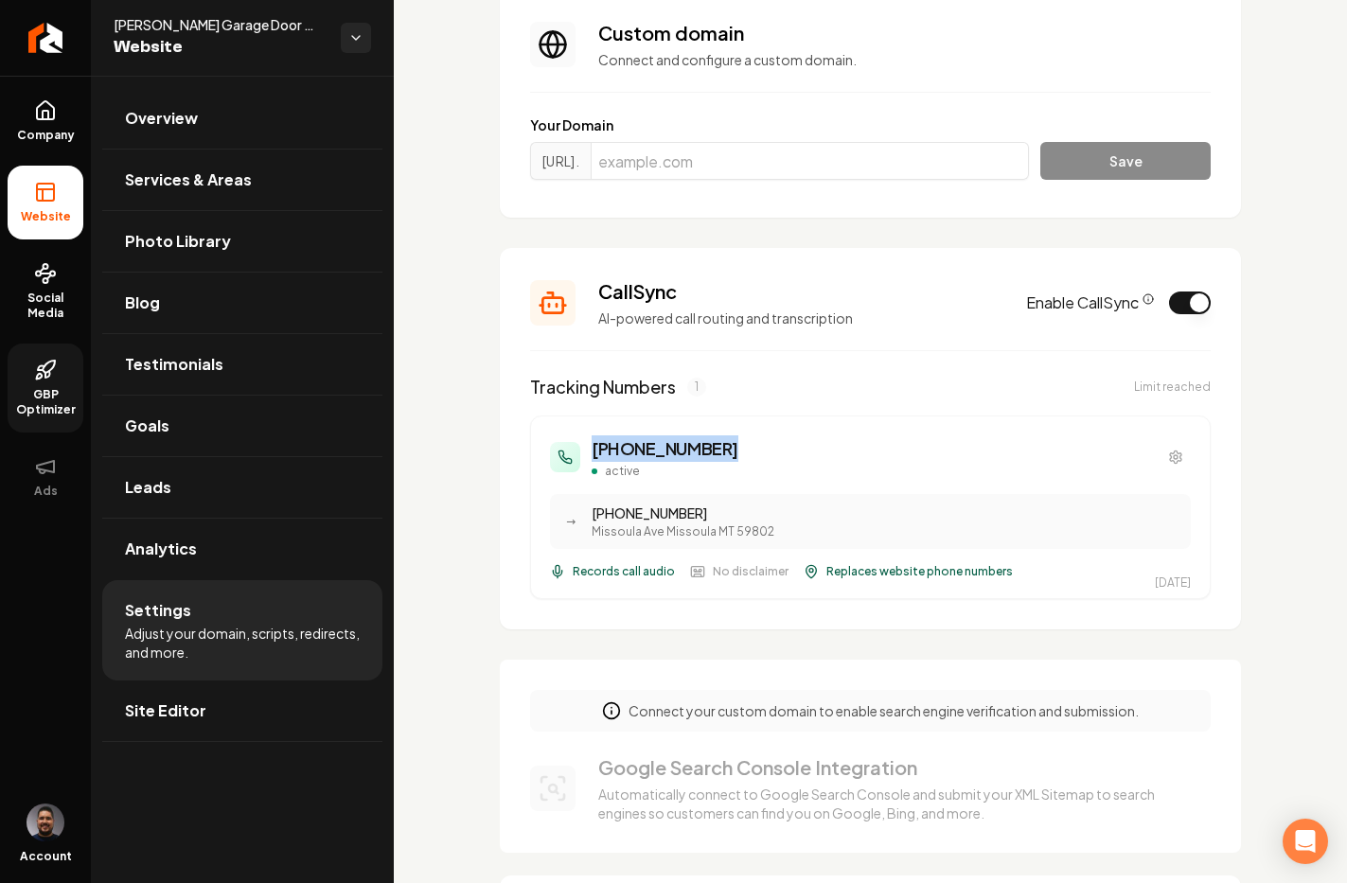
drag, startPoint x: 745, startPoint y: 444, endPoint x: 590, endPoint y: 444, distance: 155.2
click at [590, 444] on div "[PHONE_NUMBER] active" at bounding box center [870, 457] width 641 height 44
click at [736, 459] on div "[PHONE_NUMBER] active" at bounding box center [870, 457] width 641 height 44
drag, startPoint x: 728, startPoint y: 450, endPoint x: 594, endPoint y: 448, distance: 133.4
click at [596, 447] on div "[PHONE_NUMBER] active" at bounding box center [870, 457] width 641 height 44
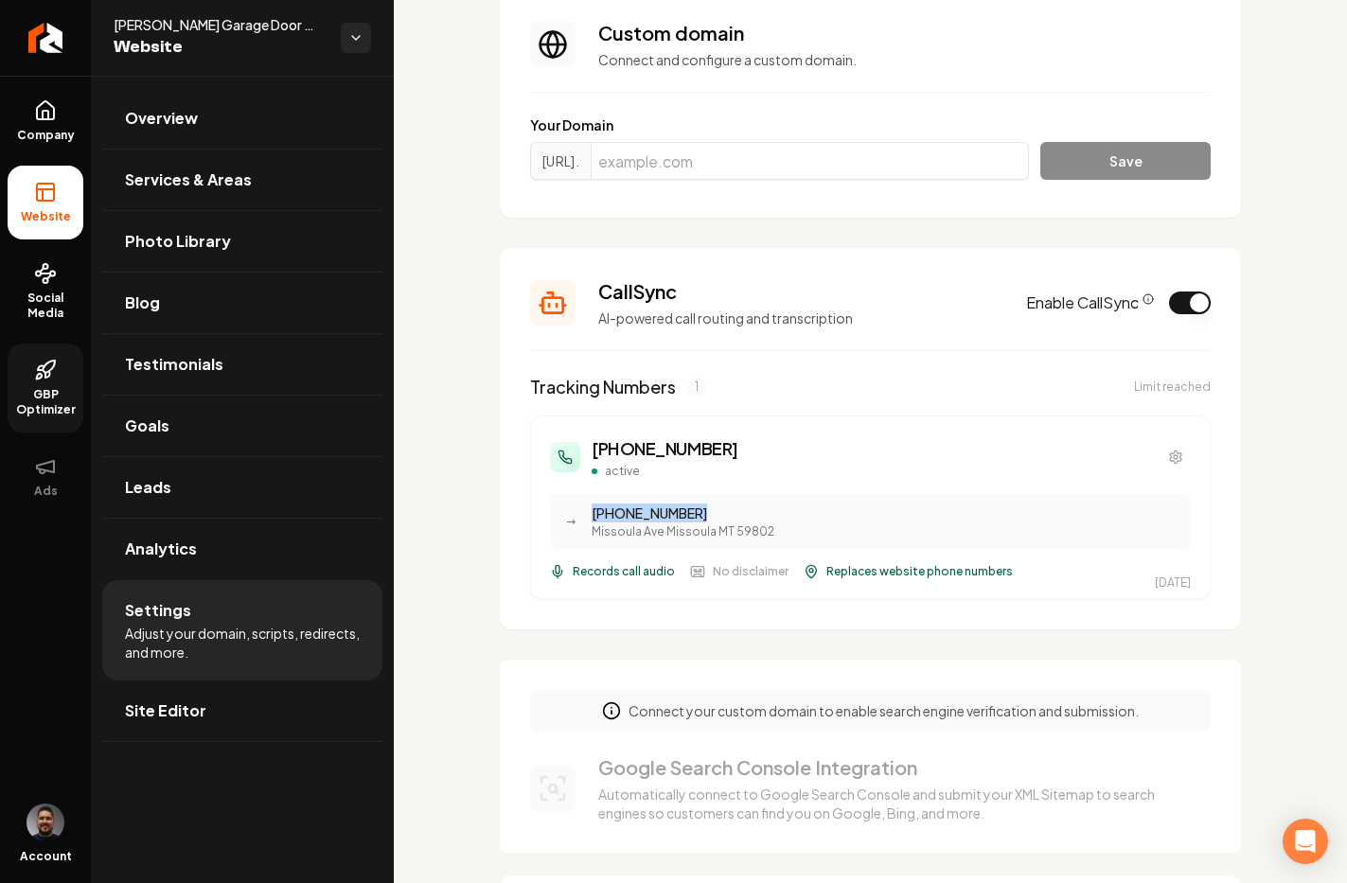
drag, startPoint x: 590, startPoint y: 514, endPoint x: 697, endPoint y: 514, distance: 106.9
click at [697, 514] on div "→ (406) [STREET_ADDRESS]" at bounding box center [870, 521] width 641 height 55
drag, startPoint x: 728, startPoint y: 457, endPoint x: 591, endPoint y: 454, distance: 137.2
click at [591, 454] on div "[PHONE_NUMBER] active" at bounding box center [870, 457] width 641 height 44
click at [154, 489] on span "Leads" at bounding box center [148, 487] width 46 height 23
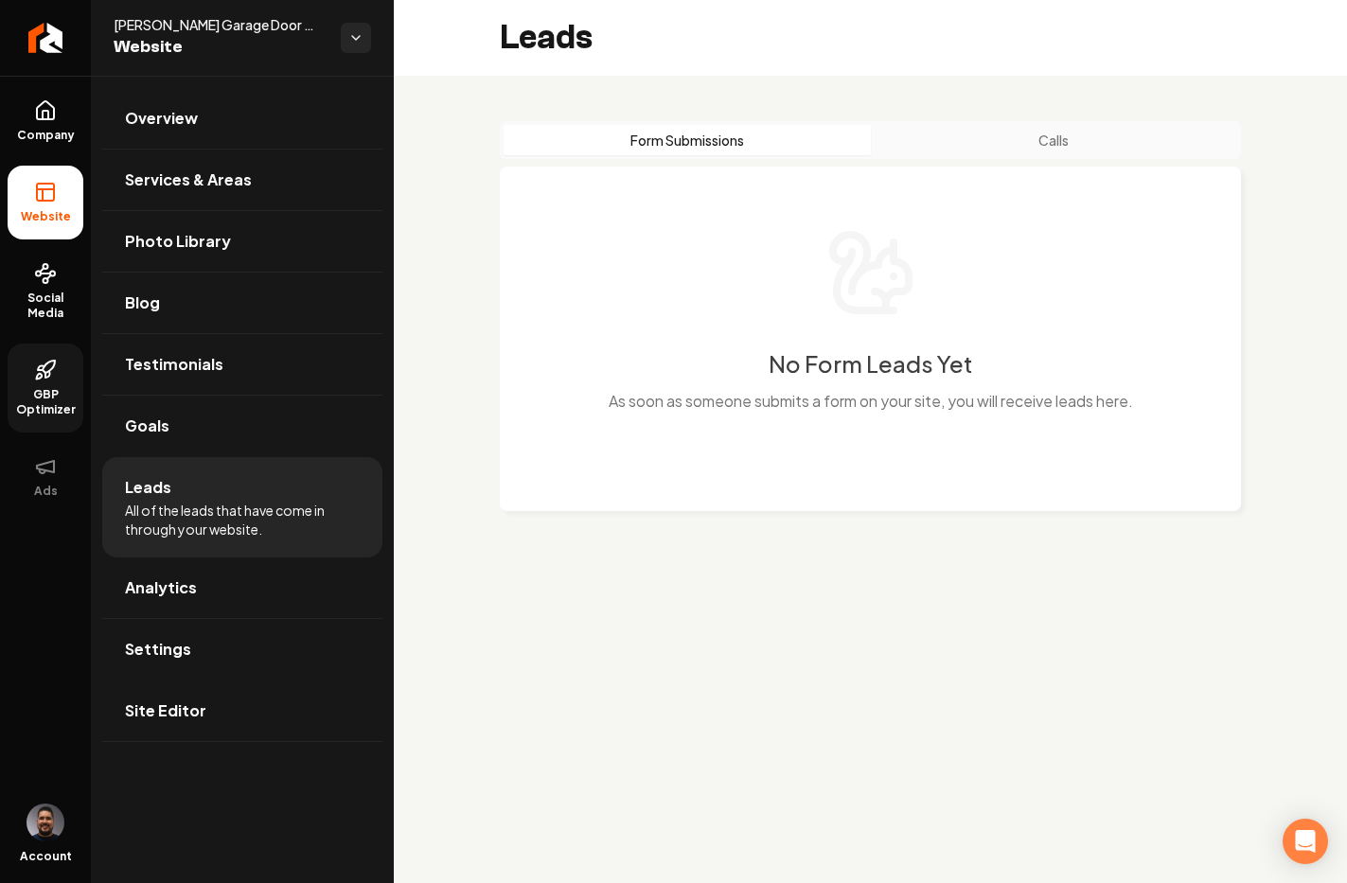
click at [1071, 135] on button "Calls" at bounding box center [1054, 140] width 367 height 30
click at [35, 132] on span "Company" at bounding box center [45, 135] width 73 height 15
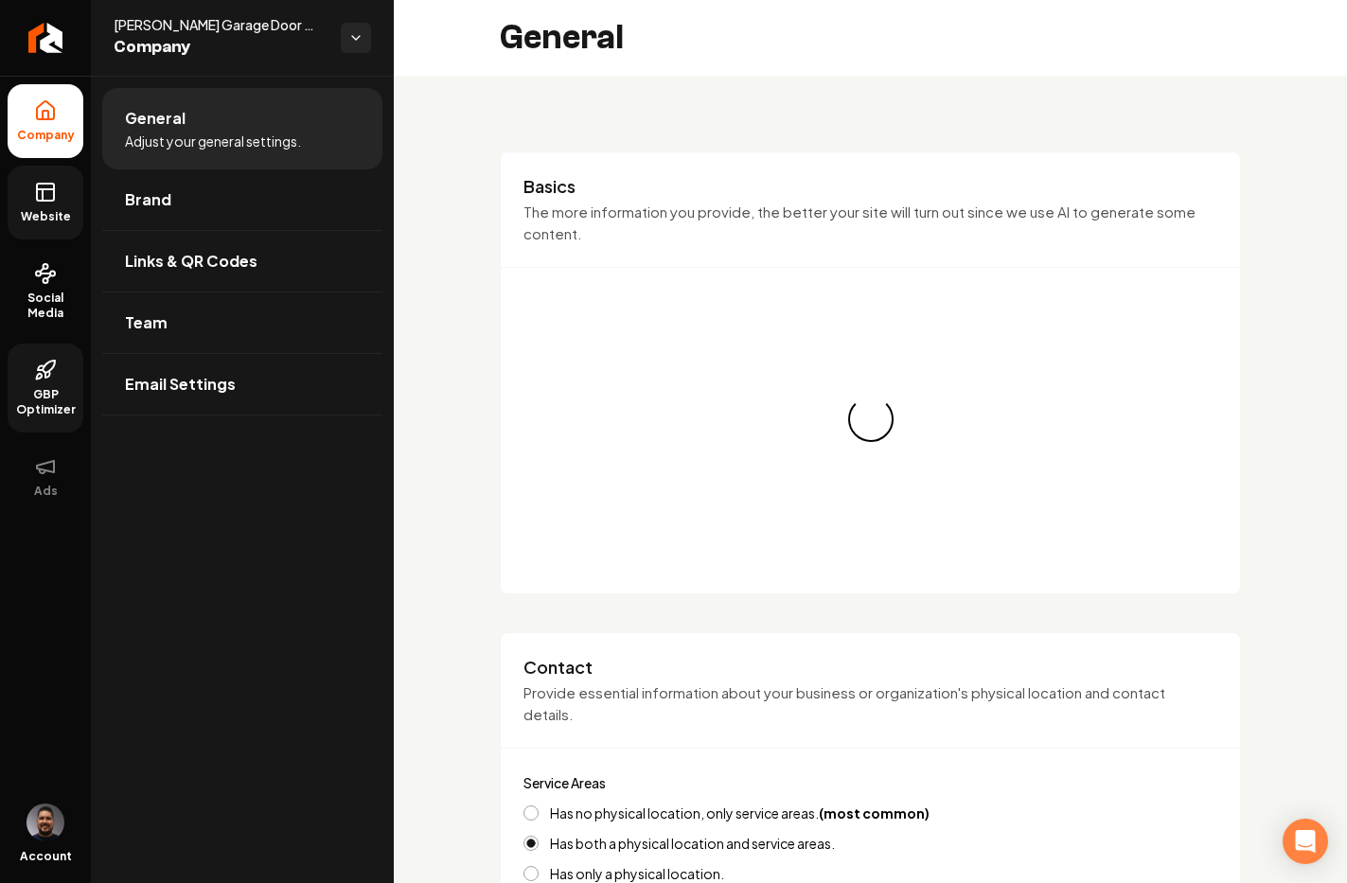
click at [67, 203] on link "Website" at bounding box center [46, 203] width 76 height 74
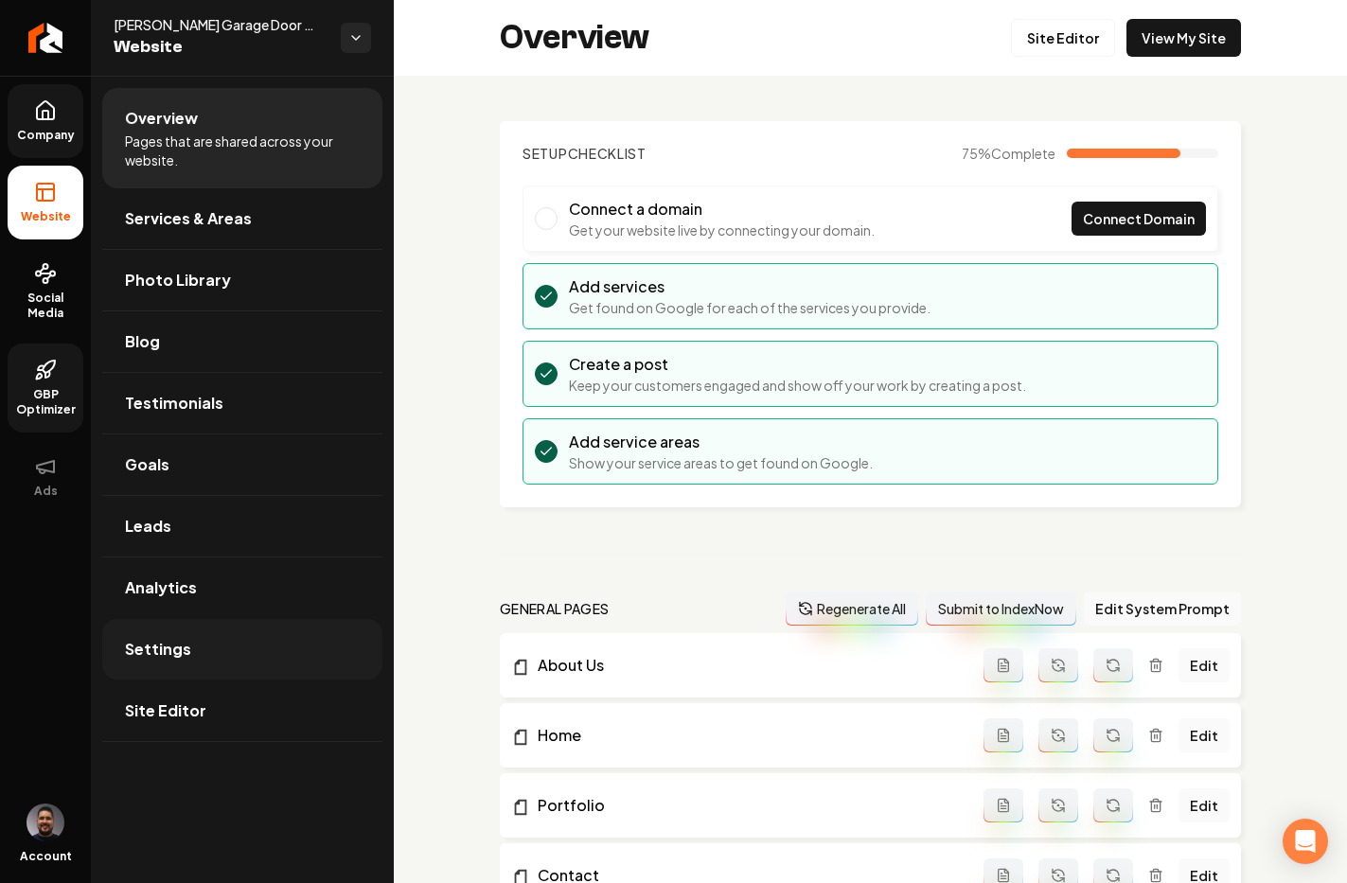
click at [187, 656] on link "Settings" at bounding box center [242, 649] width 280 height 61
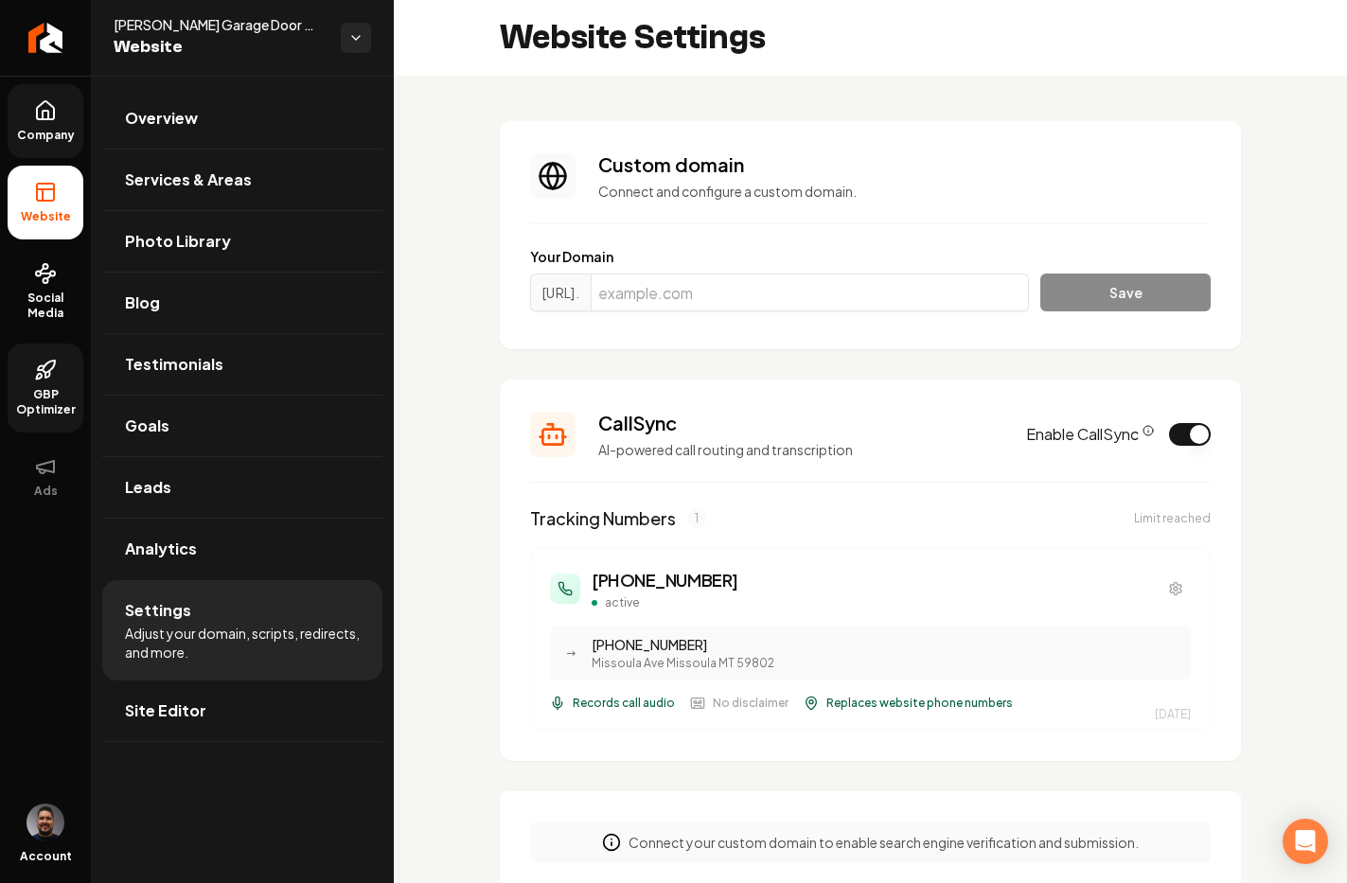
click at [1169, 440] on button "Enable CallSync" at bounding box center [1190, 434] width 42 height 23
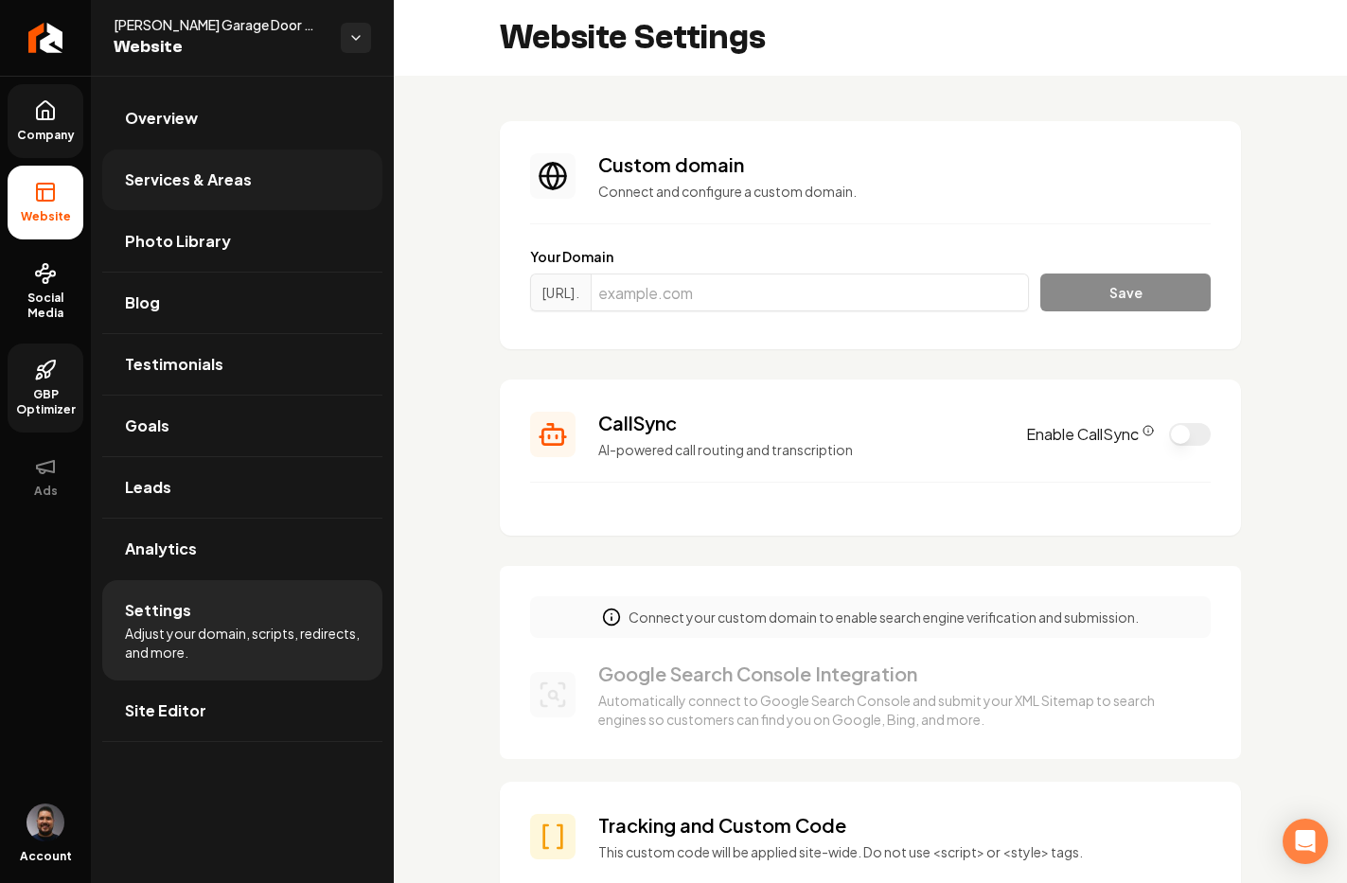
click at [204, 198] on link "Services & Areas" at bounding box center [242, 180] width 280 height 61
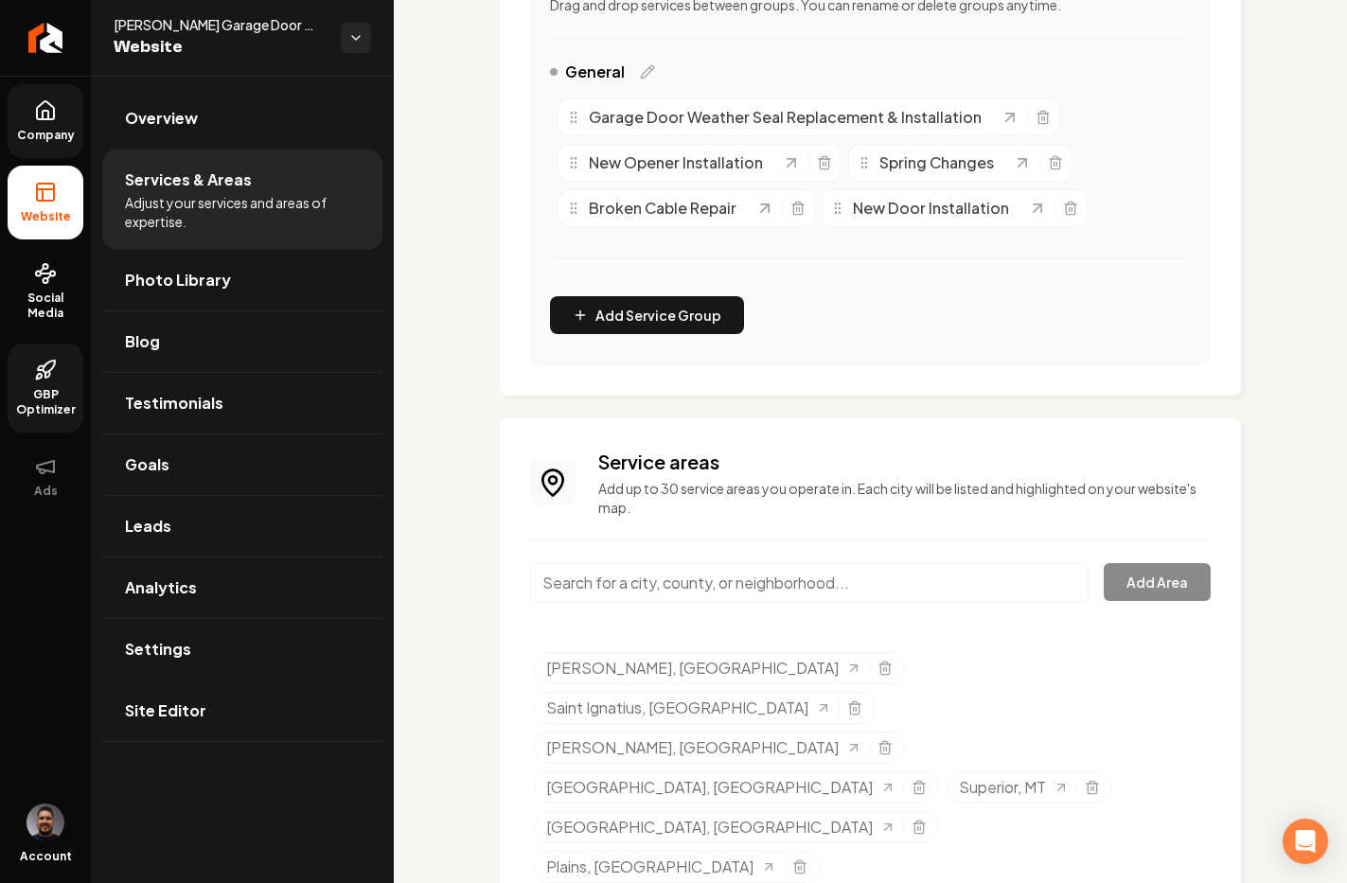
scroll to position [574, 0]
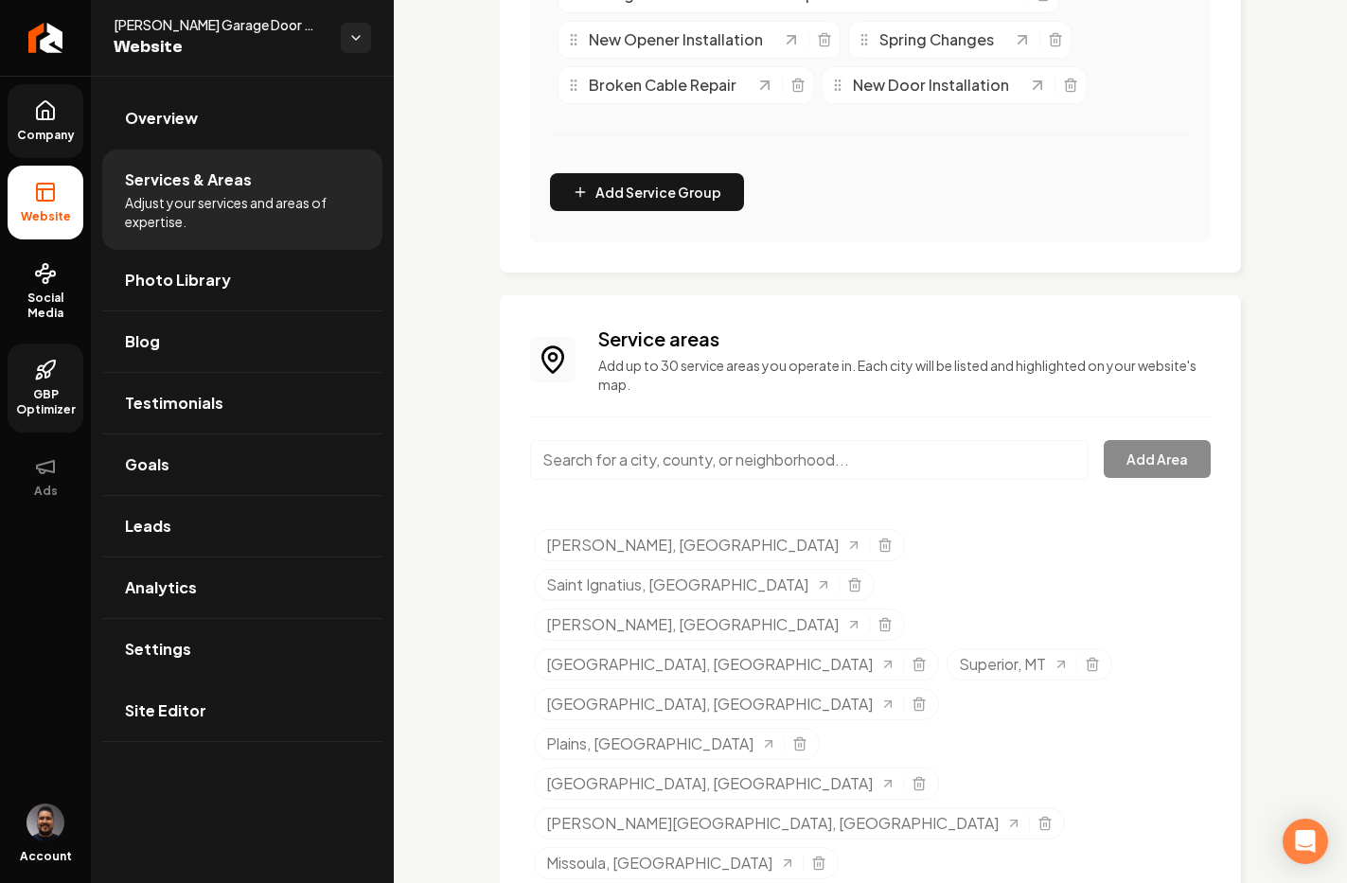
click at [631, 473] on input "Main content area" at bounding box center [809, 460] width 558 height 40
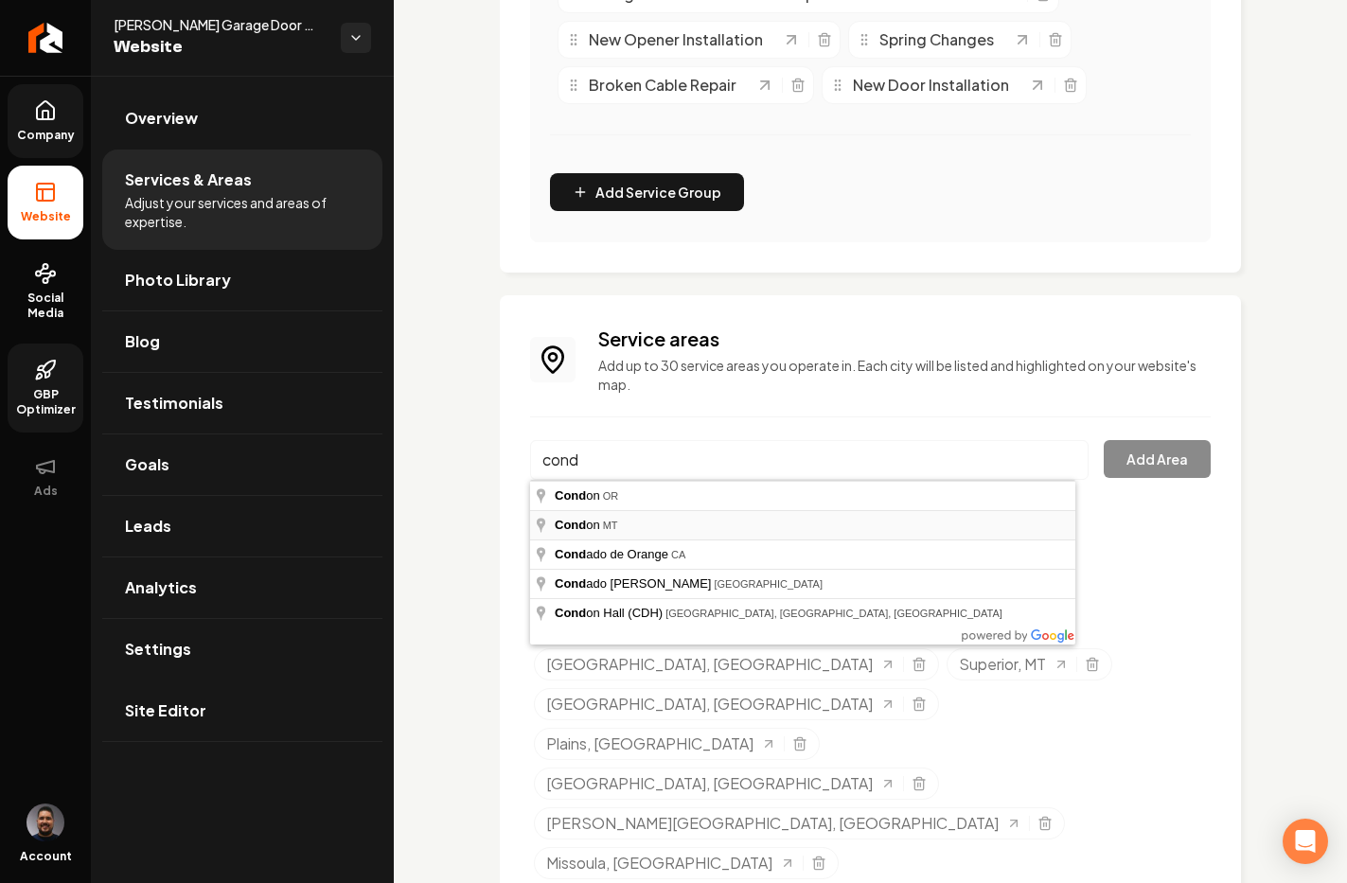
type input "[PERSON_NAME], [GEOGRAPHIC_DATA]"
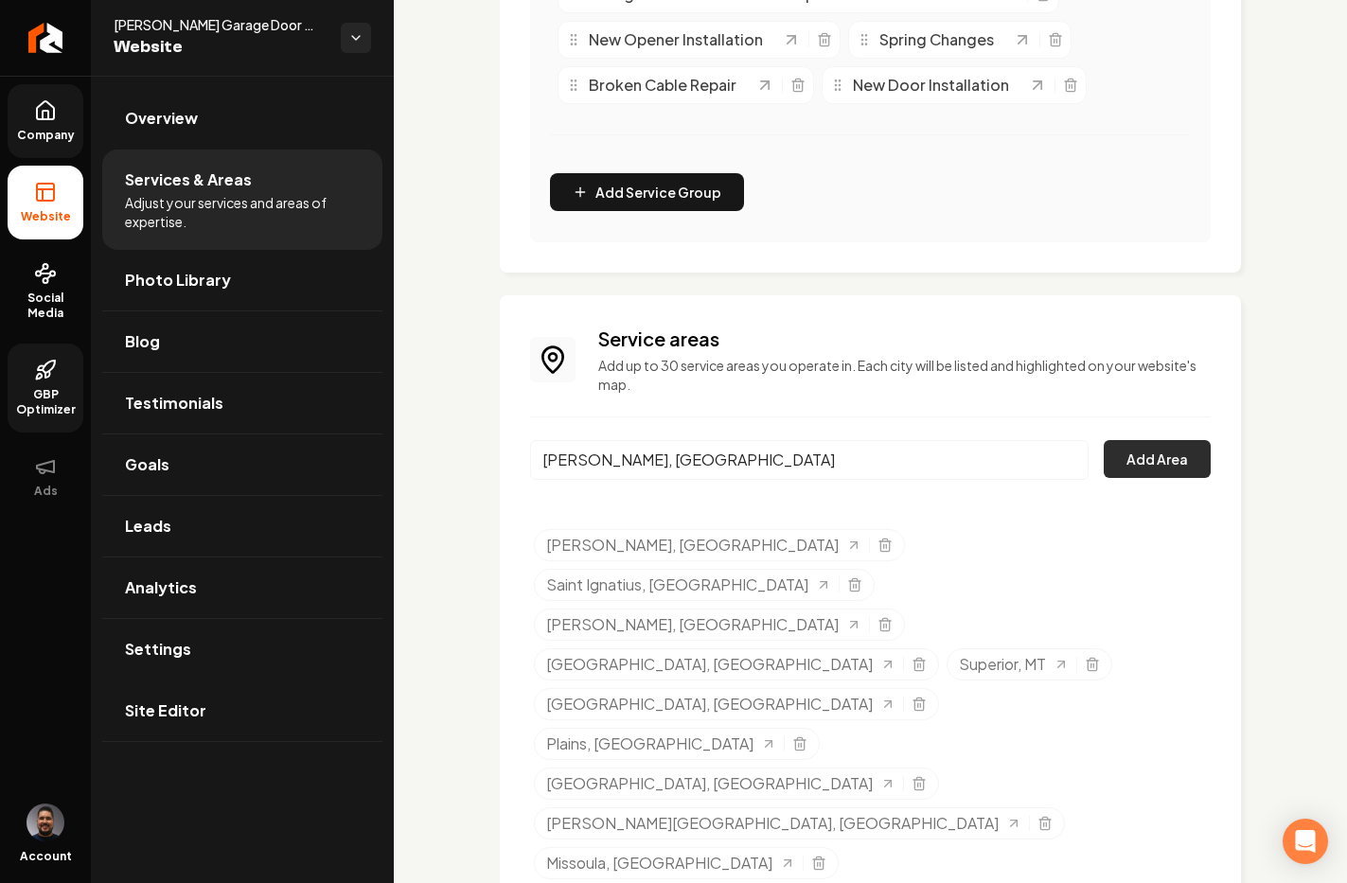
click at [1137, 456] on button "Add Area" at bounding box center [1156, 459] width 107 height 38
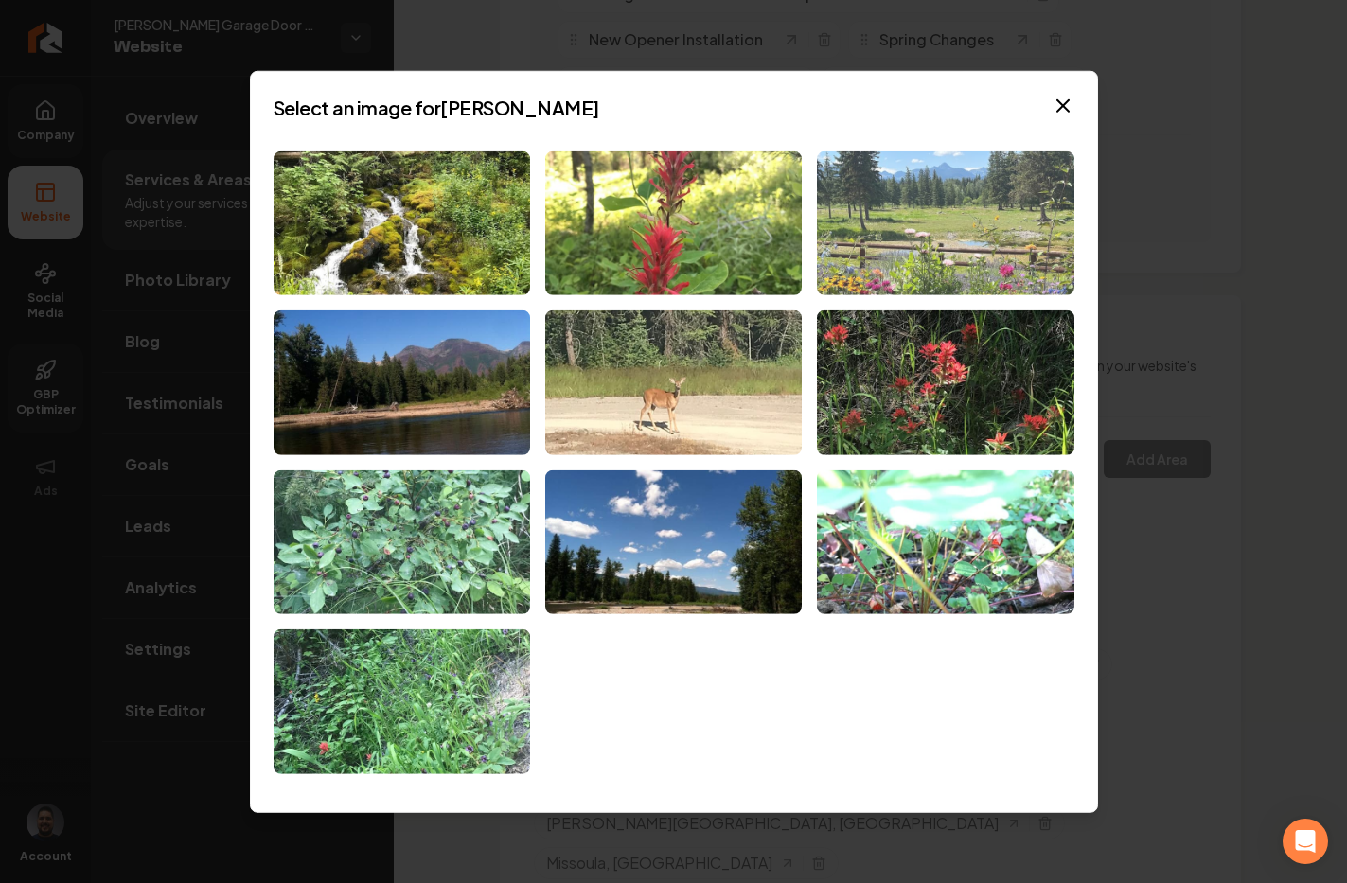
click at [887, 245] on img at bounding box center [945, 222] width 256 height 145
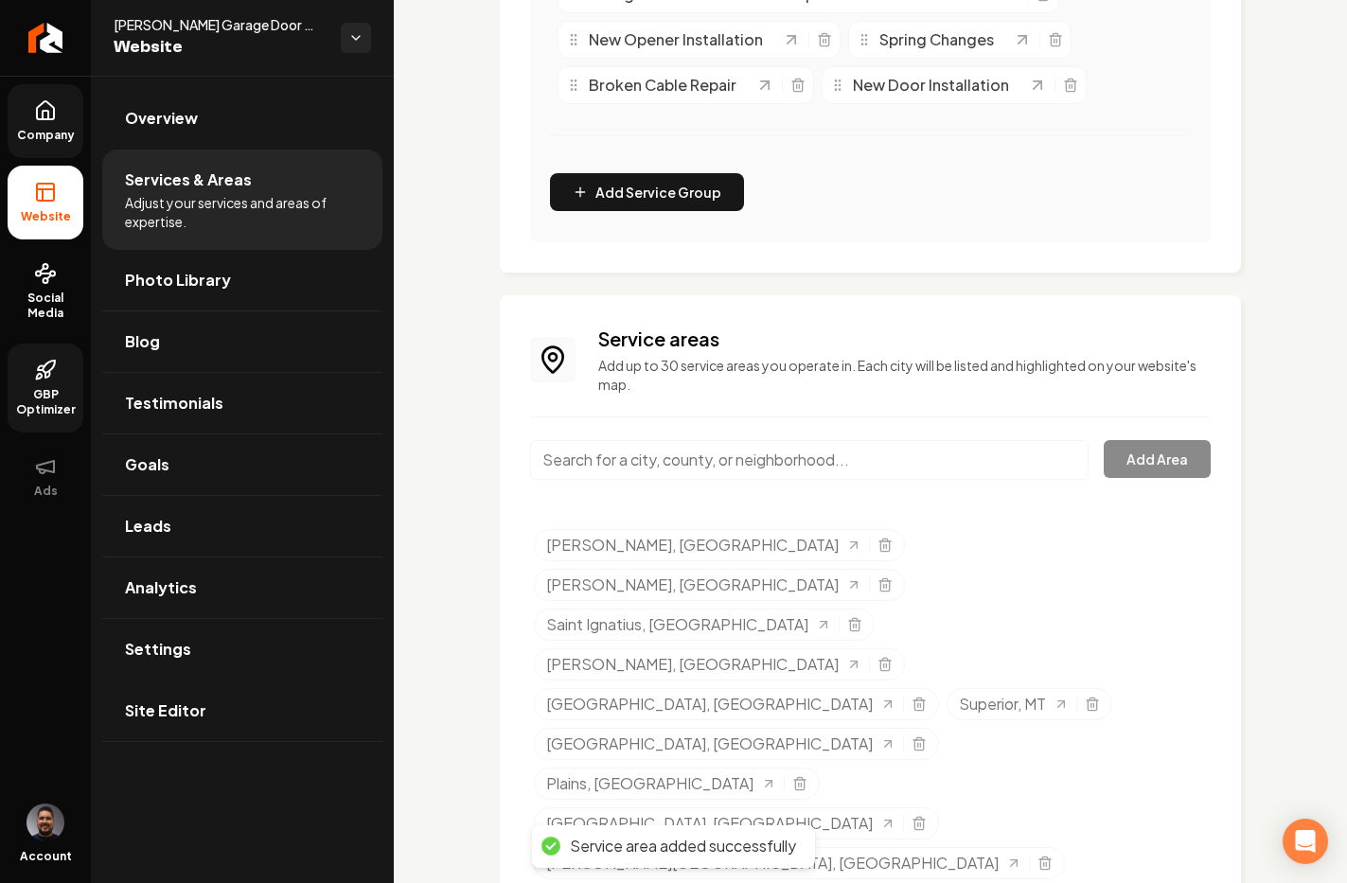
click at [739, 464] on input "Main content area" at bounding box center [809, 460] width 558 height 40
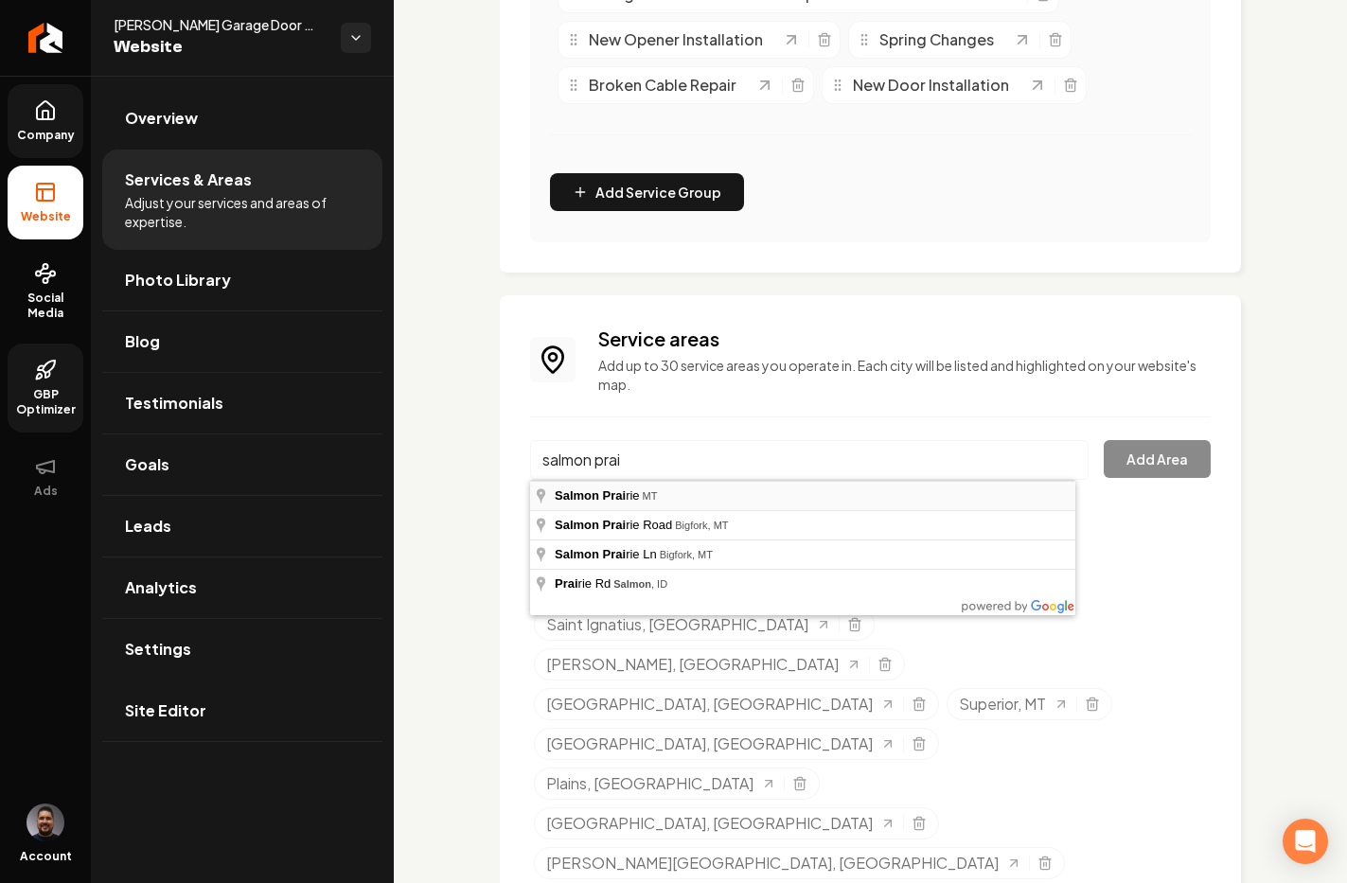
type input "[GEOGRAPHIC_DATA], [GEOGRAPHIC_DATA]"
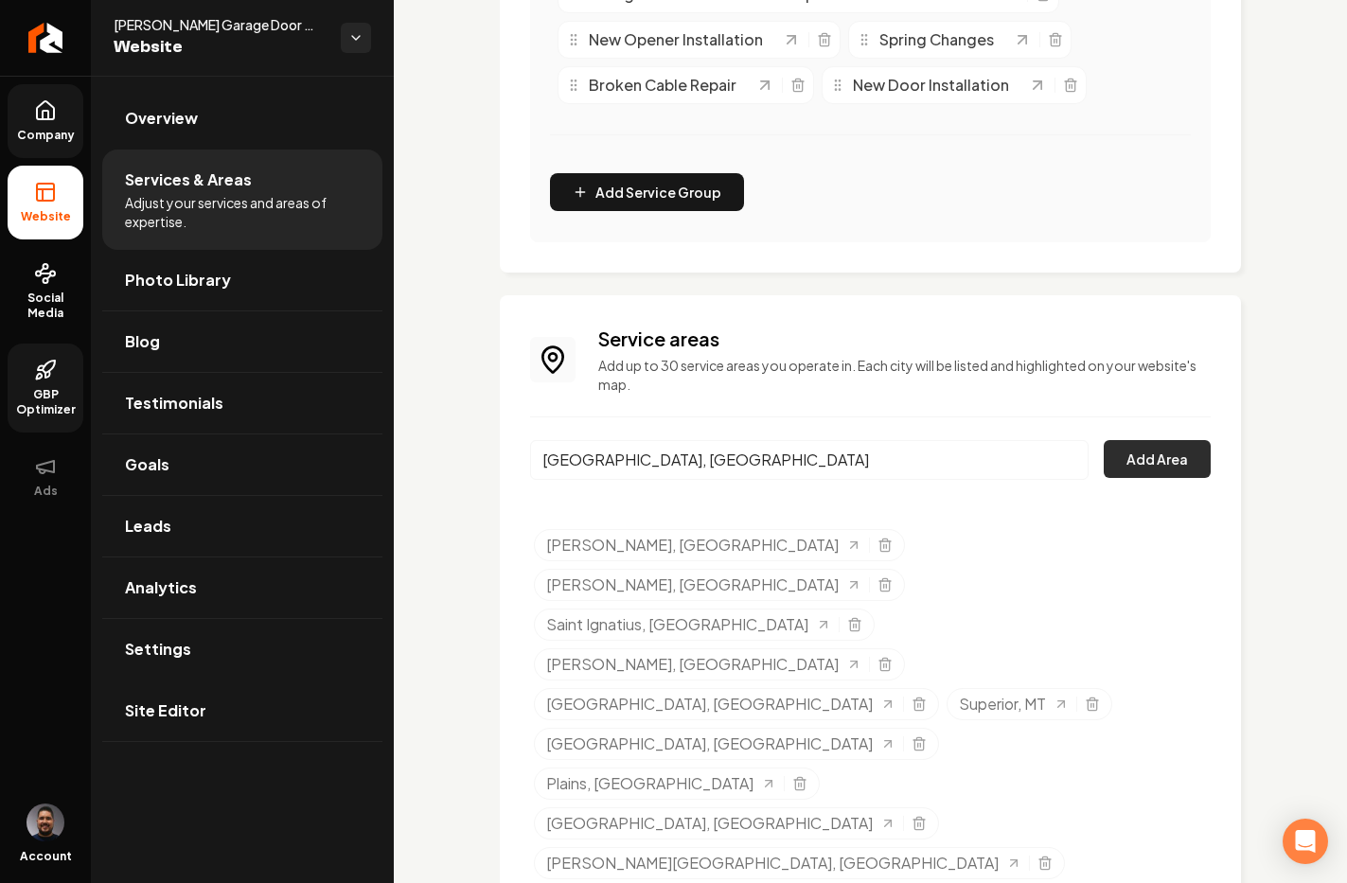
click at [1106, 449] on button "Add Area" at bounding box center [1156, 459] width 107 height 38
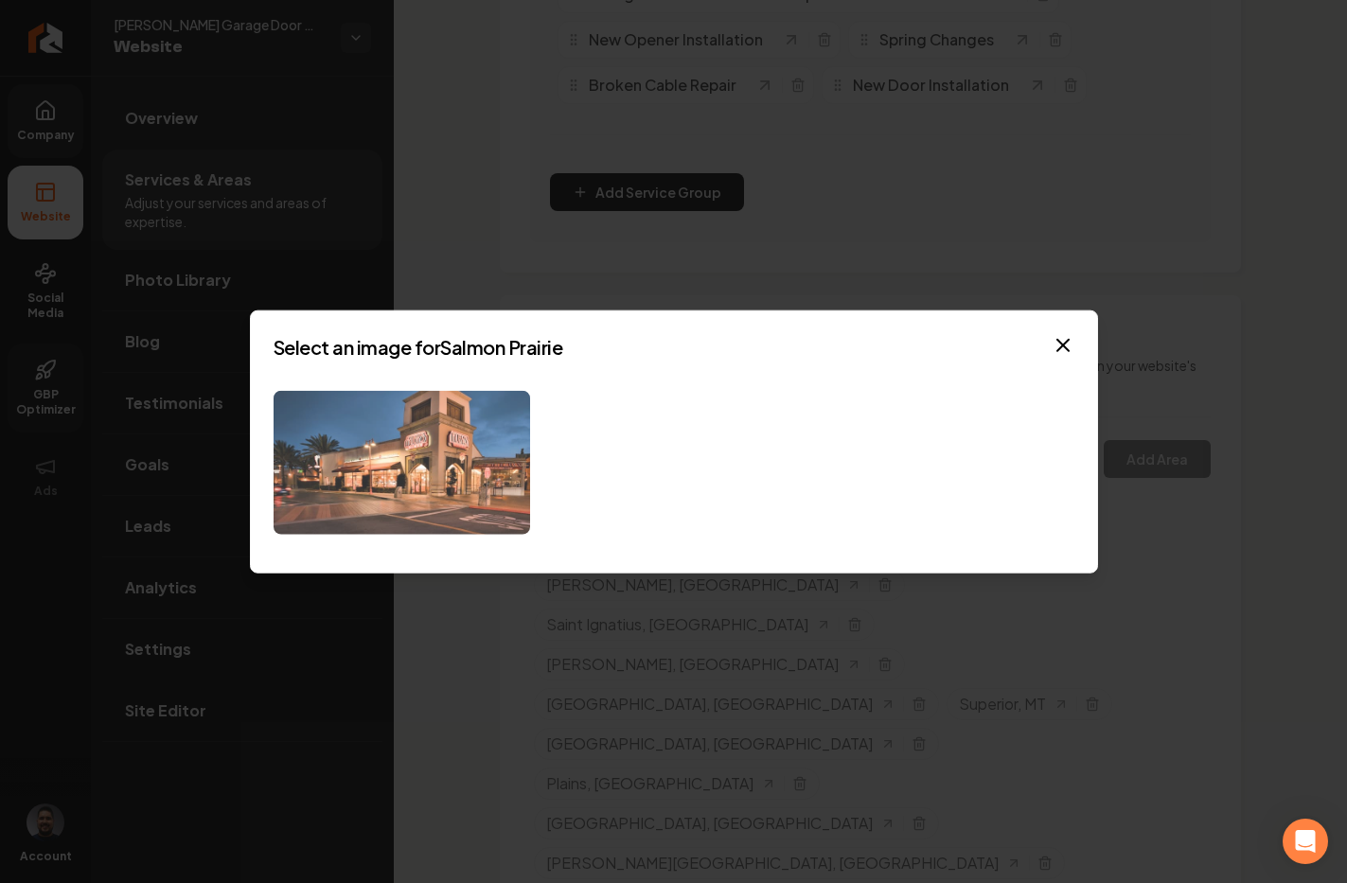
click at [445, 487] on img at bounding box center [401, 462] width 256 height 145
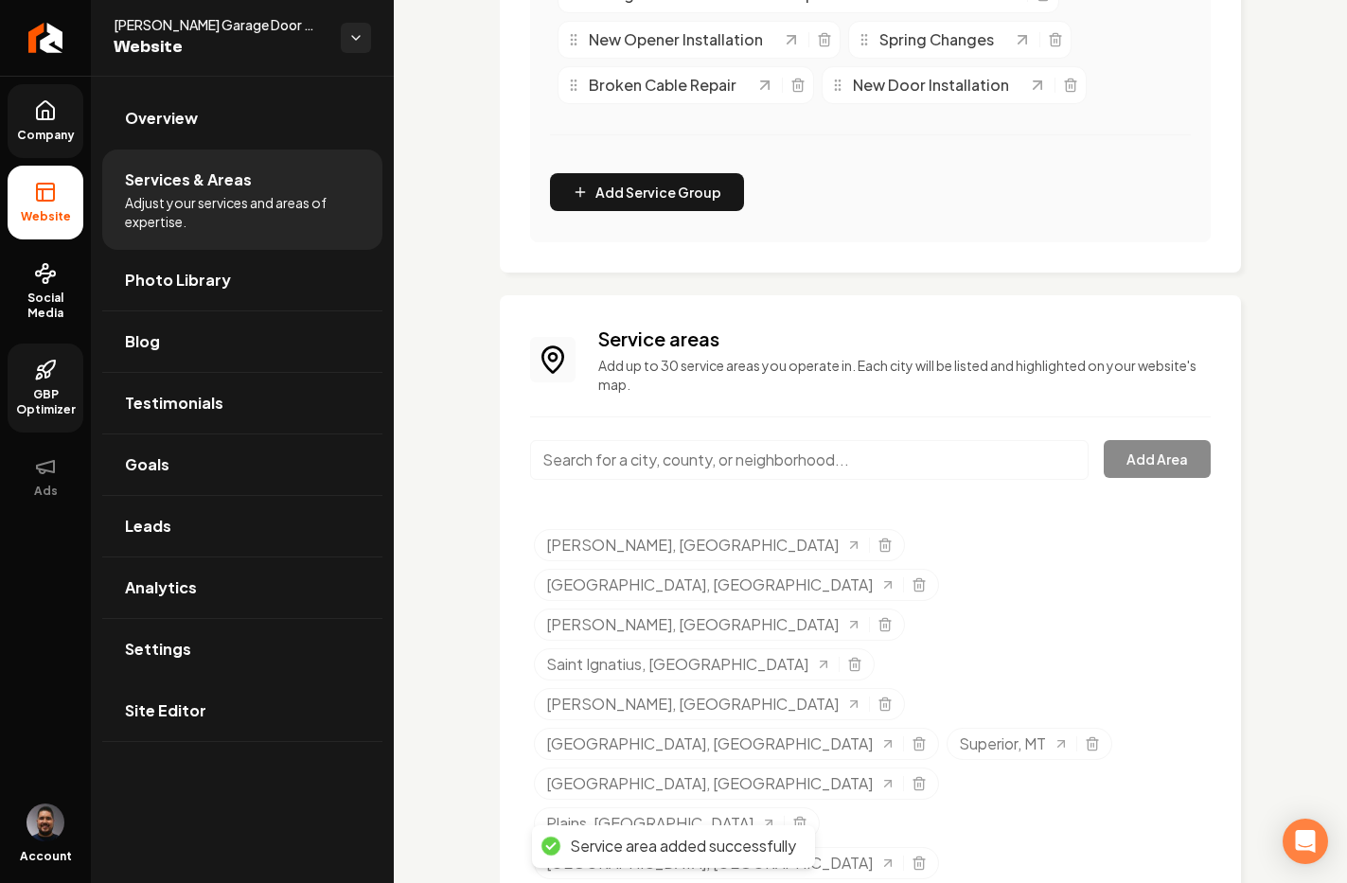
click at [758, 460] on input "Main content area" at bounding box center [809, 460] width 558 height 40
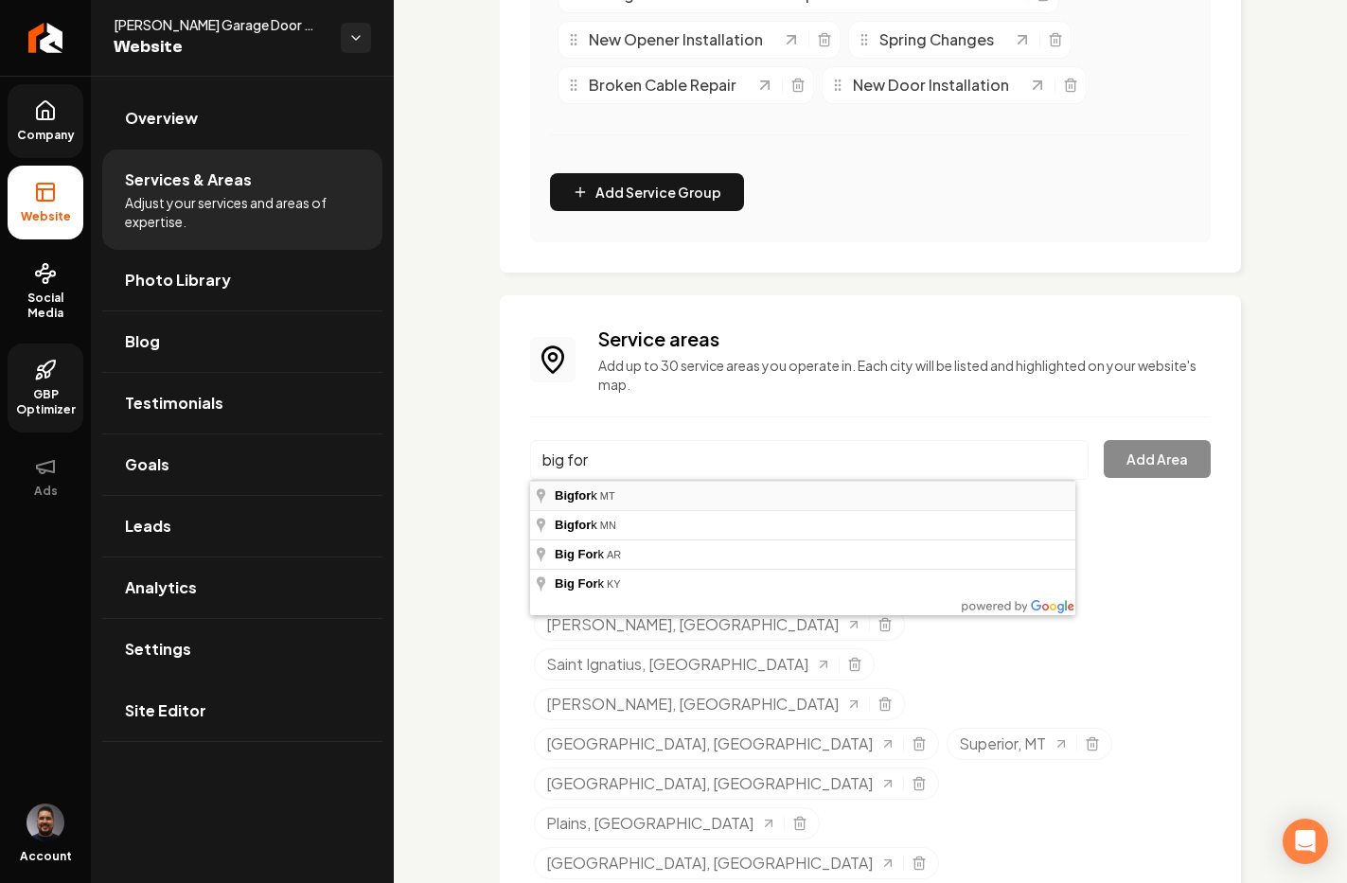
type input "Bigfork, MT"
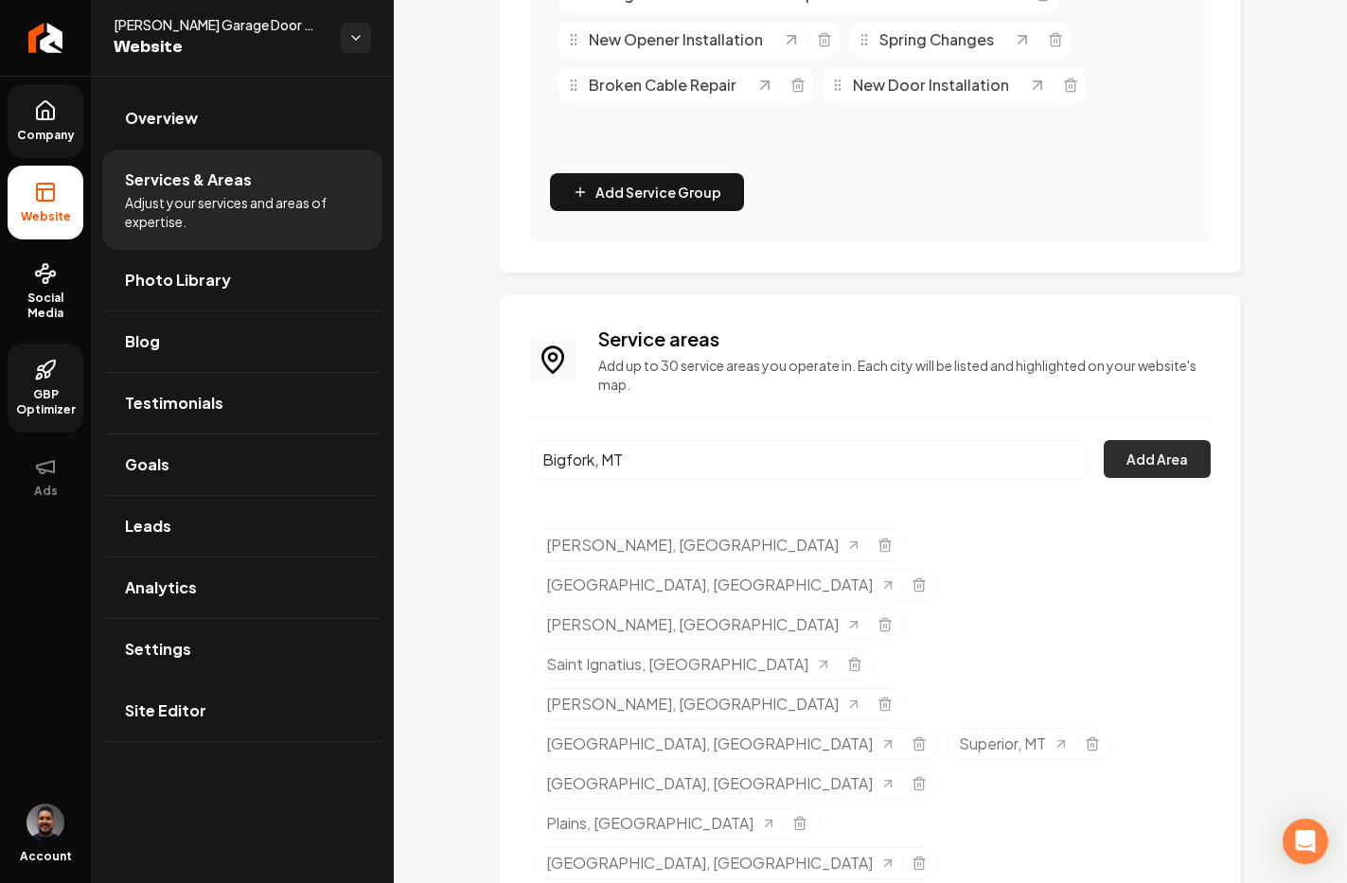
click at [1147, 448] on button "Add Area" at bounding box center [1156, 459] width 107 height 38
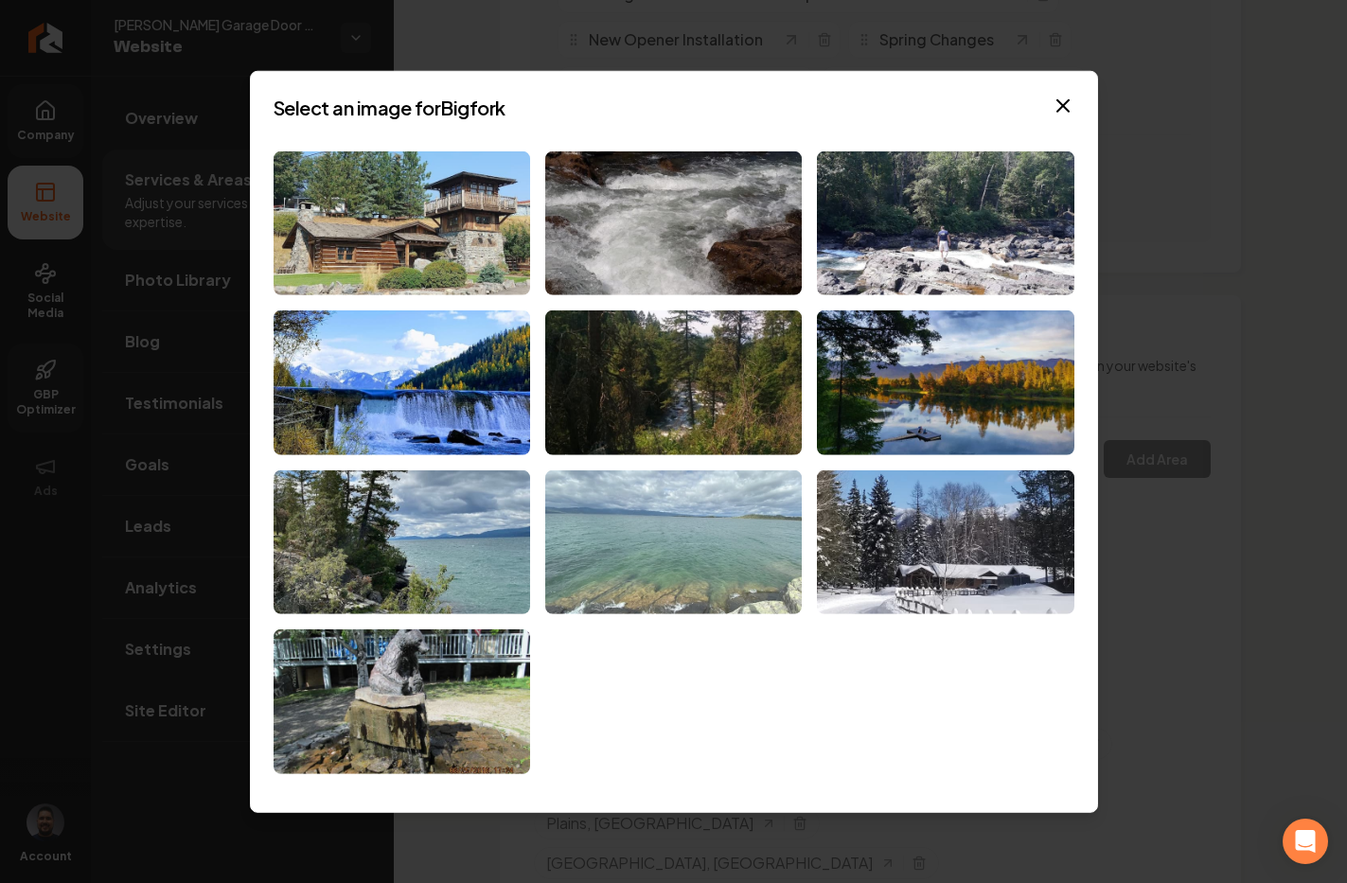
click at [752, 526] on img at bounding box center [673, 542] width 256 height 145
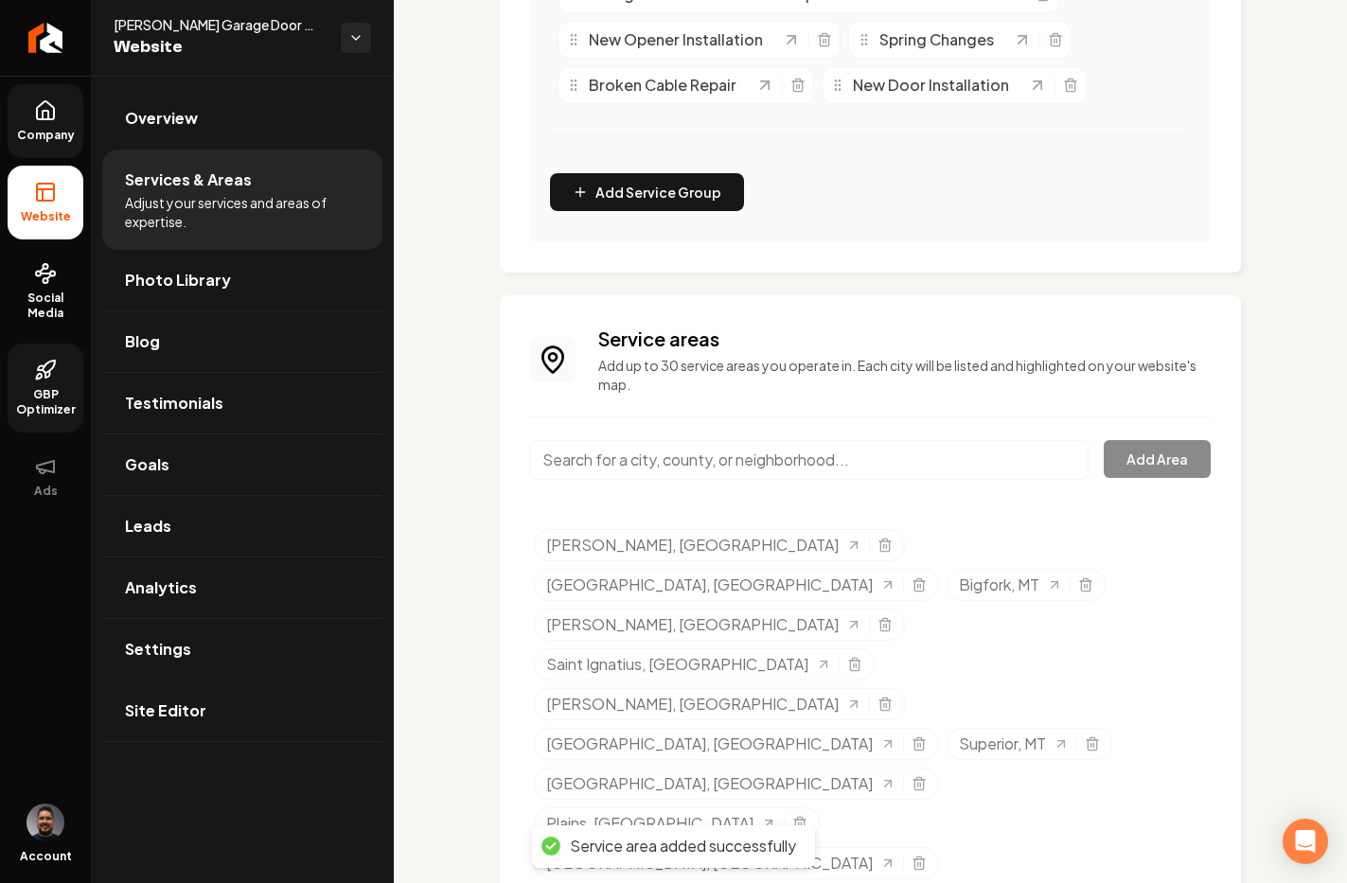
click at [812, 484] on div "Main content area" at bounding box center [809, 471] width 558 height 62
click at [805, 476] on input "Main content area" at bounding box center [809, 460] width 558 height 40
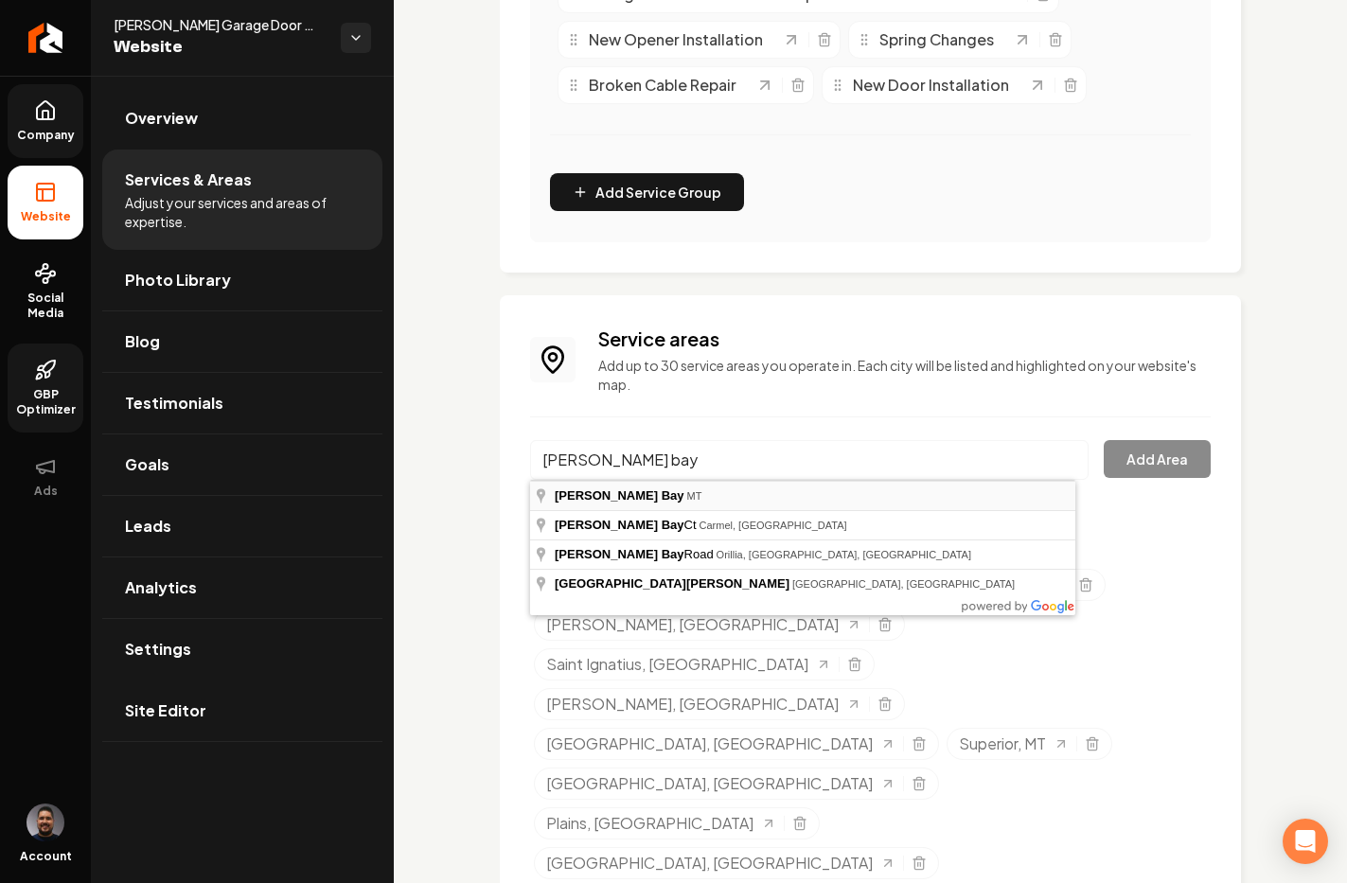
type input "[PERSON_NAME][GEOGRAPHIC_DATA], [GEOGRAPHIC_DATA]"
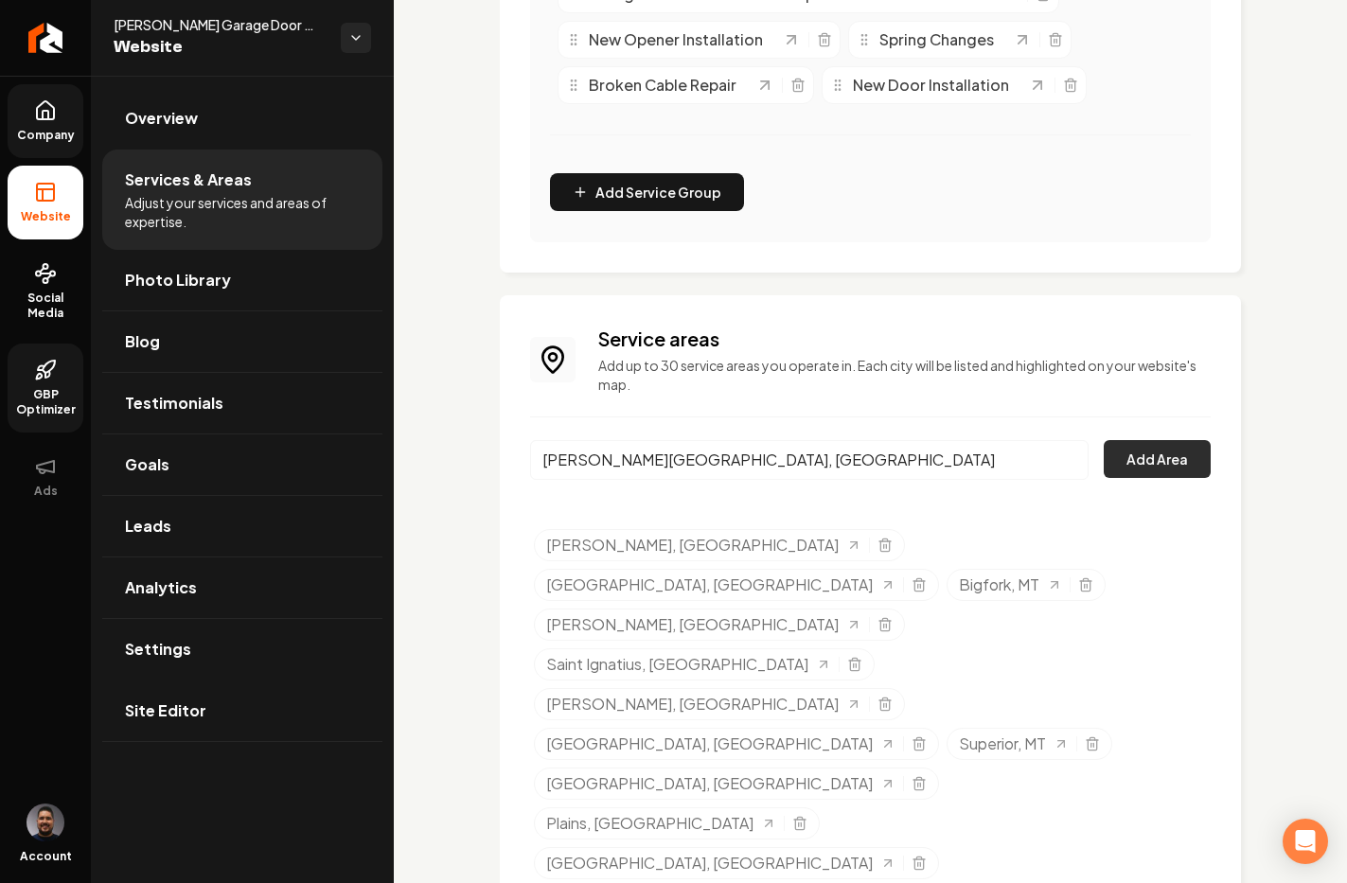
click at [1133, 453] on button "Add Area" at bounding box center [1156, 459] width 107 height 38
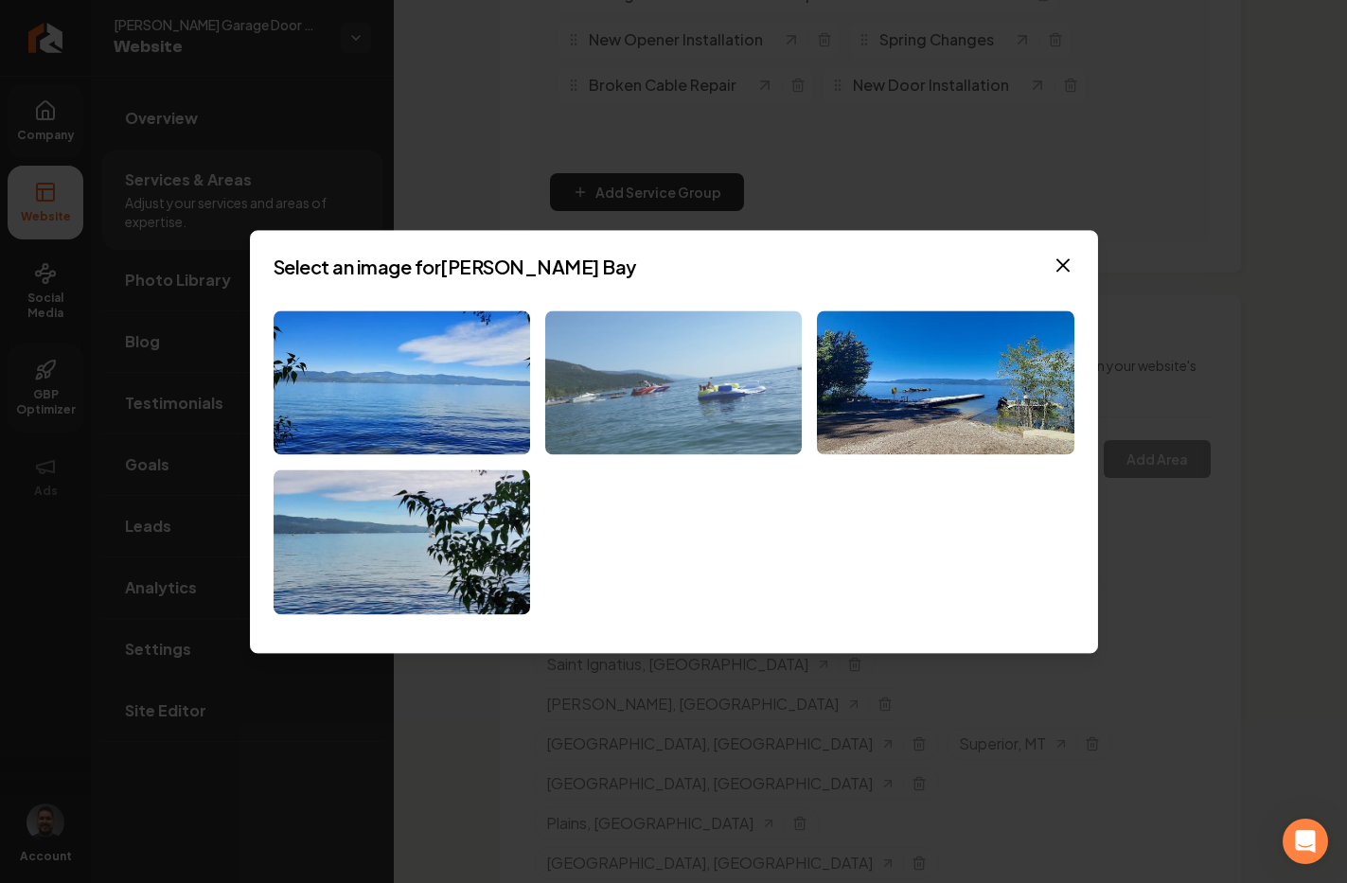
click at [637, 344] on img at bounding box center [673, 382] width 256 height 145
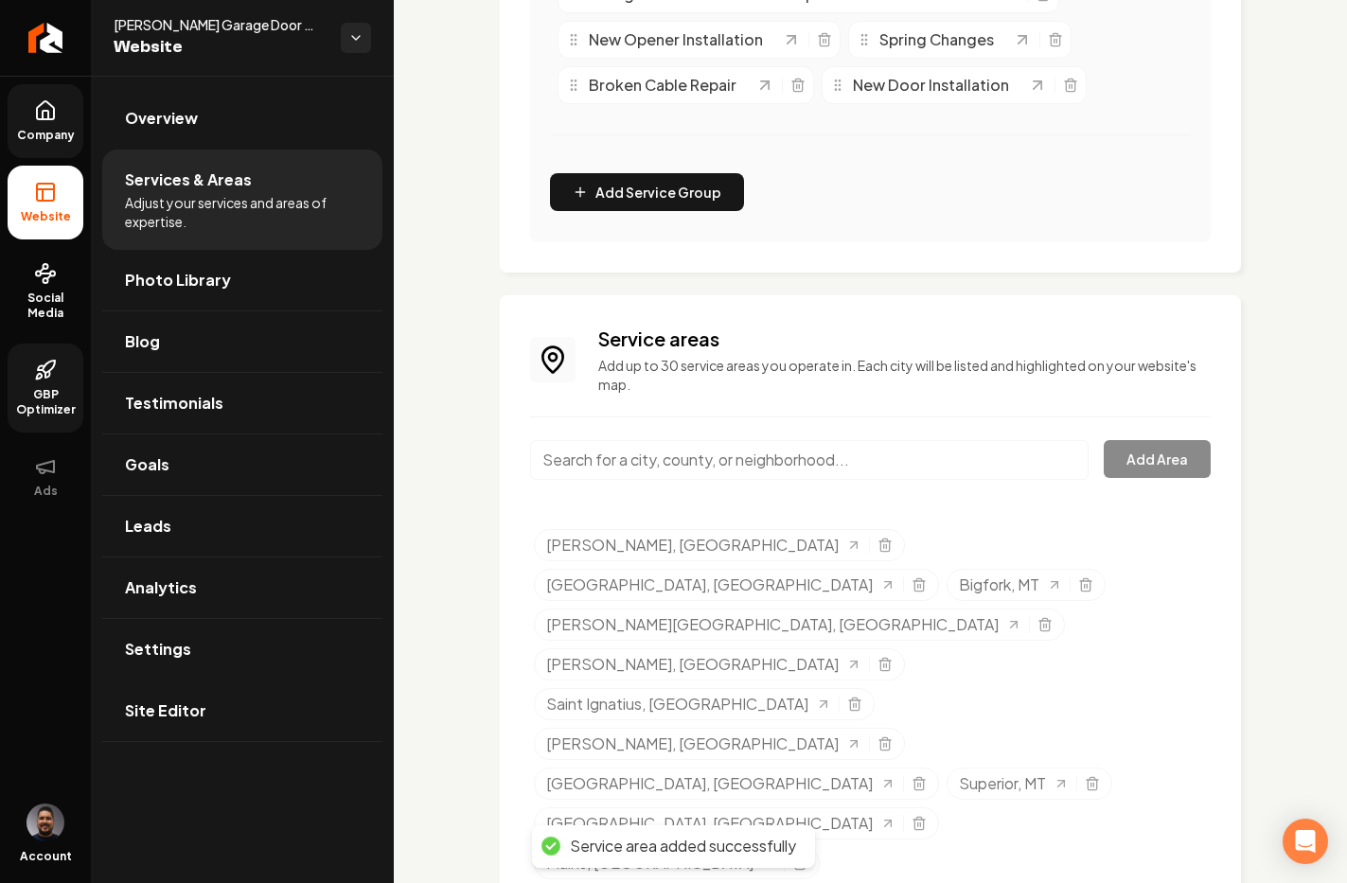
click at [732, 469] on input "Main content area" at bounding box center [809, 460] width 558 height 40
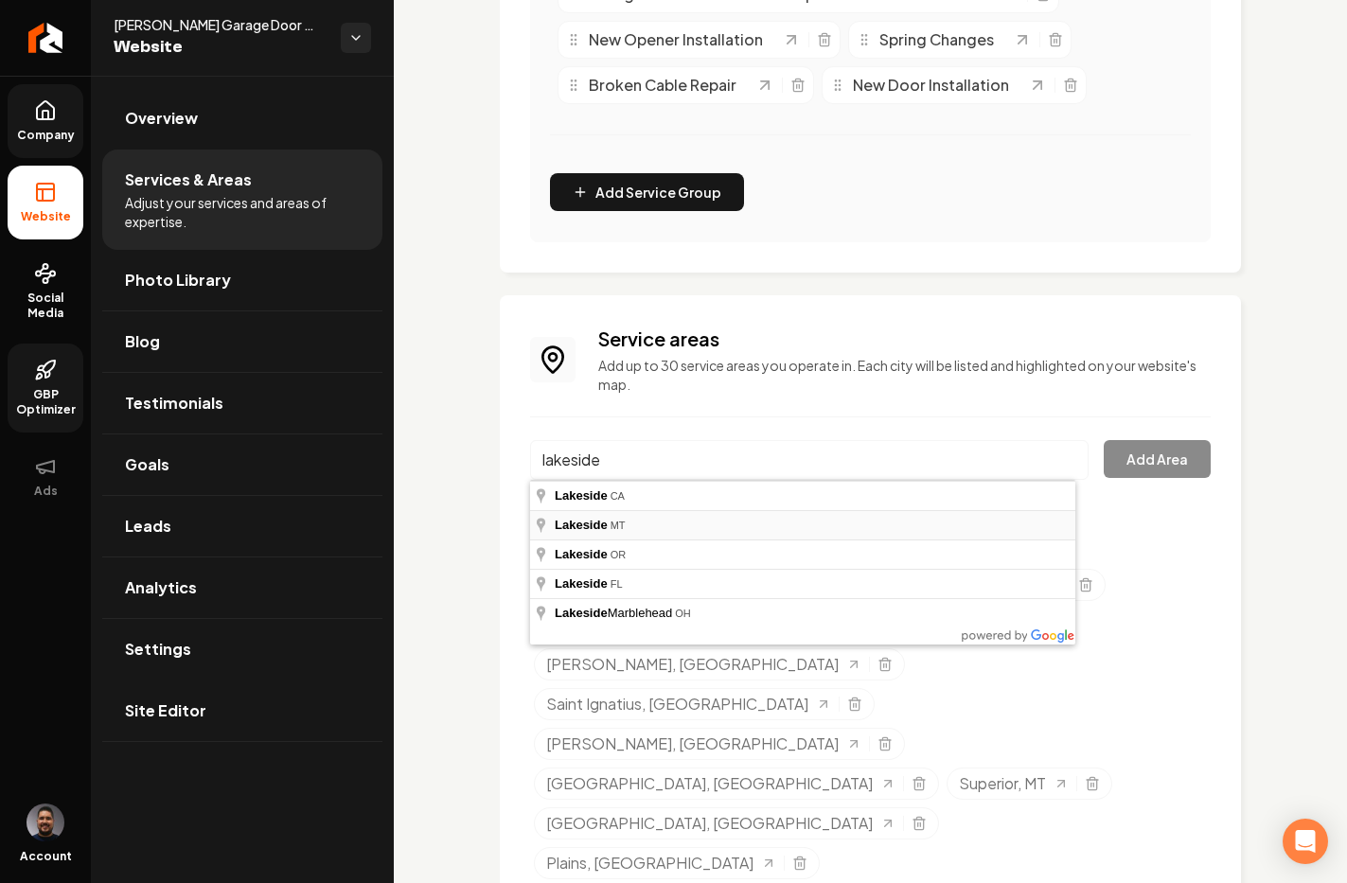
type input "[GEOGRAPHIC_DATA], [GEOGRAPHIC_DATA]"
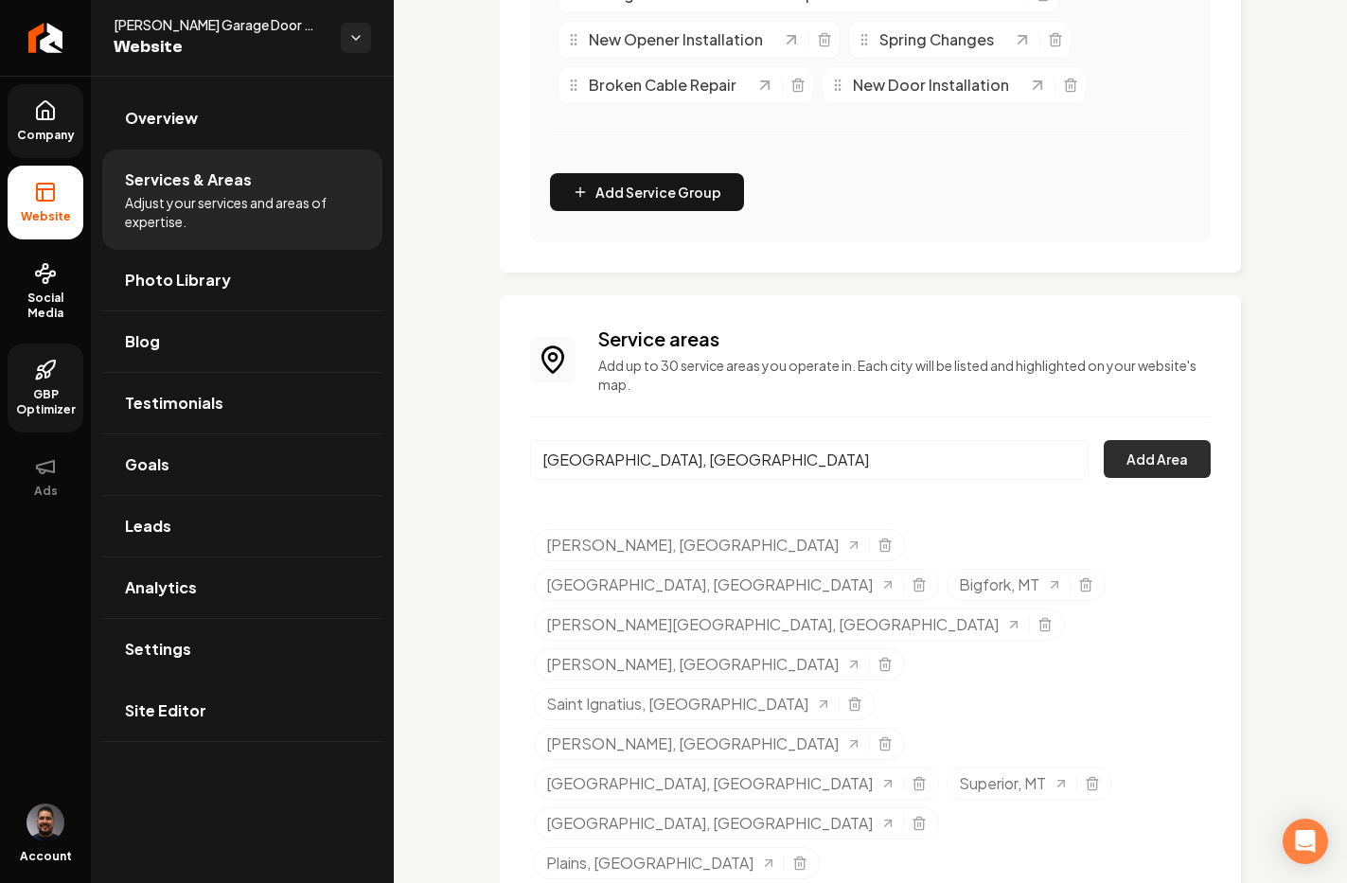
click at [1131, 454] on button "Add Area" at bounding box center [1156, 459] width 107 height 38
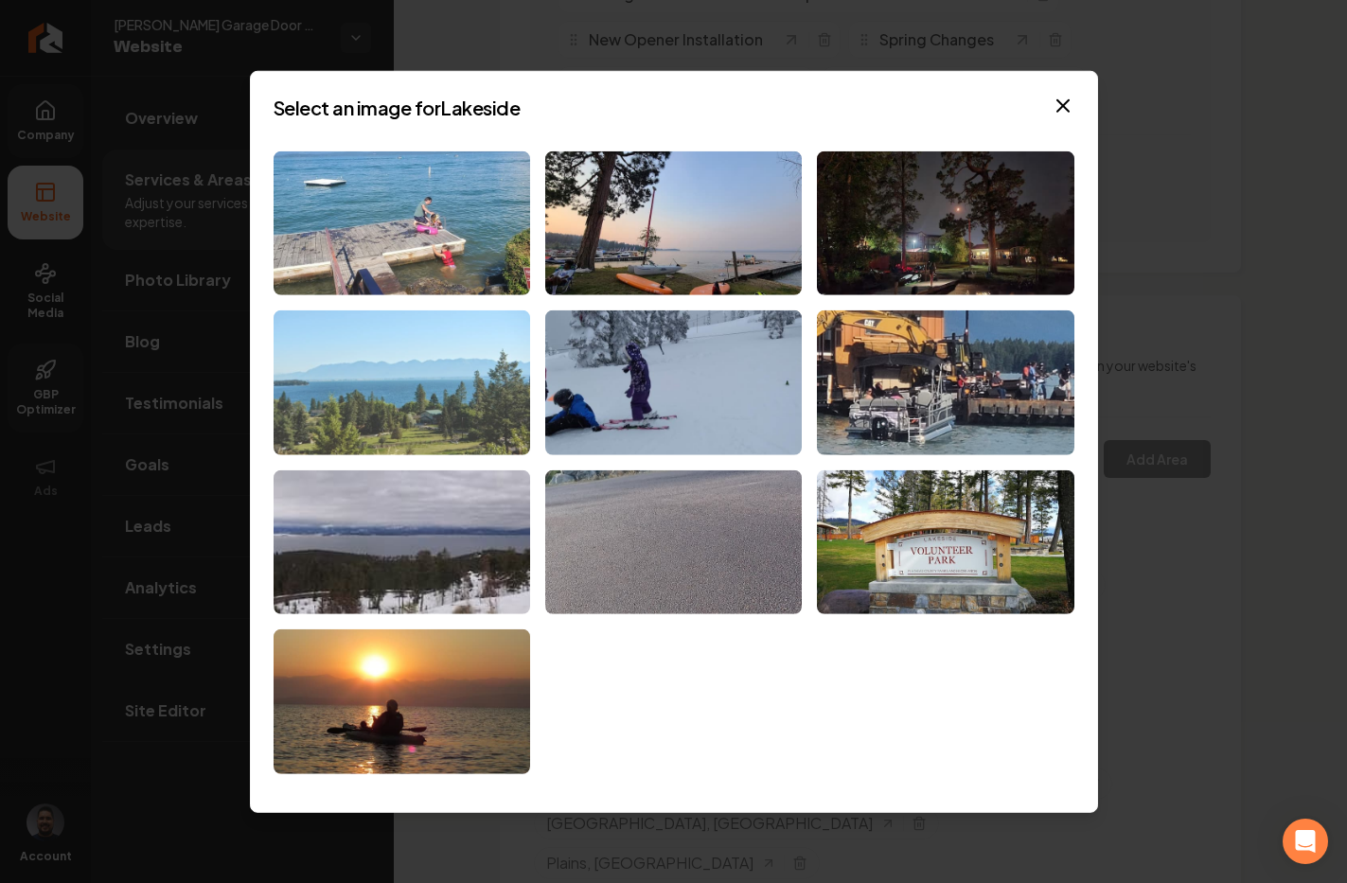
click at [460, 389] on img at bounding box center [401, 382] width 256 height 145
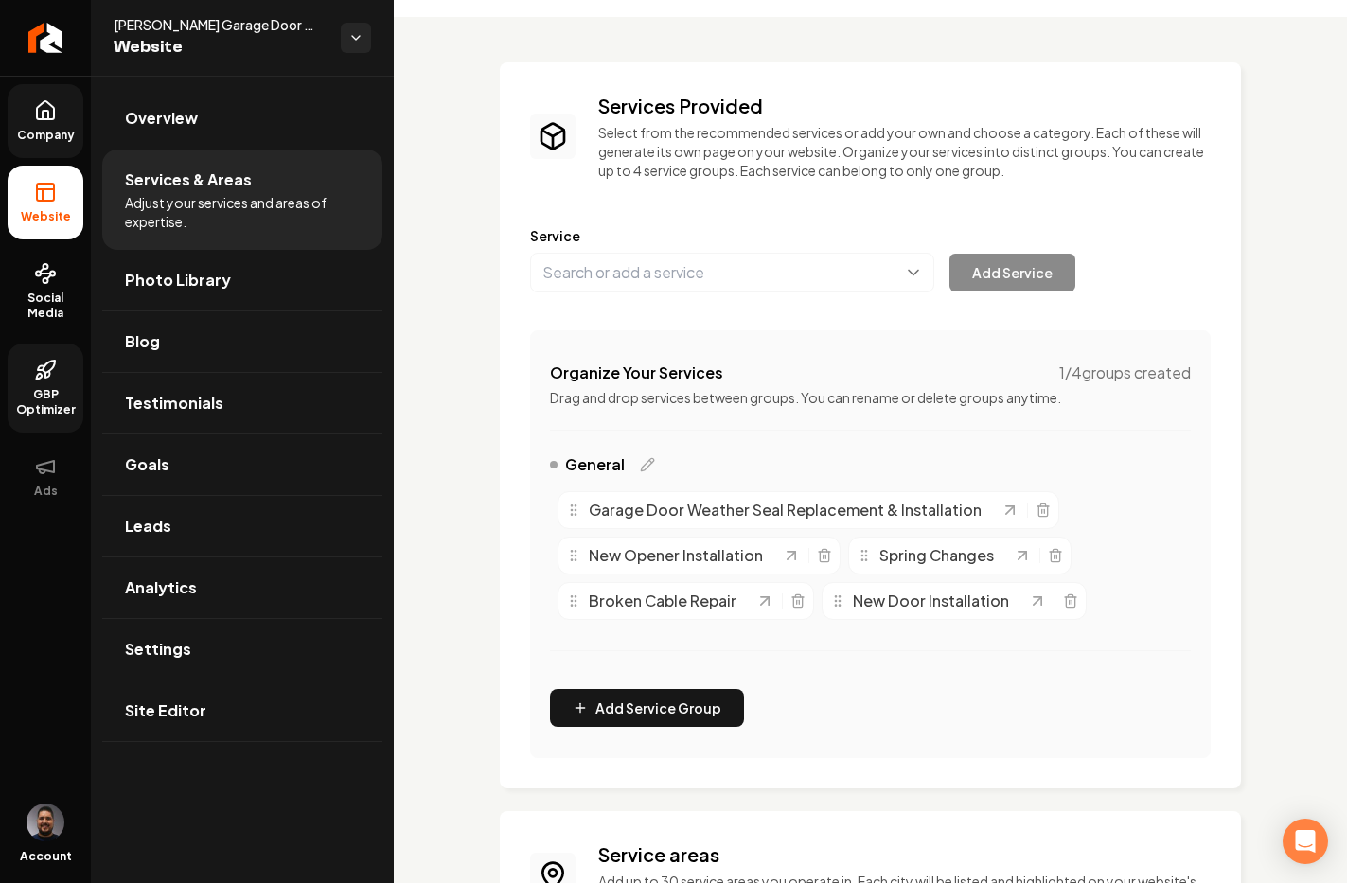
scroll to position [63, 0]
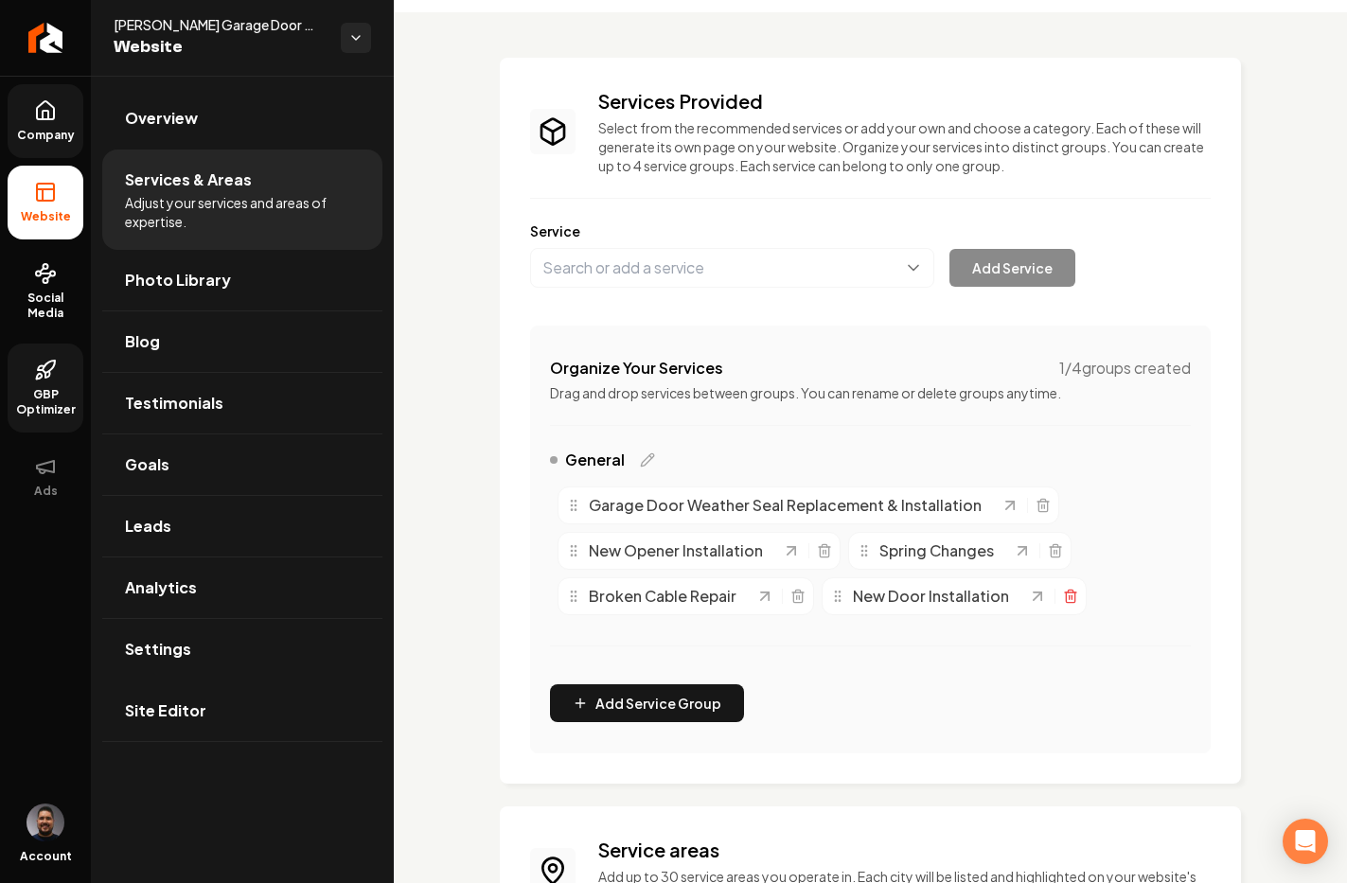
click at [1066, 599] on icon "Main content area" at bounding box center [1070, 597] width 9 height 10
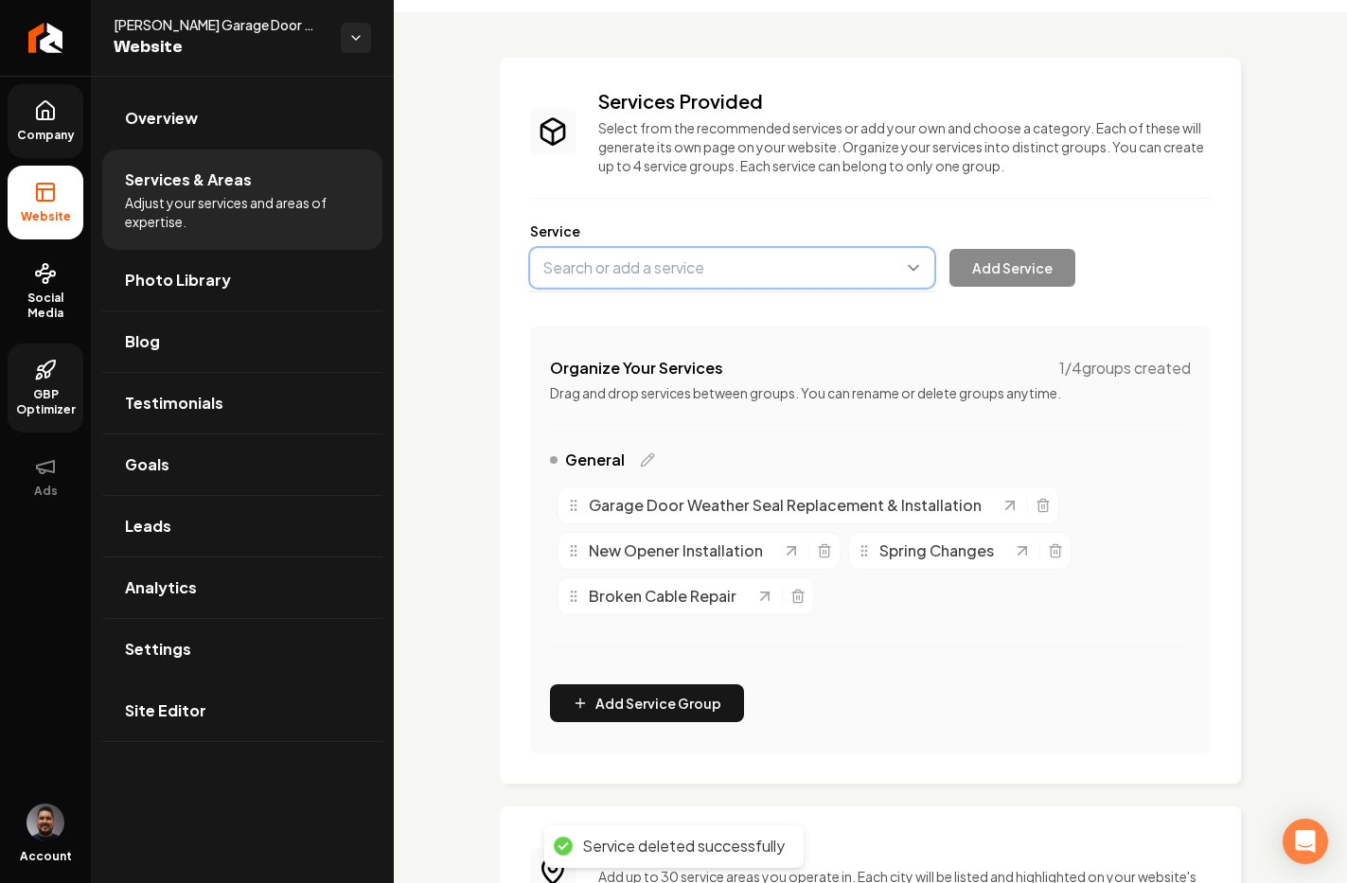
click at [593, 273] on button "Main content area" at bounding box center [732, 268] width 404 height 40
type input "1"
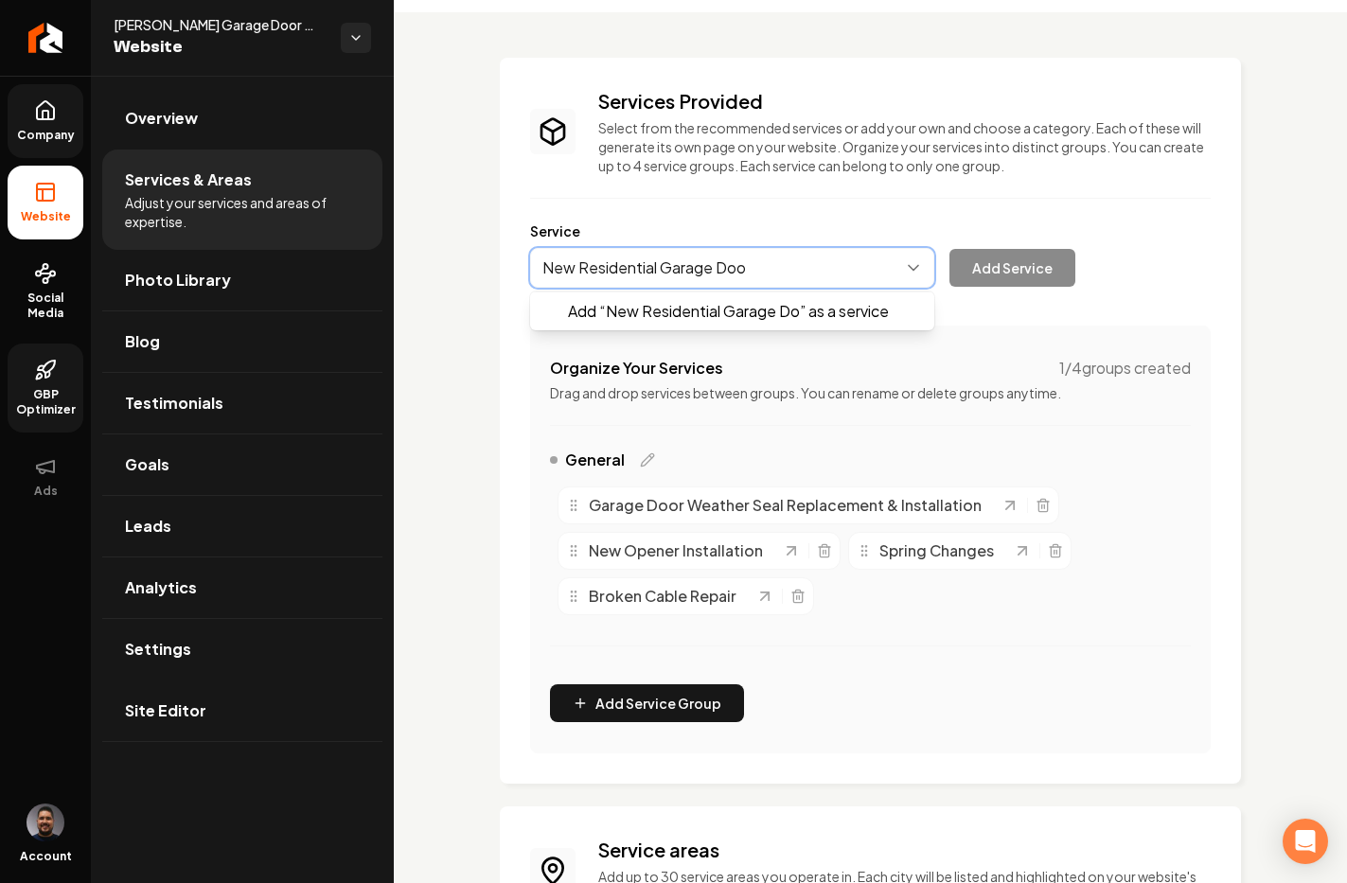
type input "New Residential Garage Door"
click at [869, 280] on button "Main content area" at bounding box center [732, 268] width 404 height 40
type input "New Residential Garage Door"
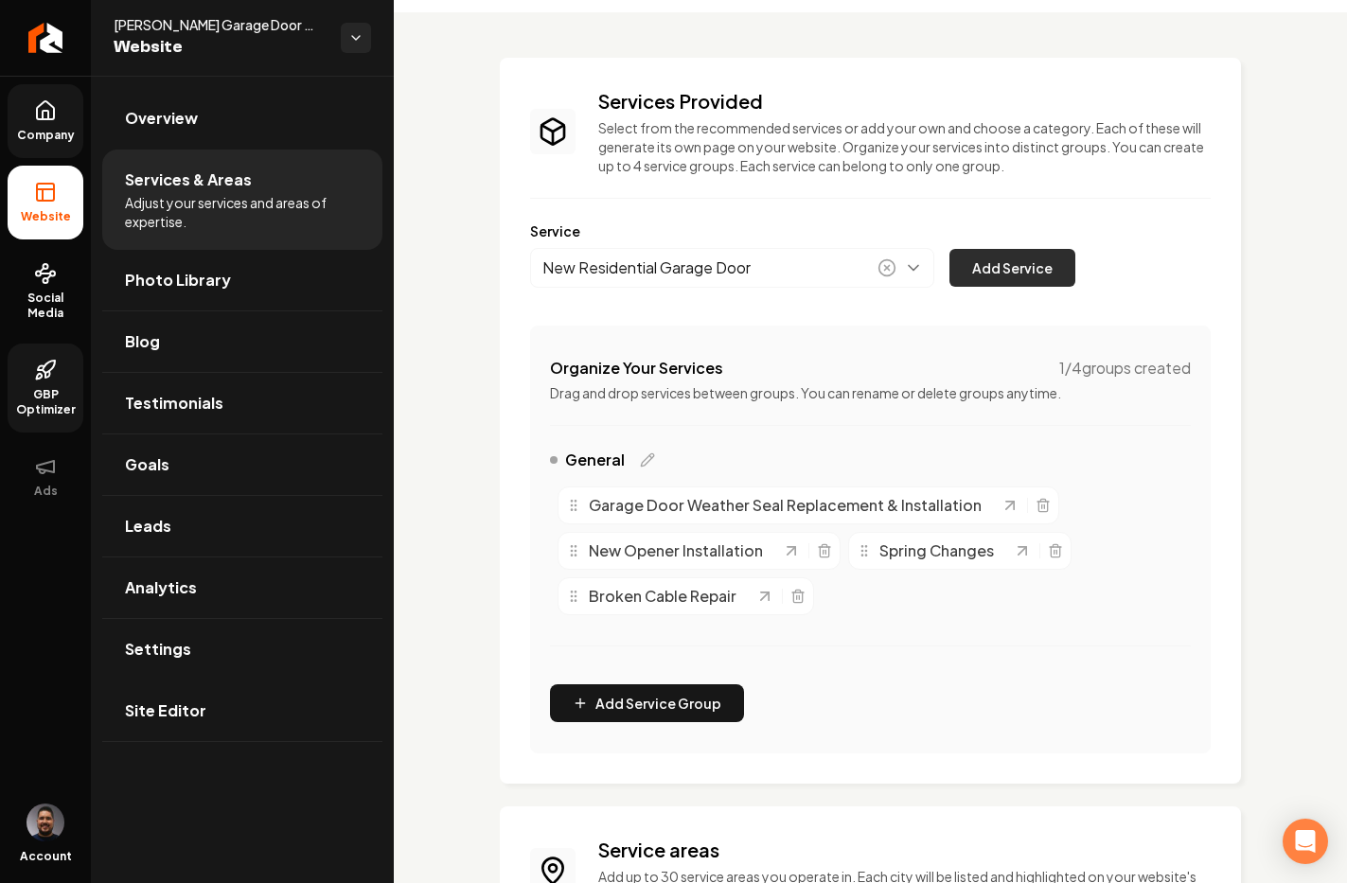
click at [1012, 267] on button "Add Service" at bounding box center [1012, 268] width 126 height 38
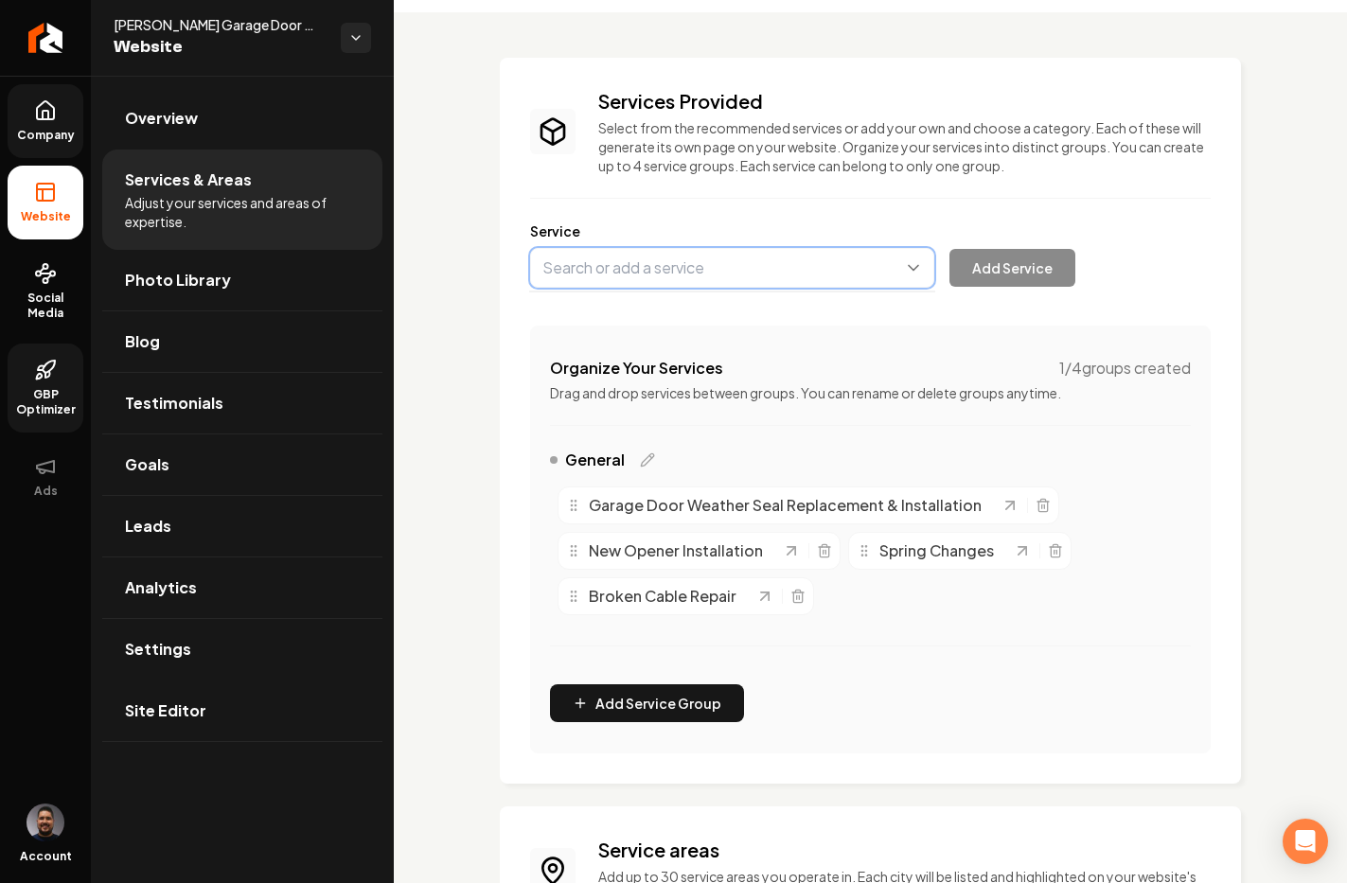
click at [687, 275] on button "Main content area" at bounding box center [732, 268] width 404 height 40
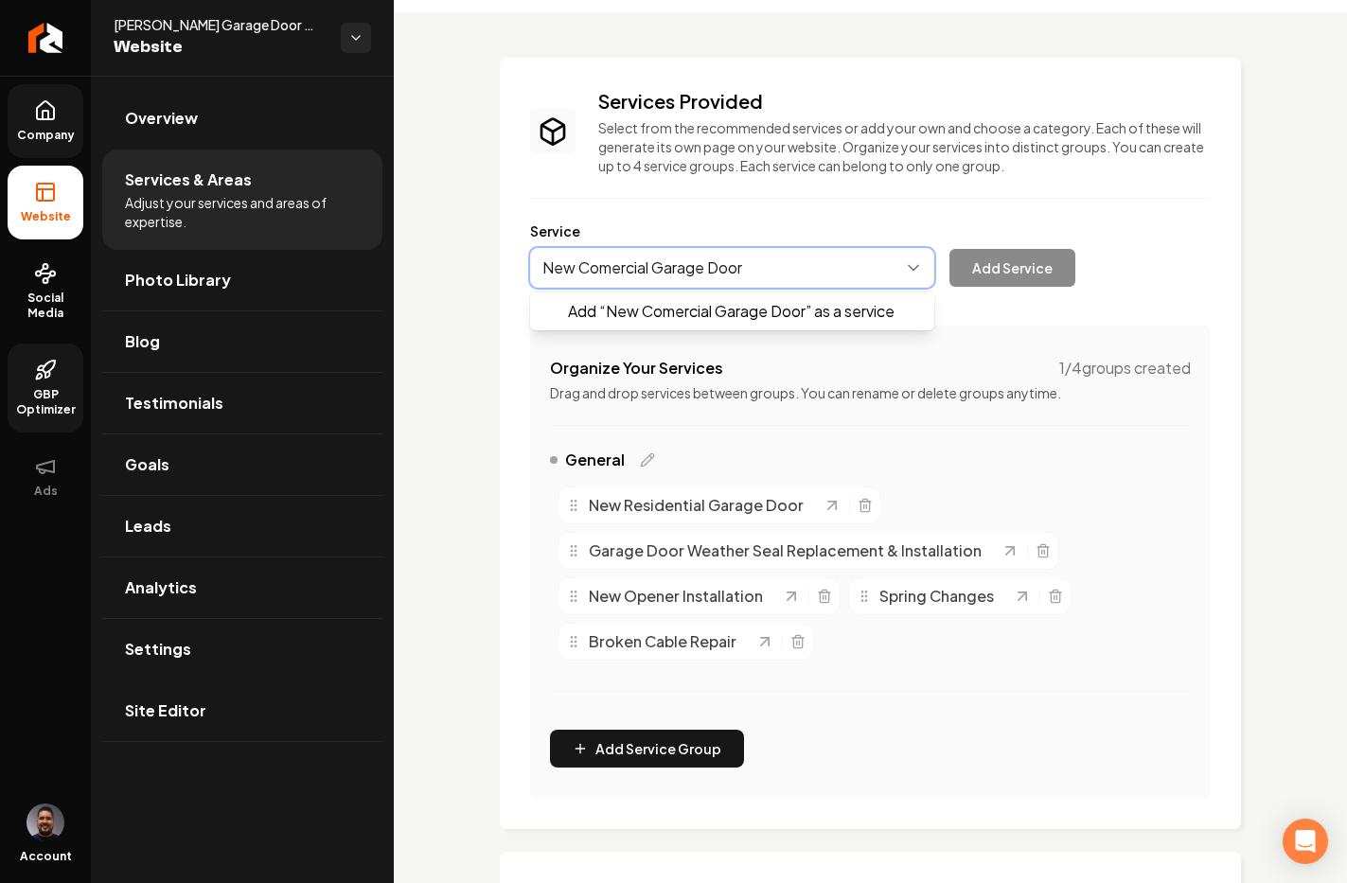
type input "New Comercial Garage Door"
click at [623, 269] on button "Main content area" at bounding box center [732, 268] width 404 height 40
click at [622, 271] on button "Main content area" at bounding box center [732, 268] width 404 height 40
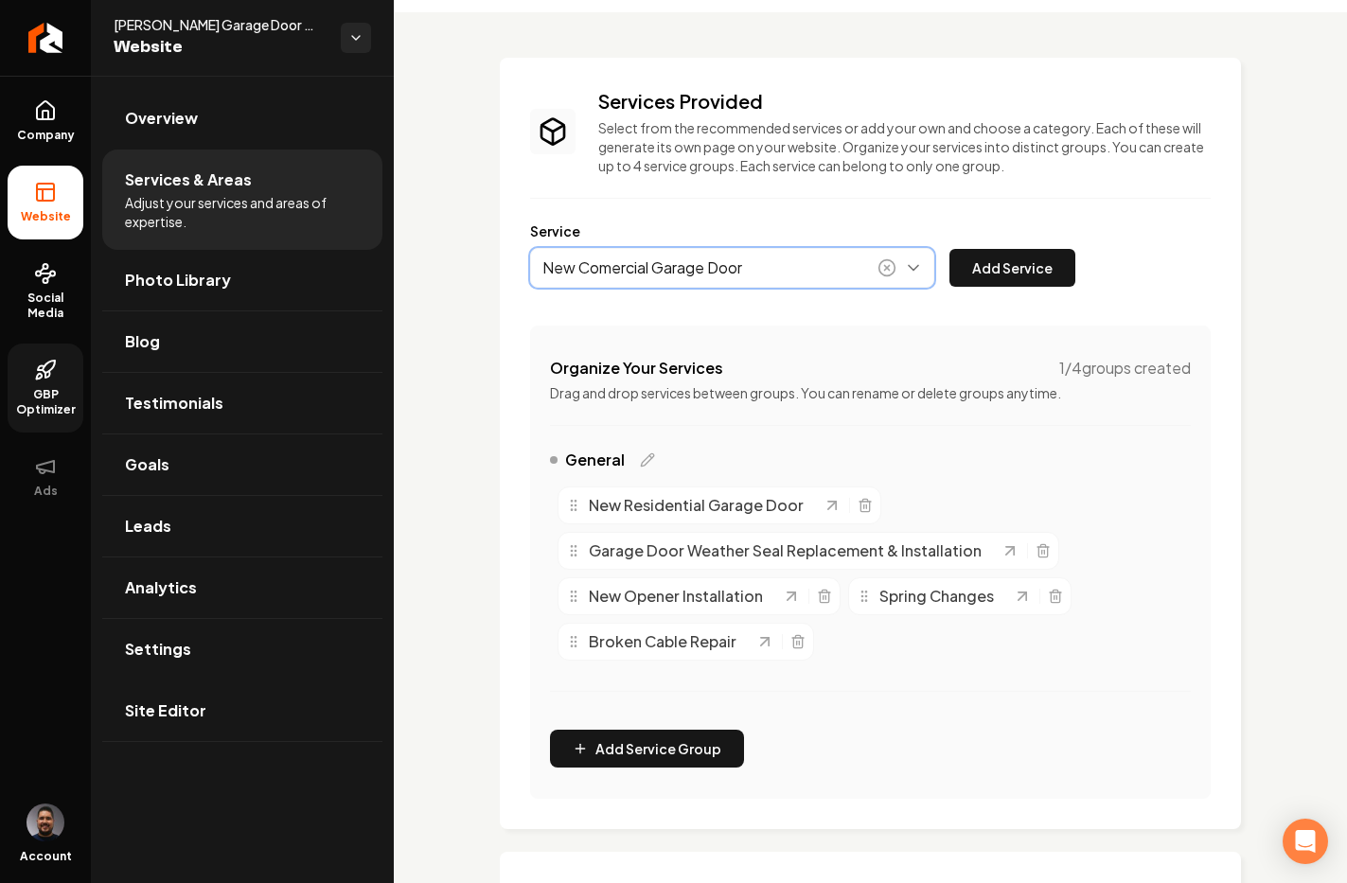
click at [611, 267] on button "Main content area" at bounding box center [732, 268] width 404 height 40
click at [607, 266] on button "Main content area" at bounding box center [732, 268] width 404 height 40
click at [614, 273] on button "Main content area" at bounding box center [732, 268] width 404 height 40
click at [613, 268] on button "Main content area" at bounding box center [732, 268] width 404 height 40
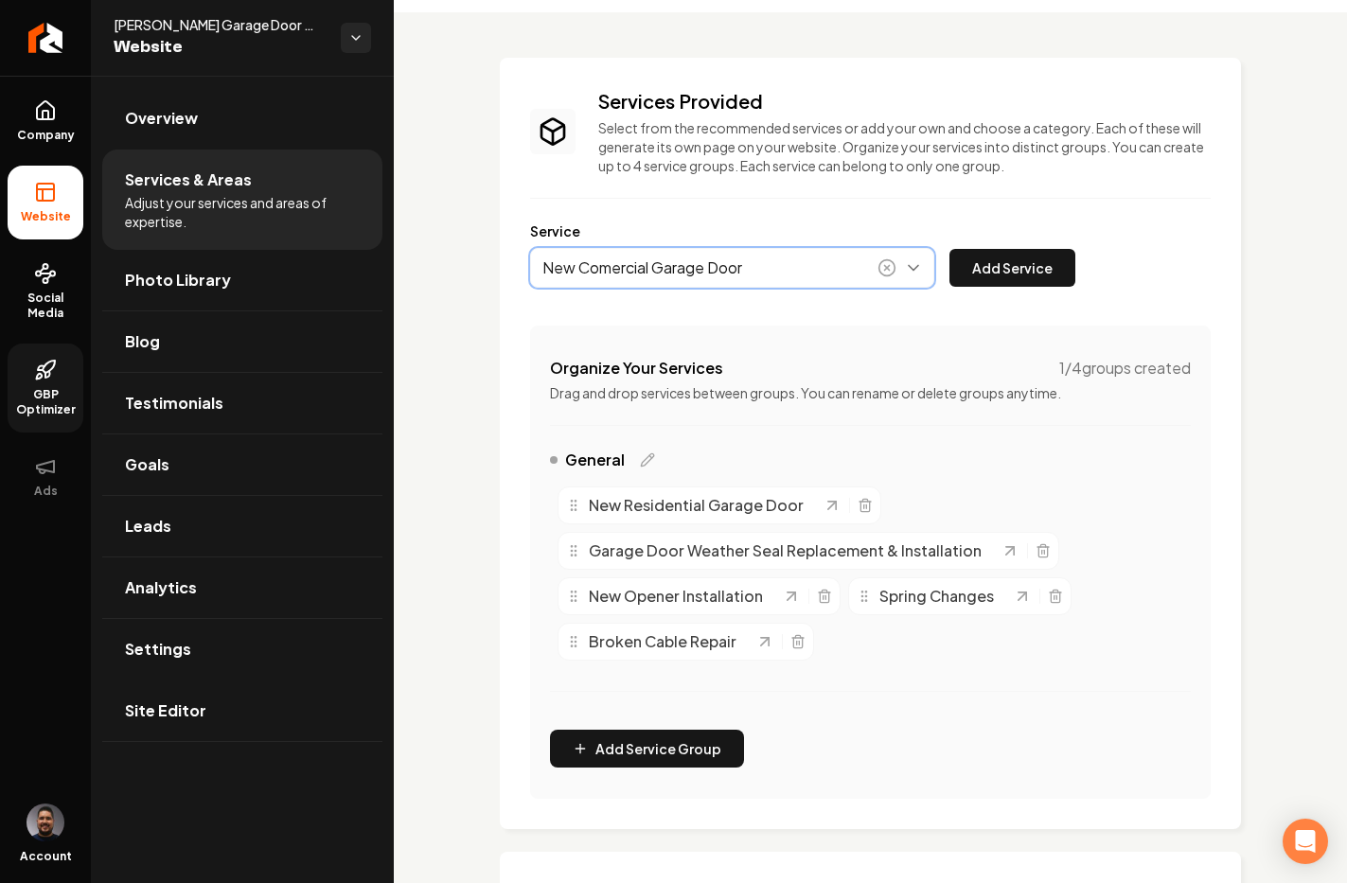
click at [613, 268] on button "Main content area" at bounding box center [732, 268] width 404 height 40
click at [688, 258] on button "Main content area" at bounding box center [732, 268] width 404 height 40
type input "New Commercial Garage Door"
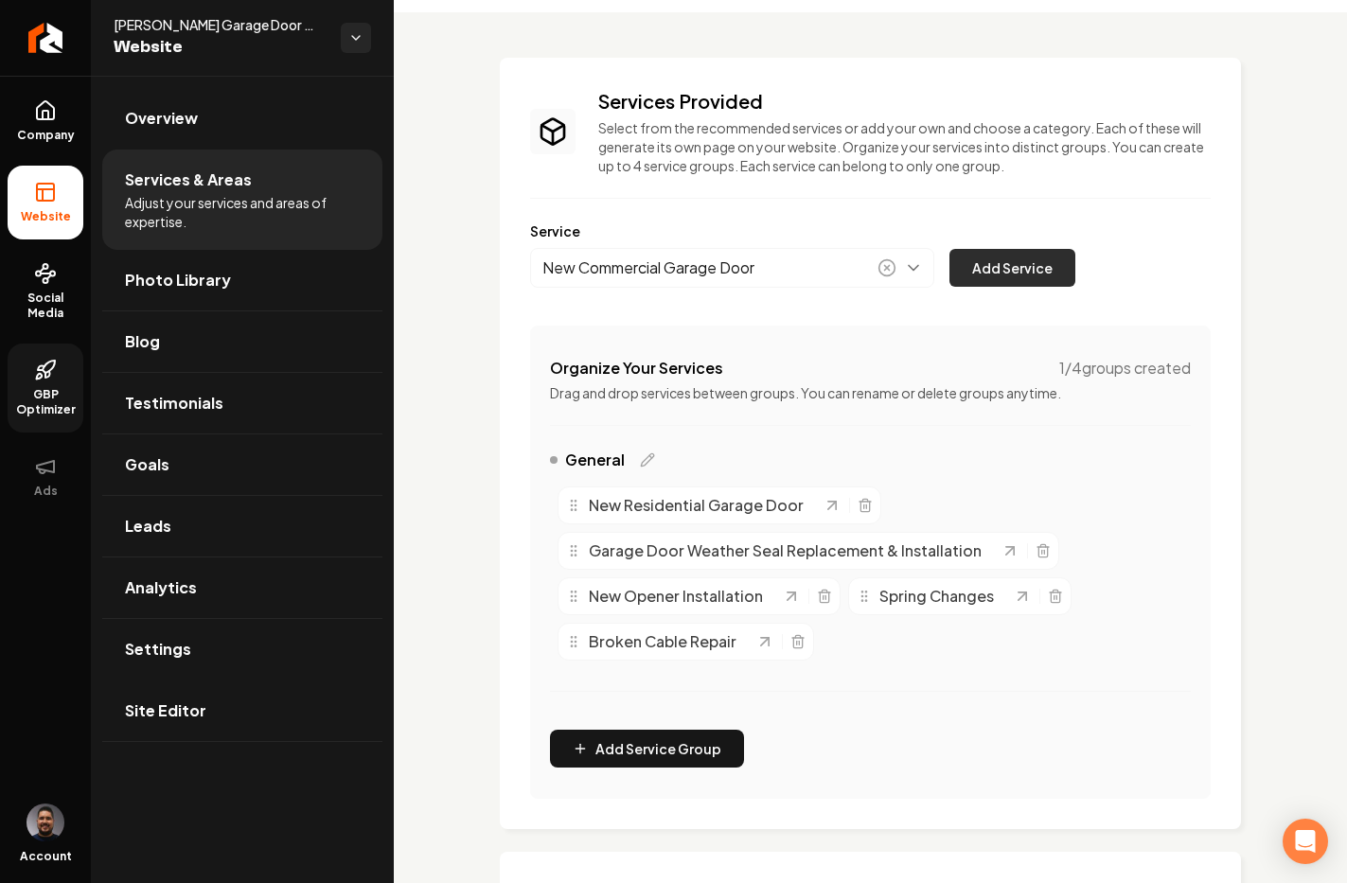
click at [992, 268] on button "Add Service" at bounding box center [1012, 268] width 126 height 38
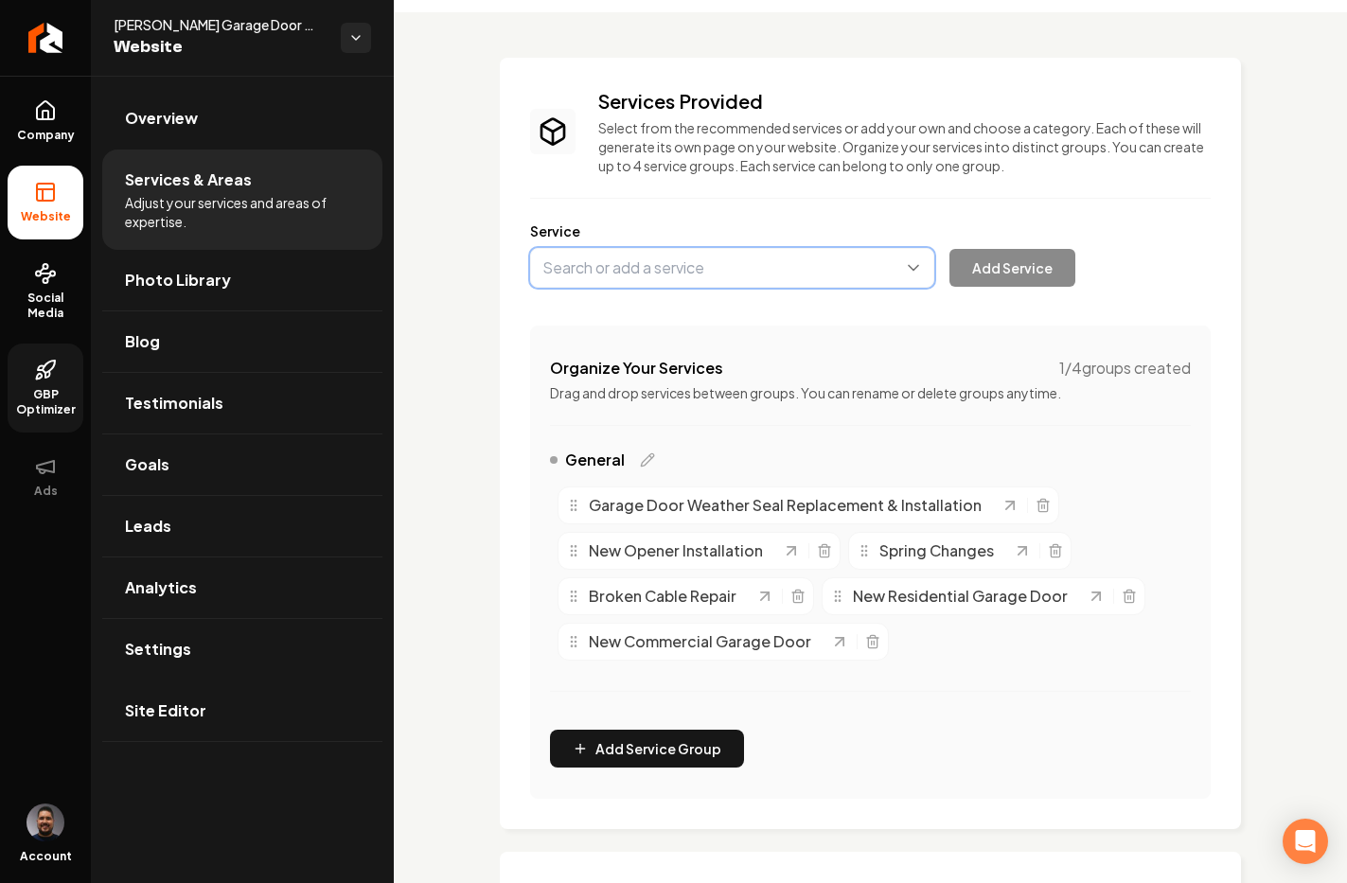
click at [679, 280] on button "Main content area" at bounding box center [732, 268] width 404 height 40
drag, startPoint x: 688, startPoint y: 315, endPoint x: 718, endPoint y: 307, distance: 31.5
type input "Garage Door Sale"
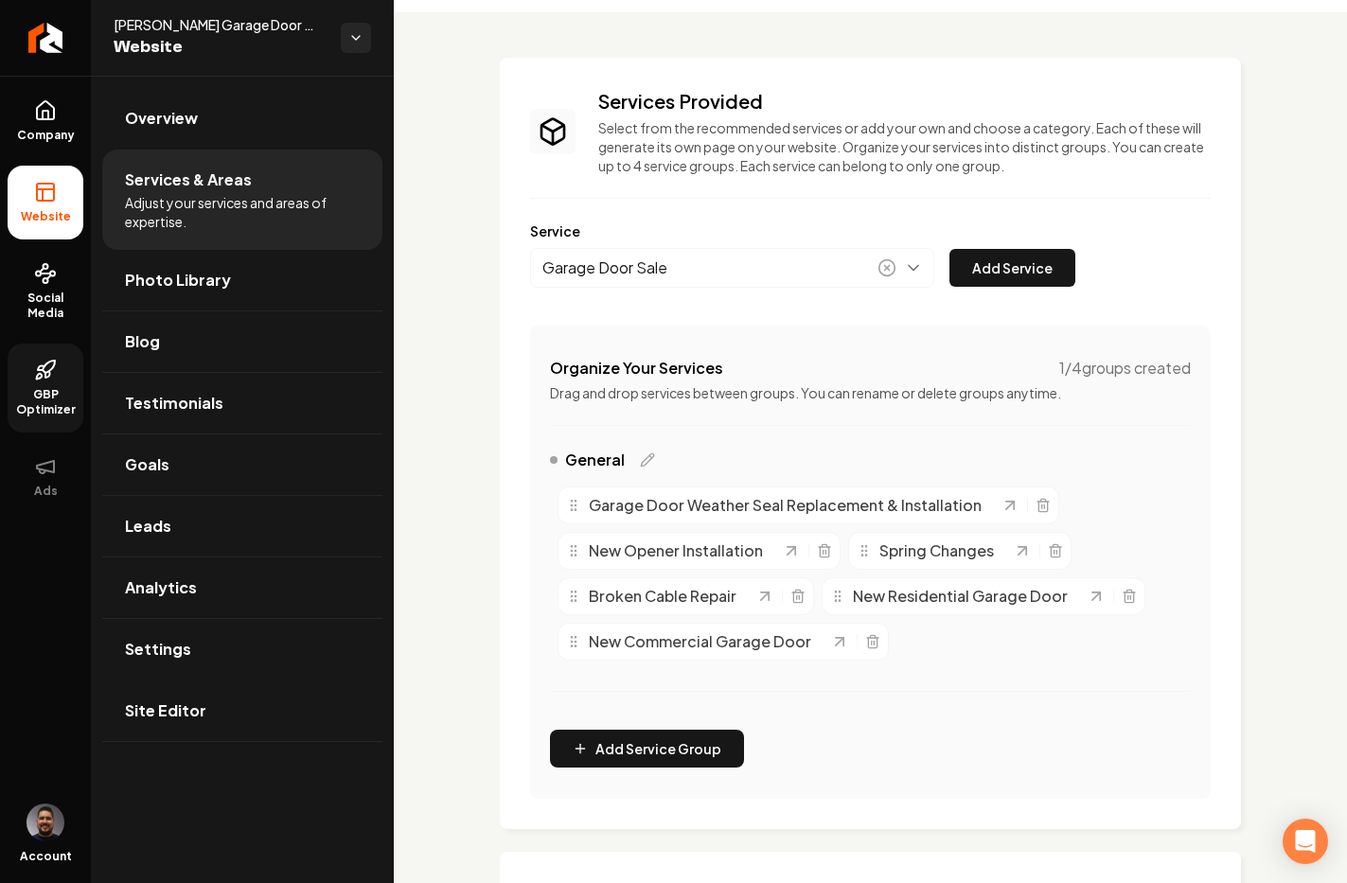
click at [1032, 262] on button "Add Service" at bounding box center [1012, 268] width 126 height 38
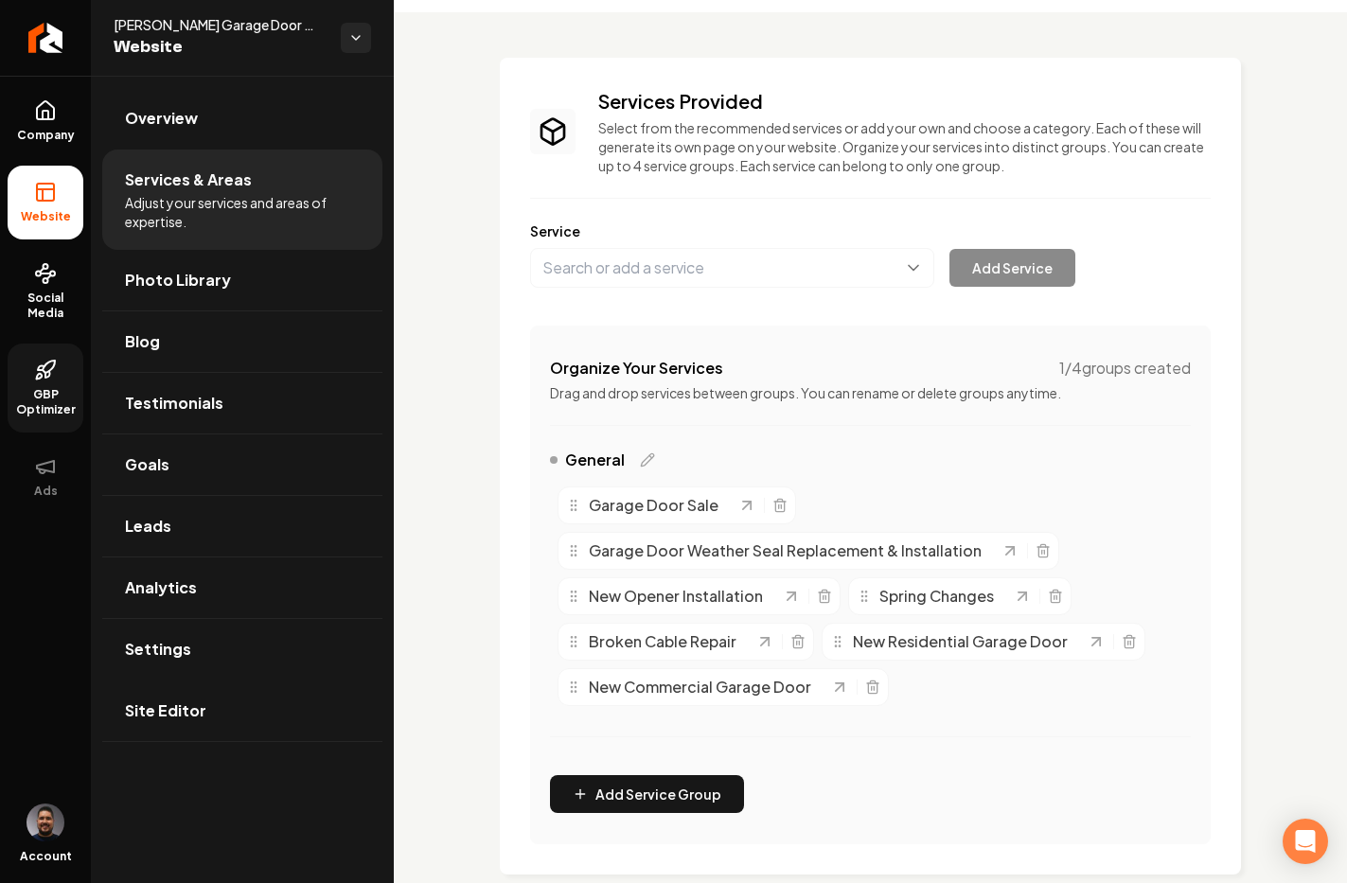
scroll to position [705, 0]
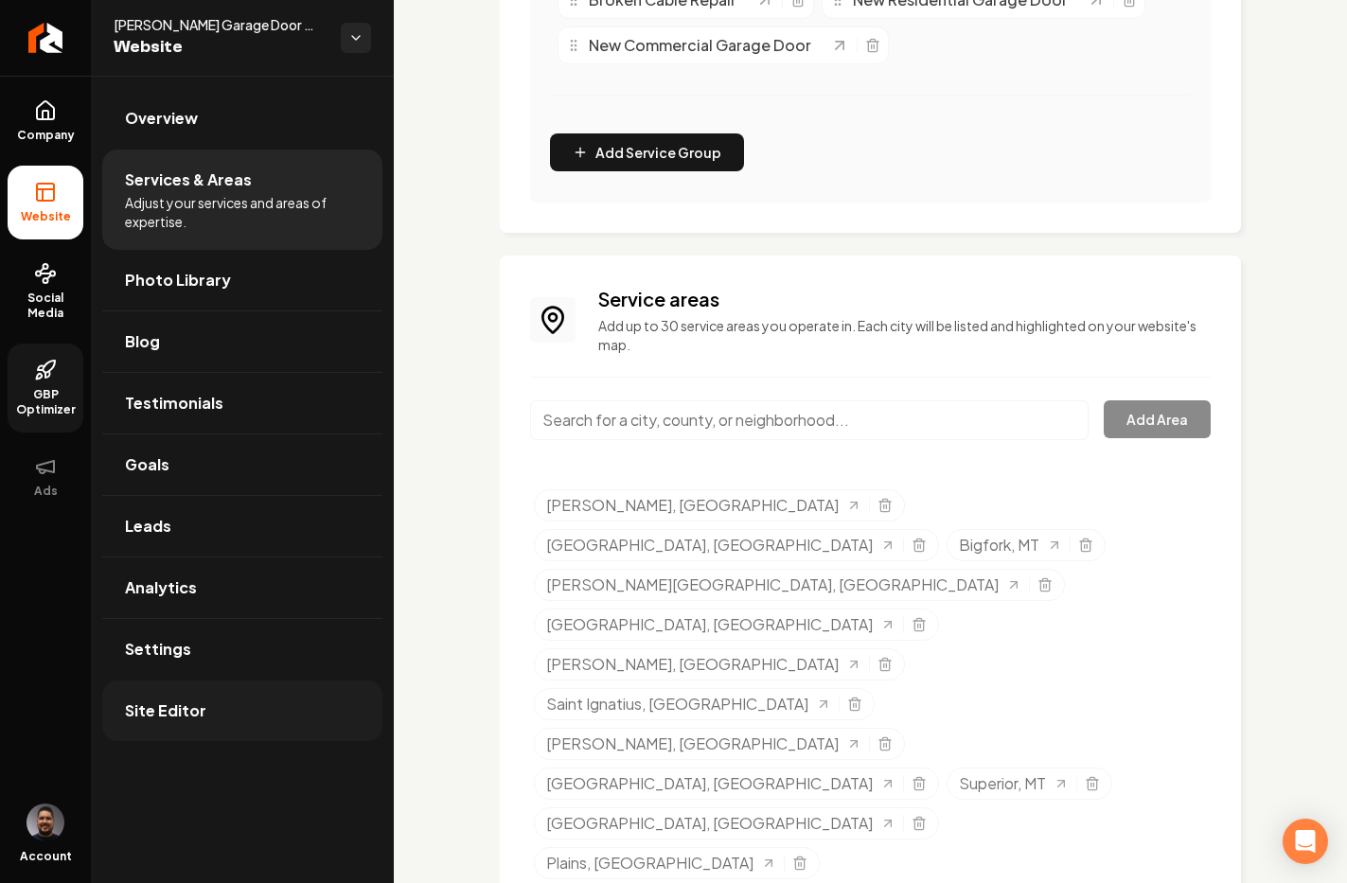
click at [184, 716] on span "Site Editor" at bounding box center [165, 710] width 81 height 23
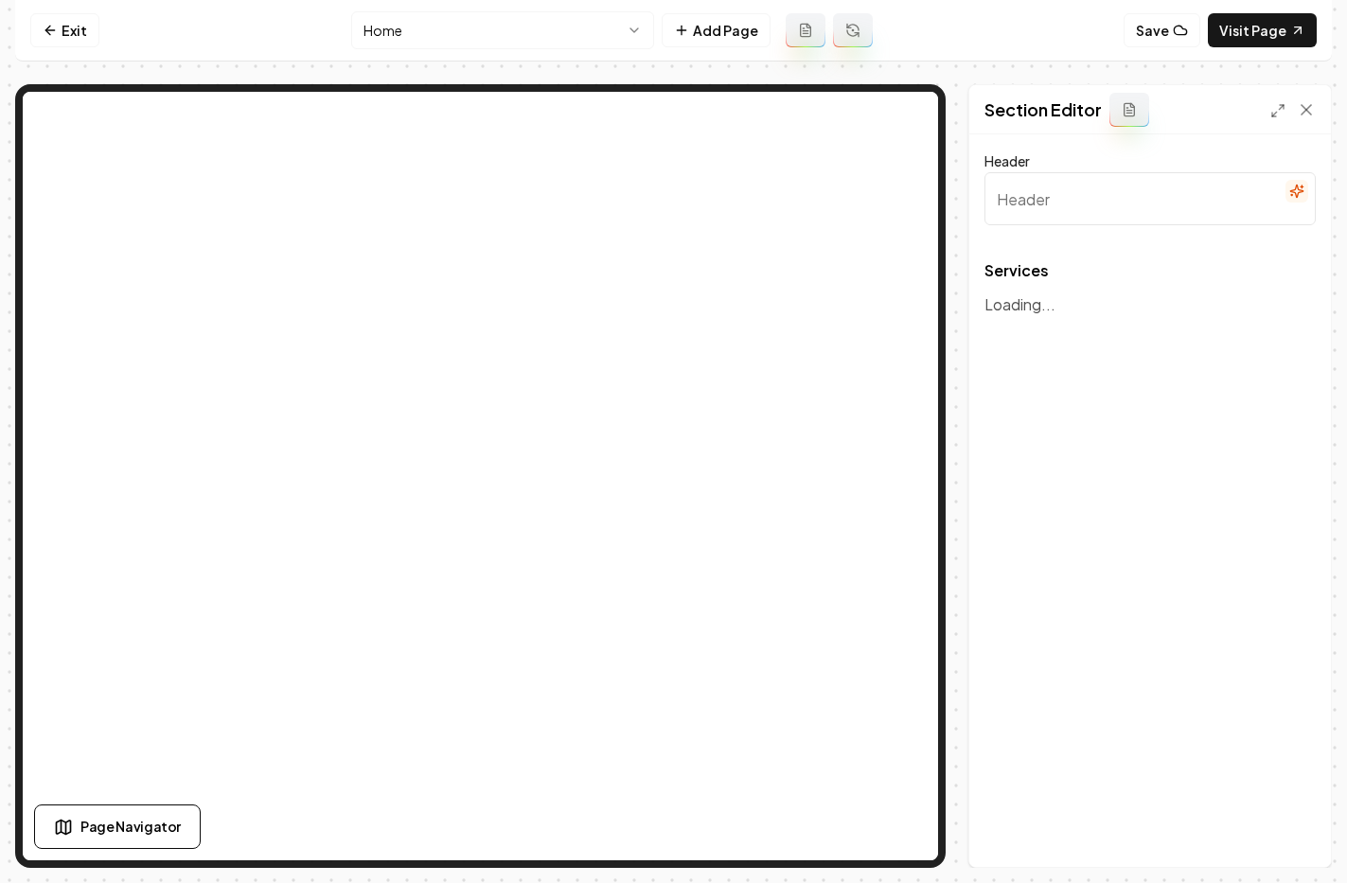
type input "Our Expert Garage Door Services"
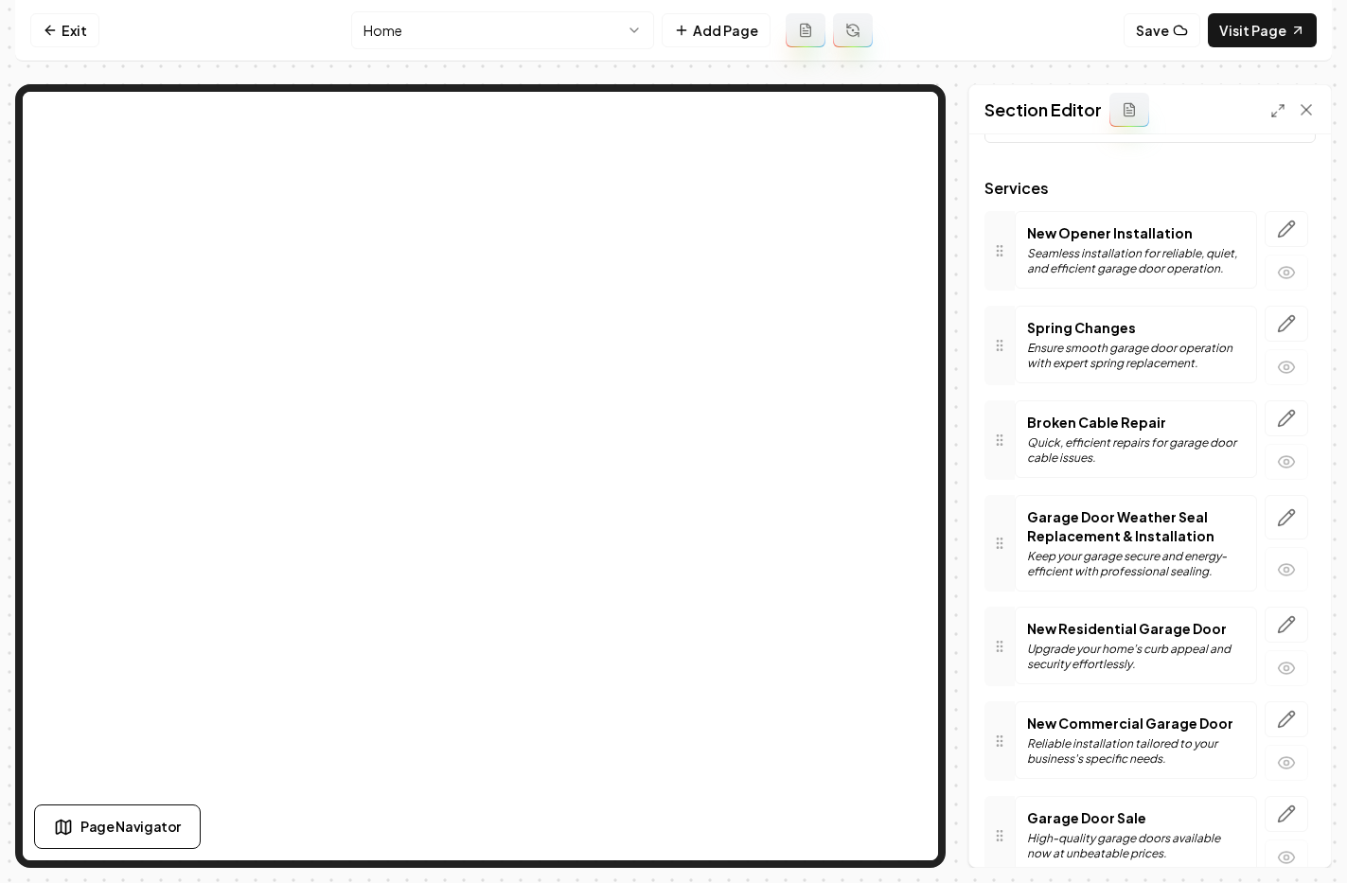
scroll to position [178, 0]
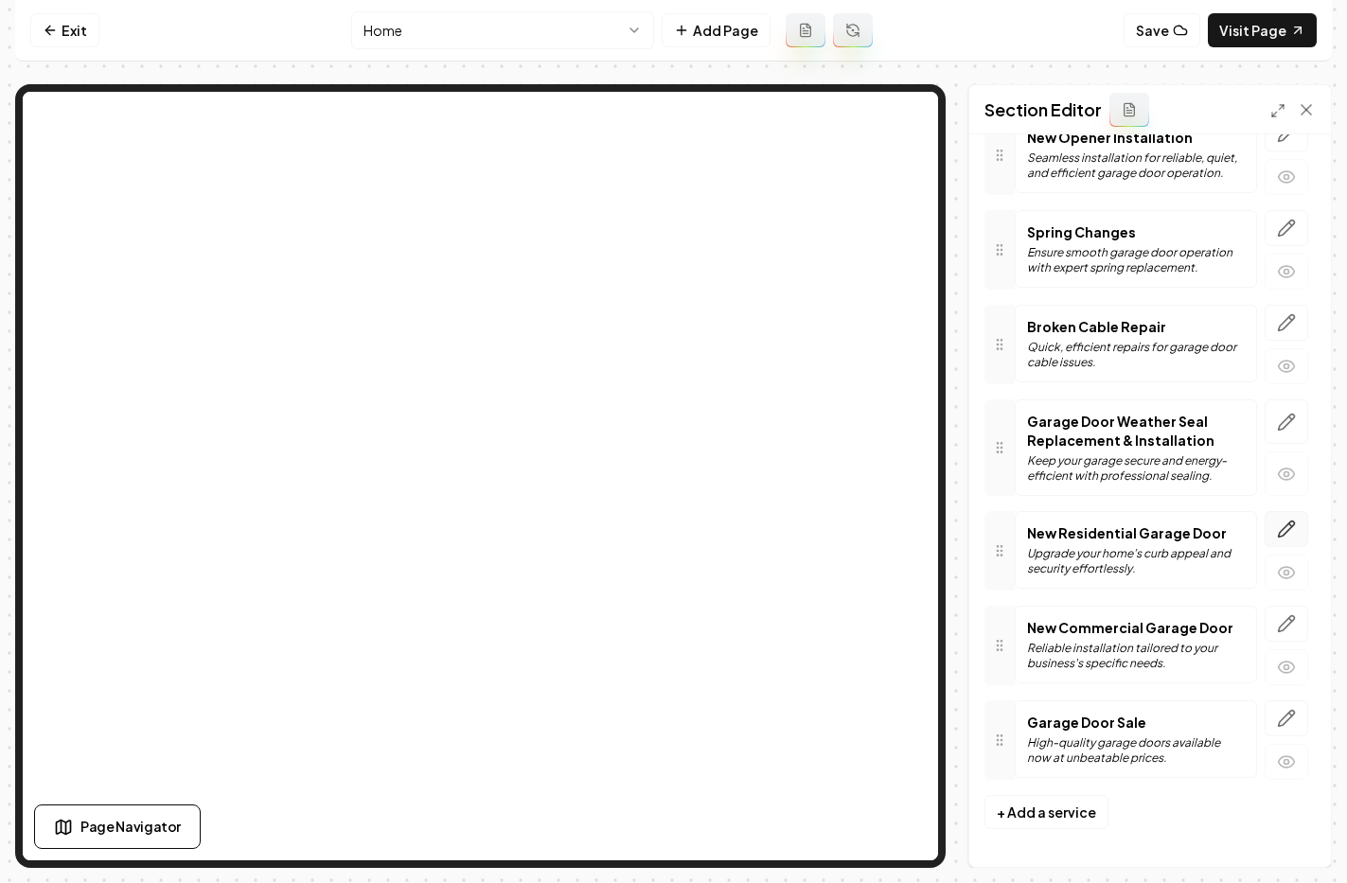
click at [1277, 532] on icon "button" at bounding box center [1286, 529] width 19 height 19
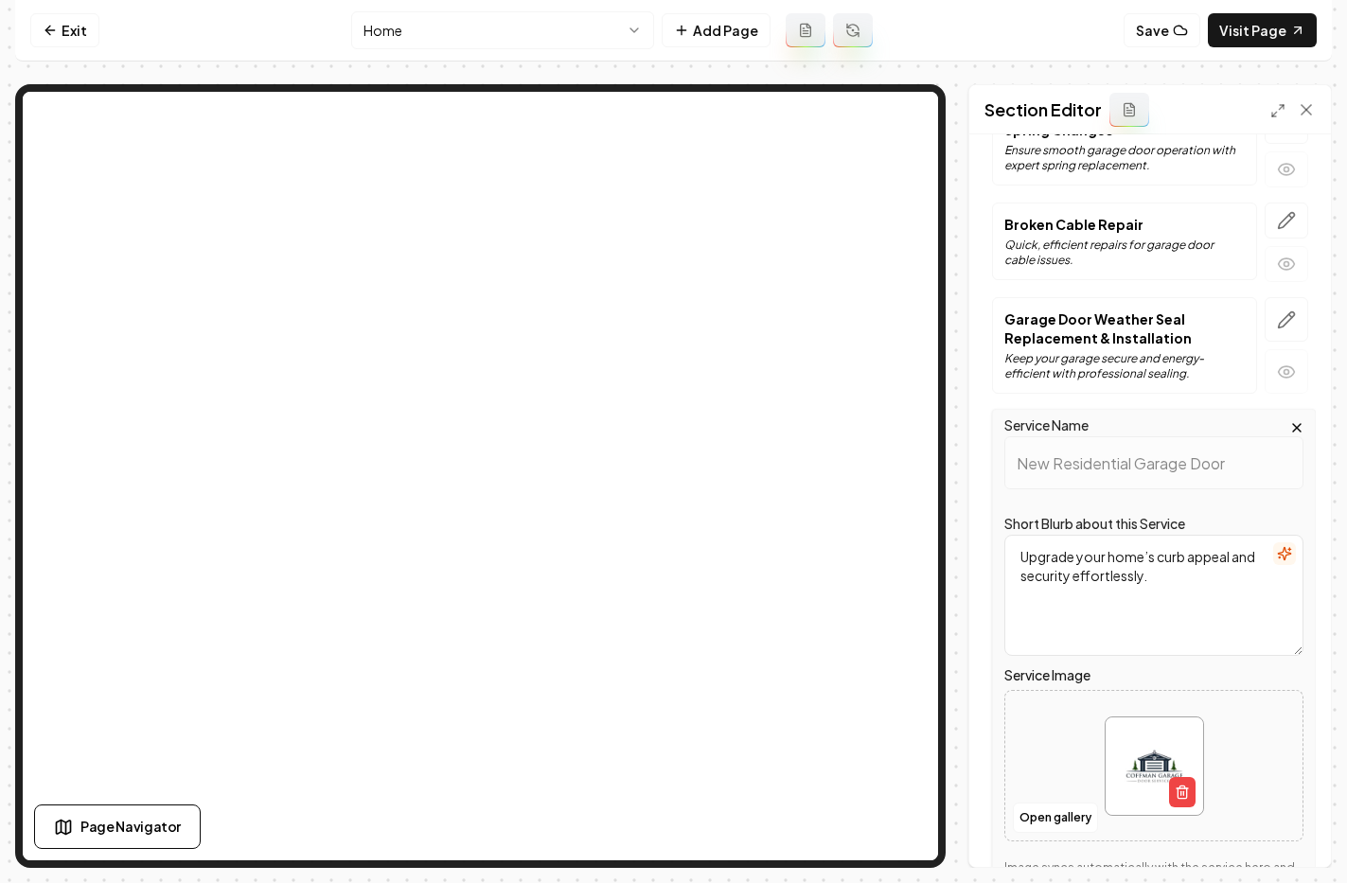
scroll to position [588, 0]
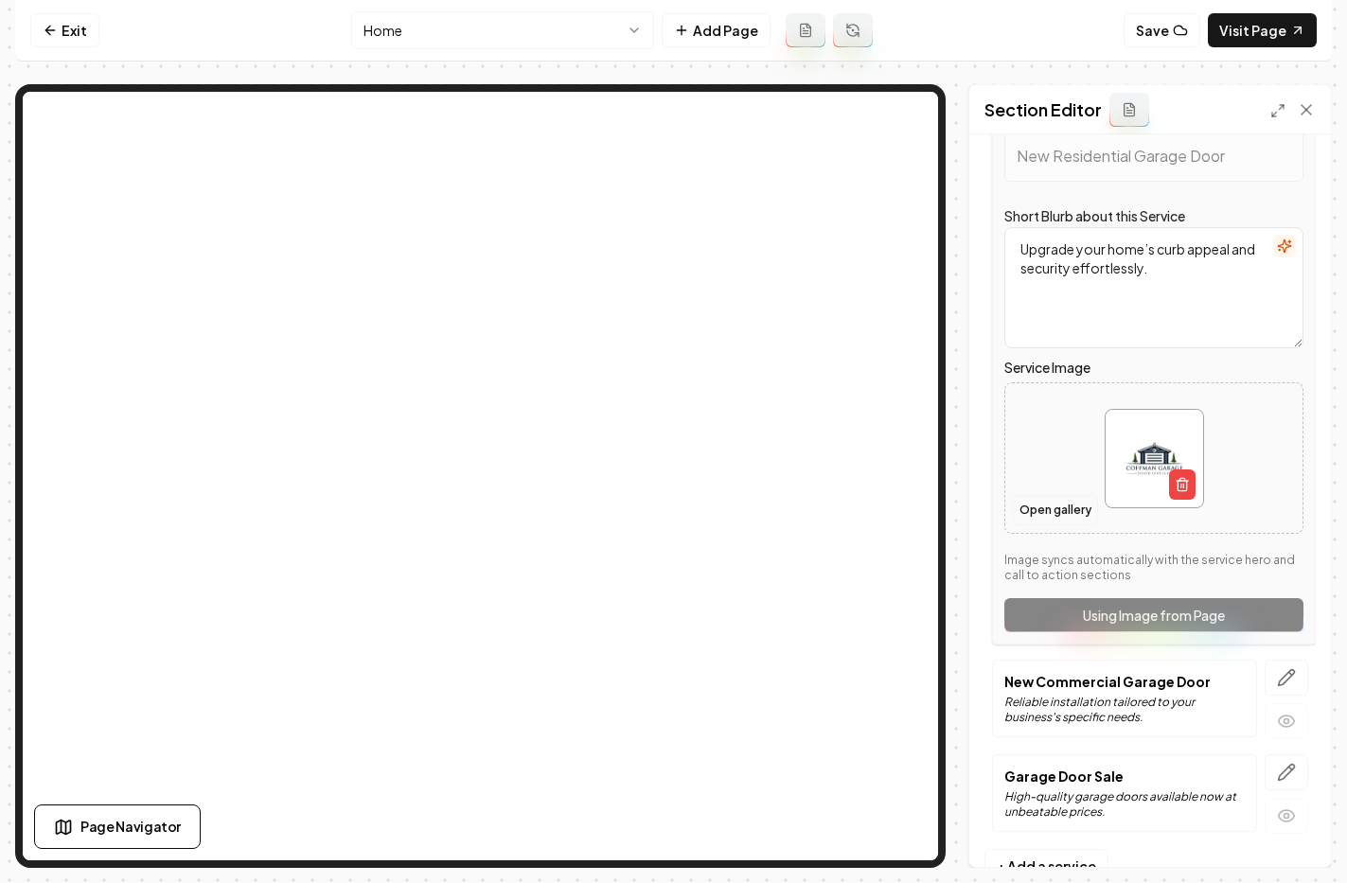
click at [1067, 513] on button "Open gallery" at bounding box center [1055, 510] width 85 height 30
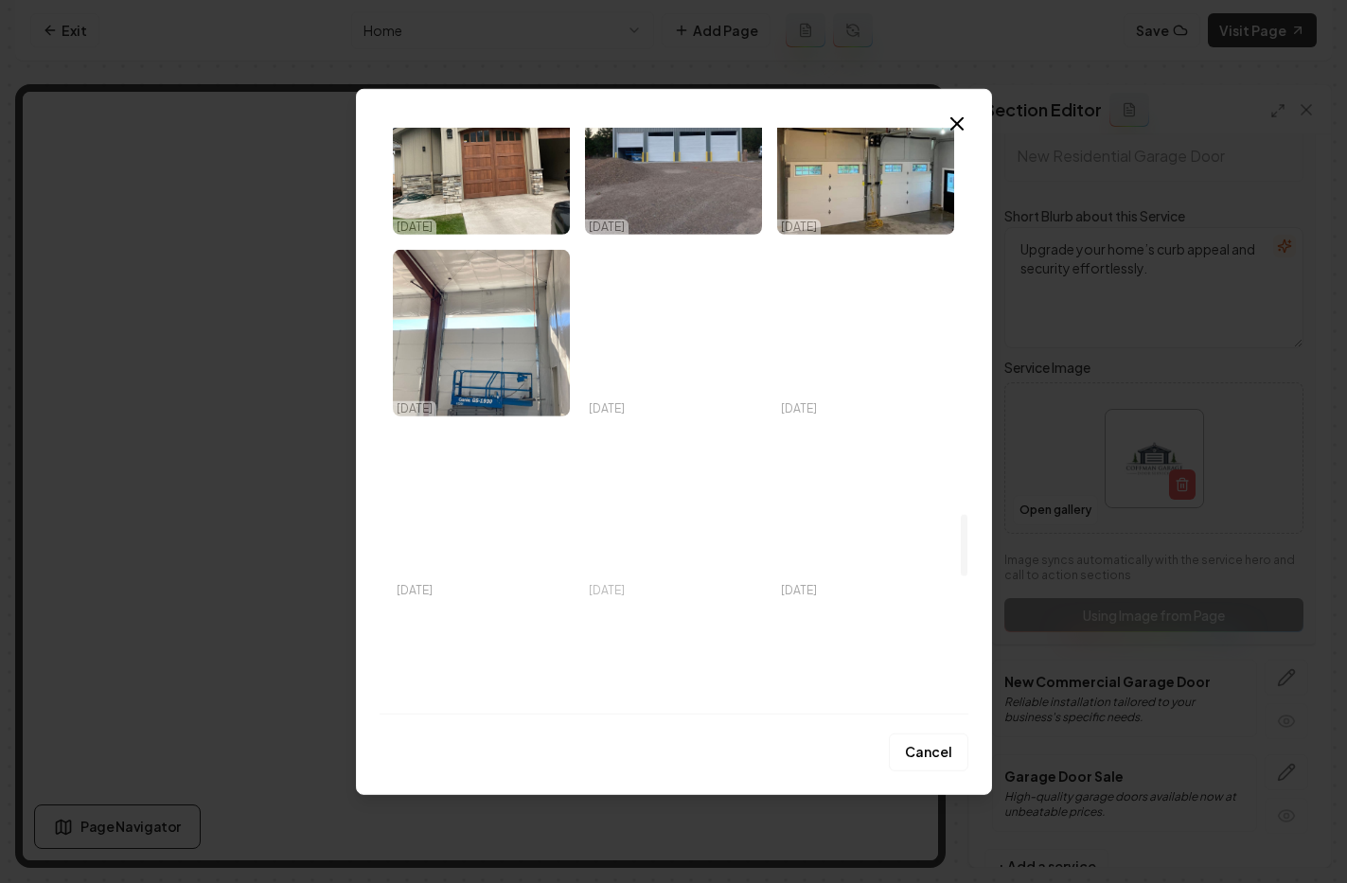
scroll to position [3938, 0]
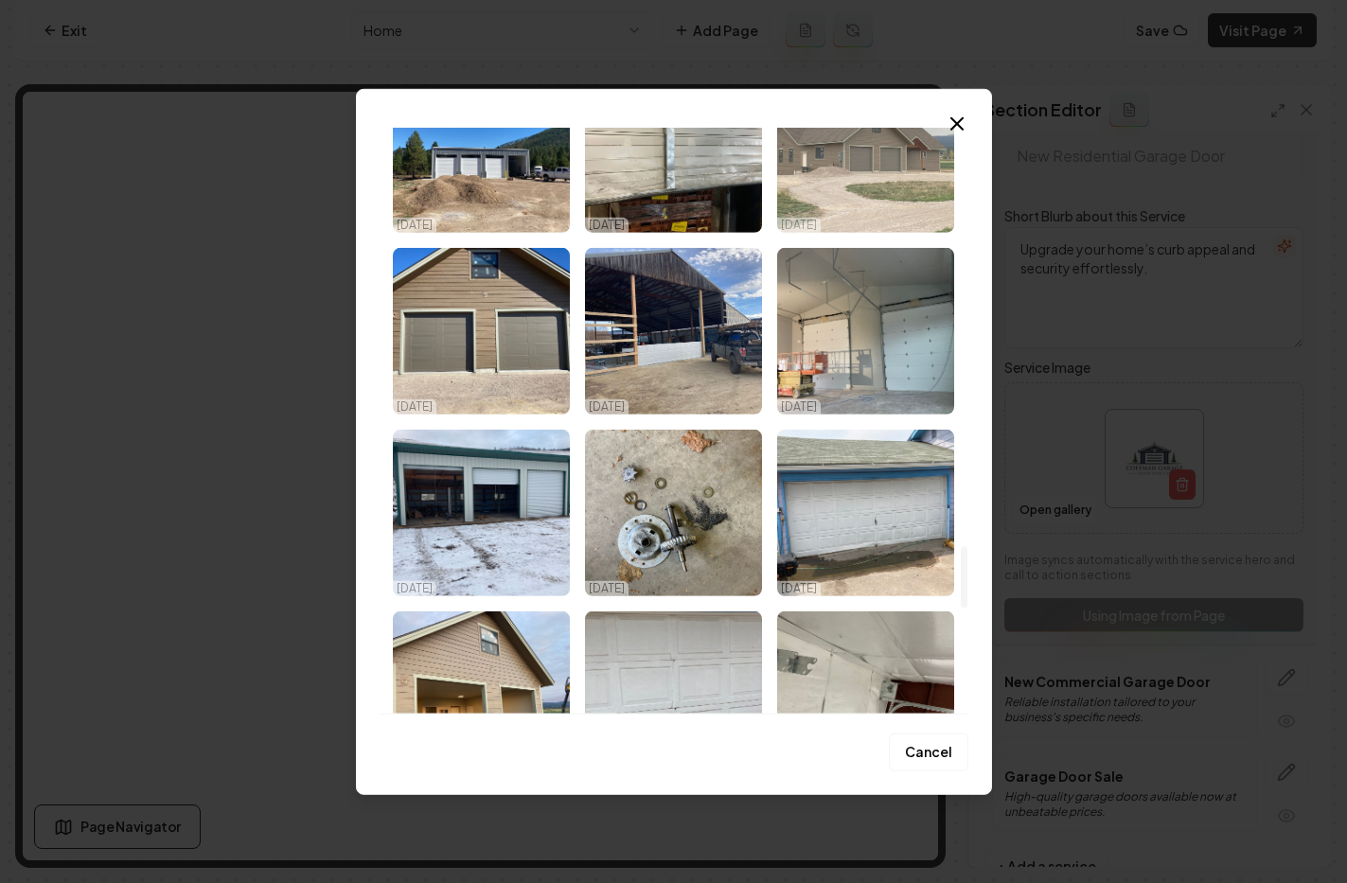
click at [849, 179] on img "Select image image_68dec4775c7cd75eb875a824.jpeg" at bounding box center [865, 148] width 177 height 167
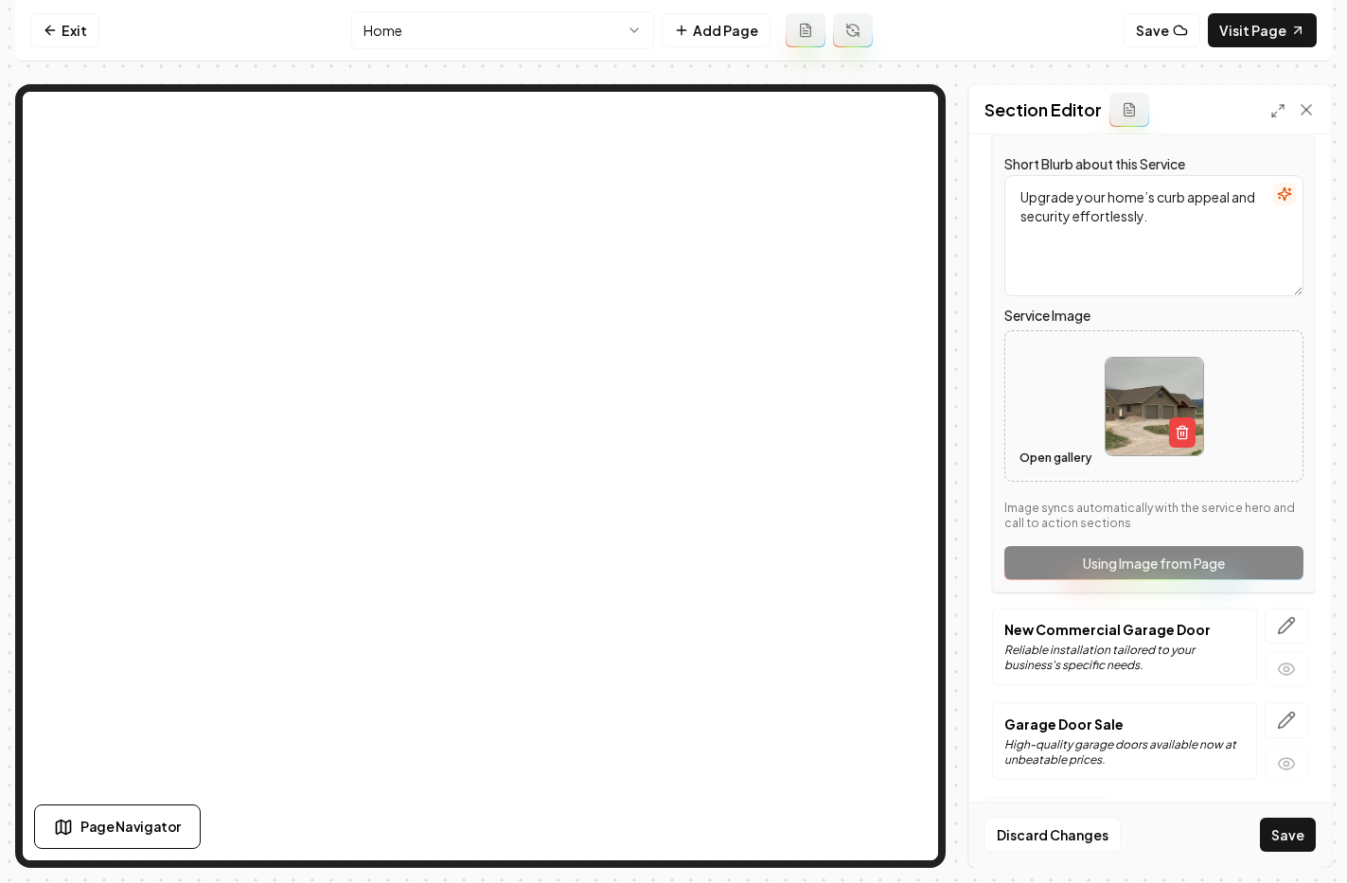
scroll to position [642, 0]
click at [1277, 623] on icon "button" at bounding box center [1286, 623] width 19 height 19
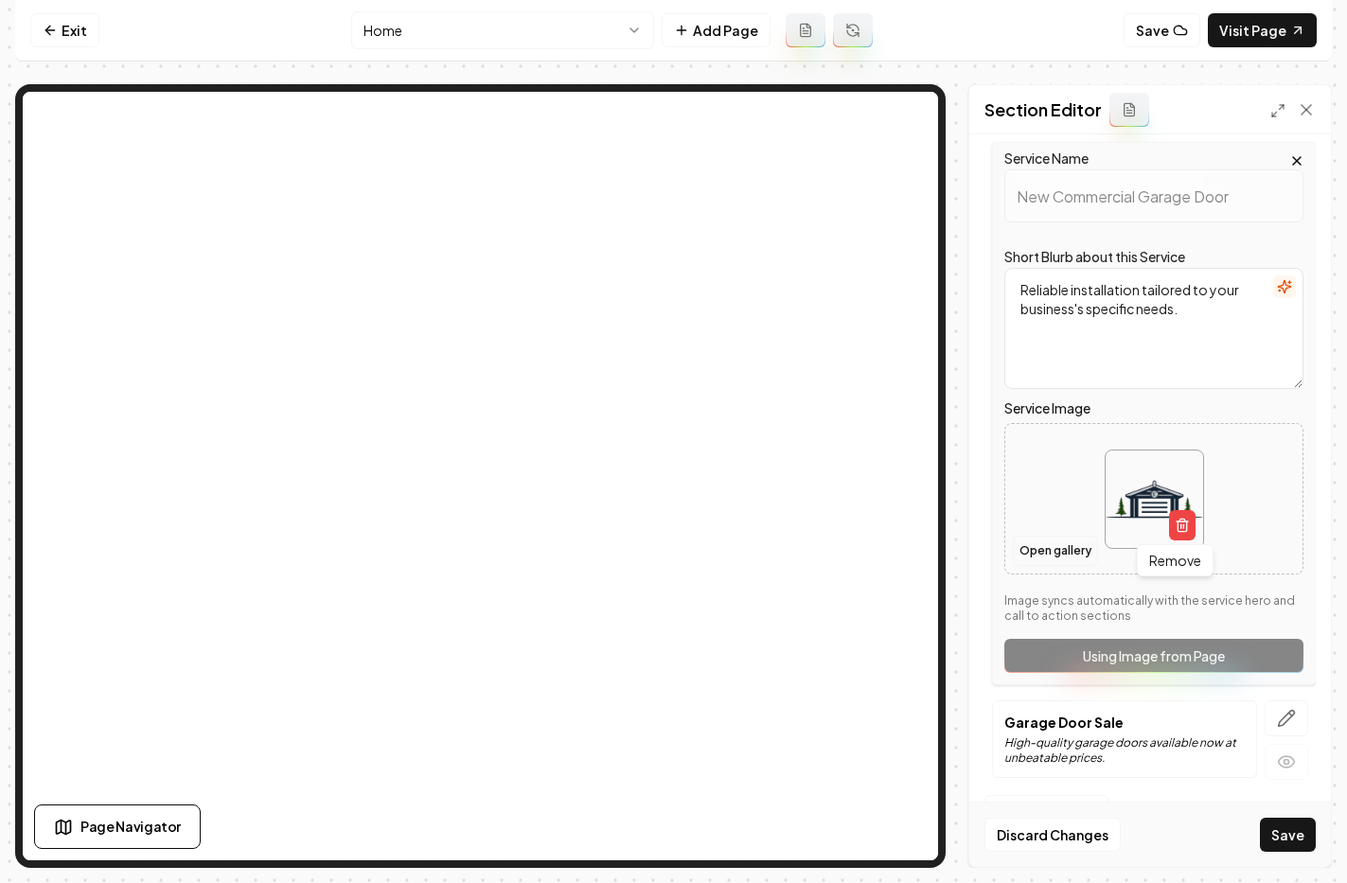
click at [1045, 565] on button "Open gallery" at bounding box center [1055, 551] width 85 height 30
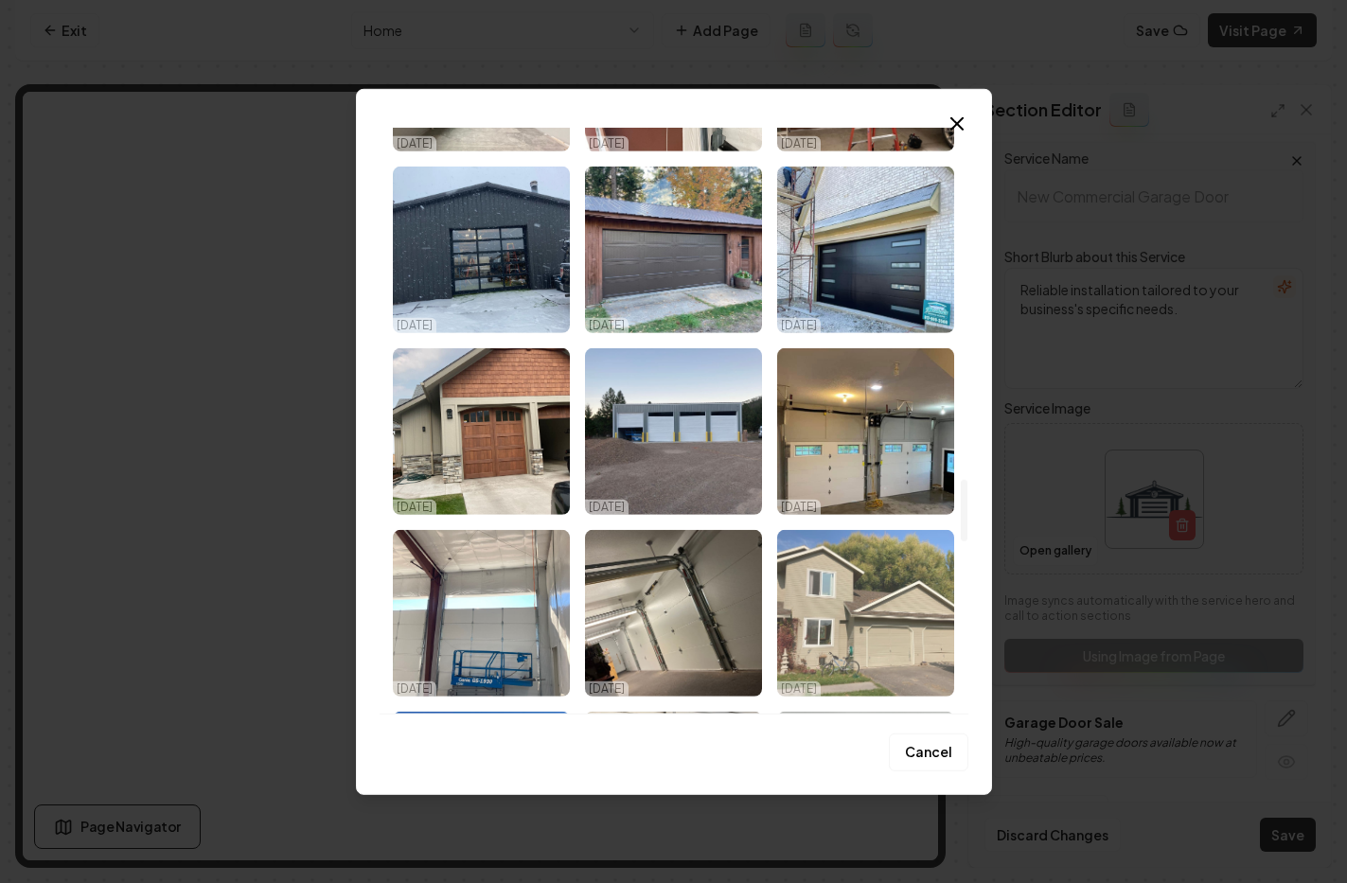
scroll to position [3289, 0]
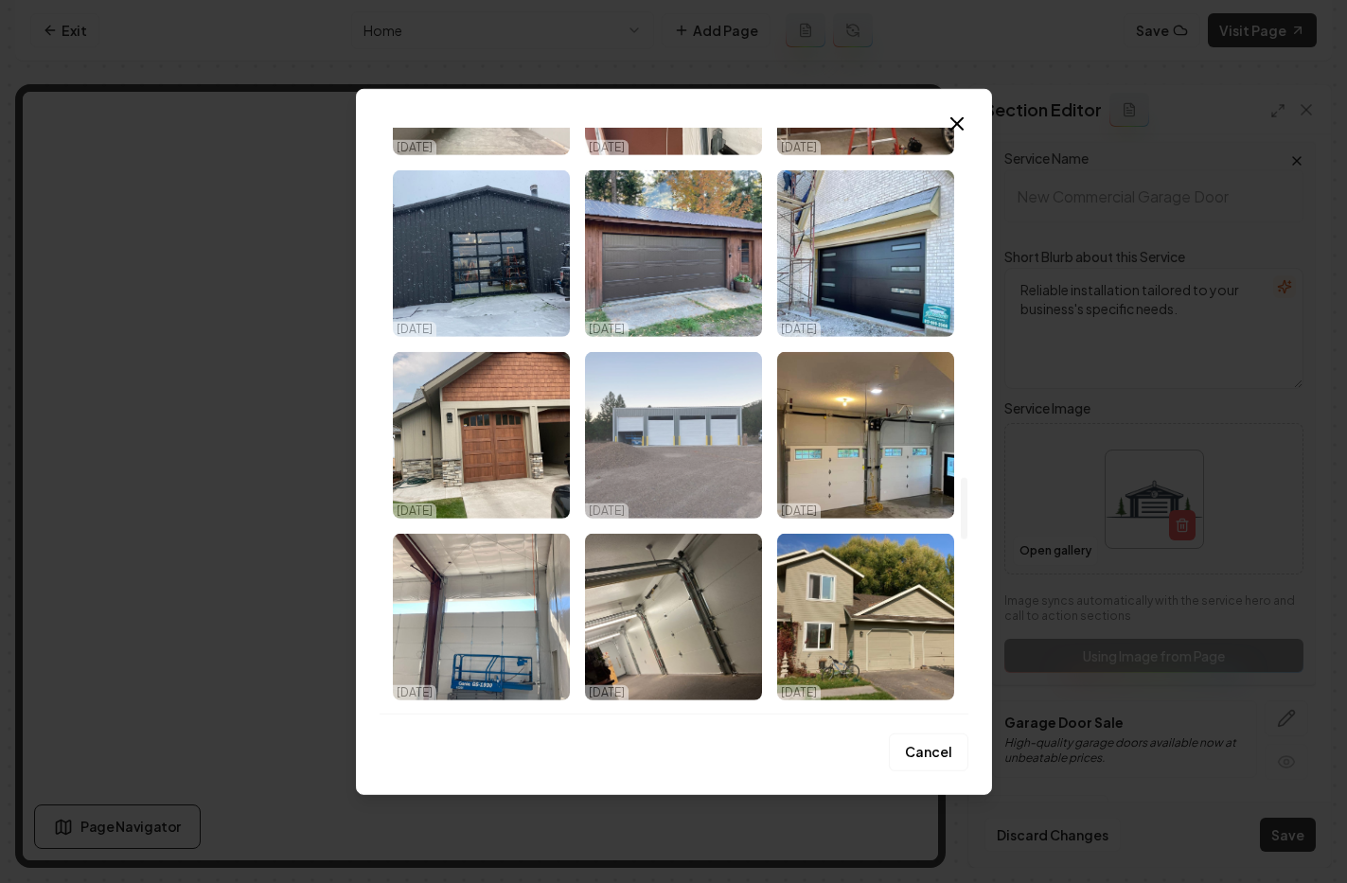
click at [635, 433] on img "Select image image_68dec4775c7cd75eb875aa51.jpeg" at bounding box center [673, 434] width 177 height 167
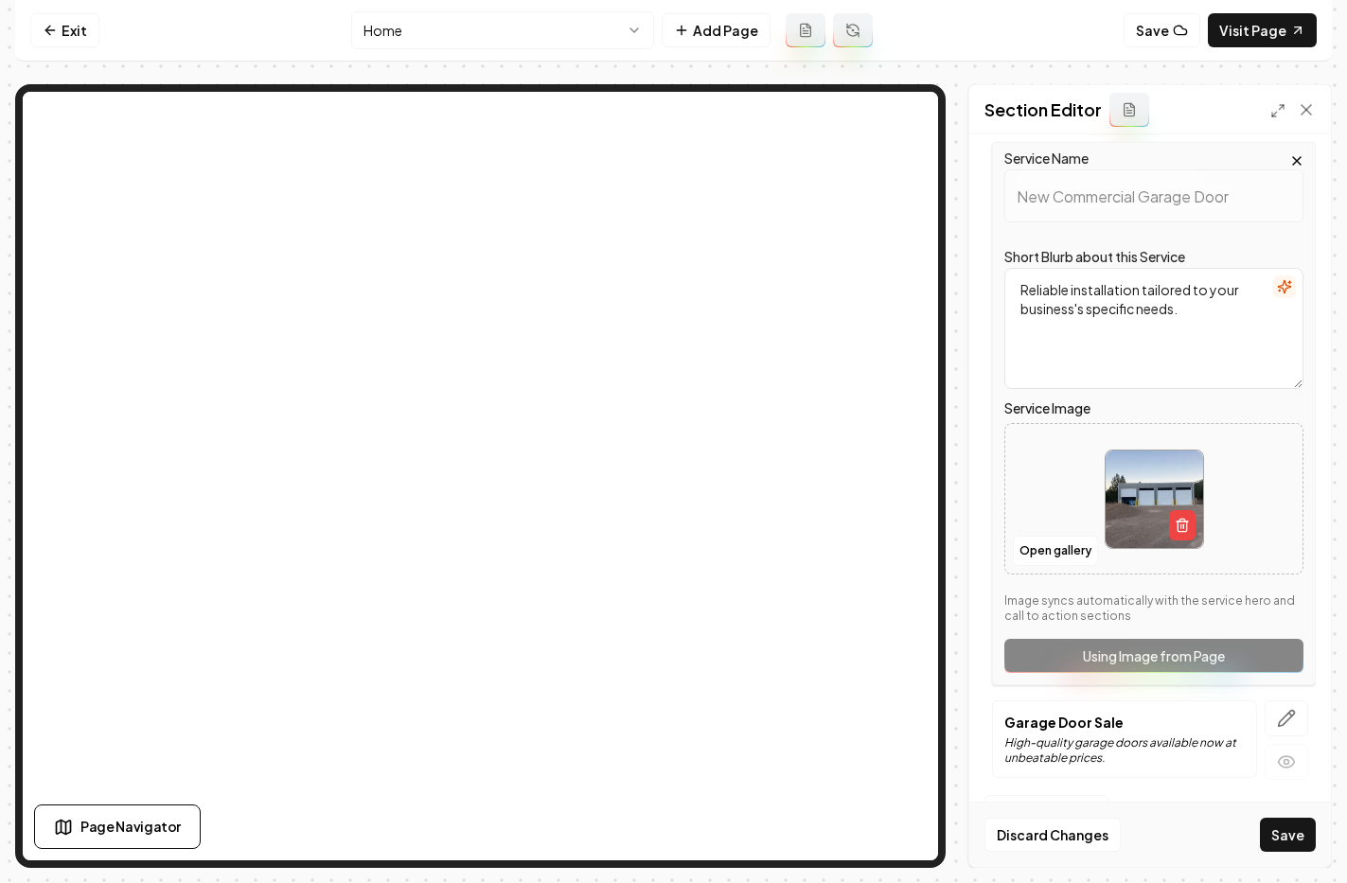
click at [1279, 826] on button "Save" at bounding box center [1288, 835] width 56 height 34
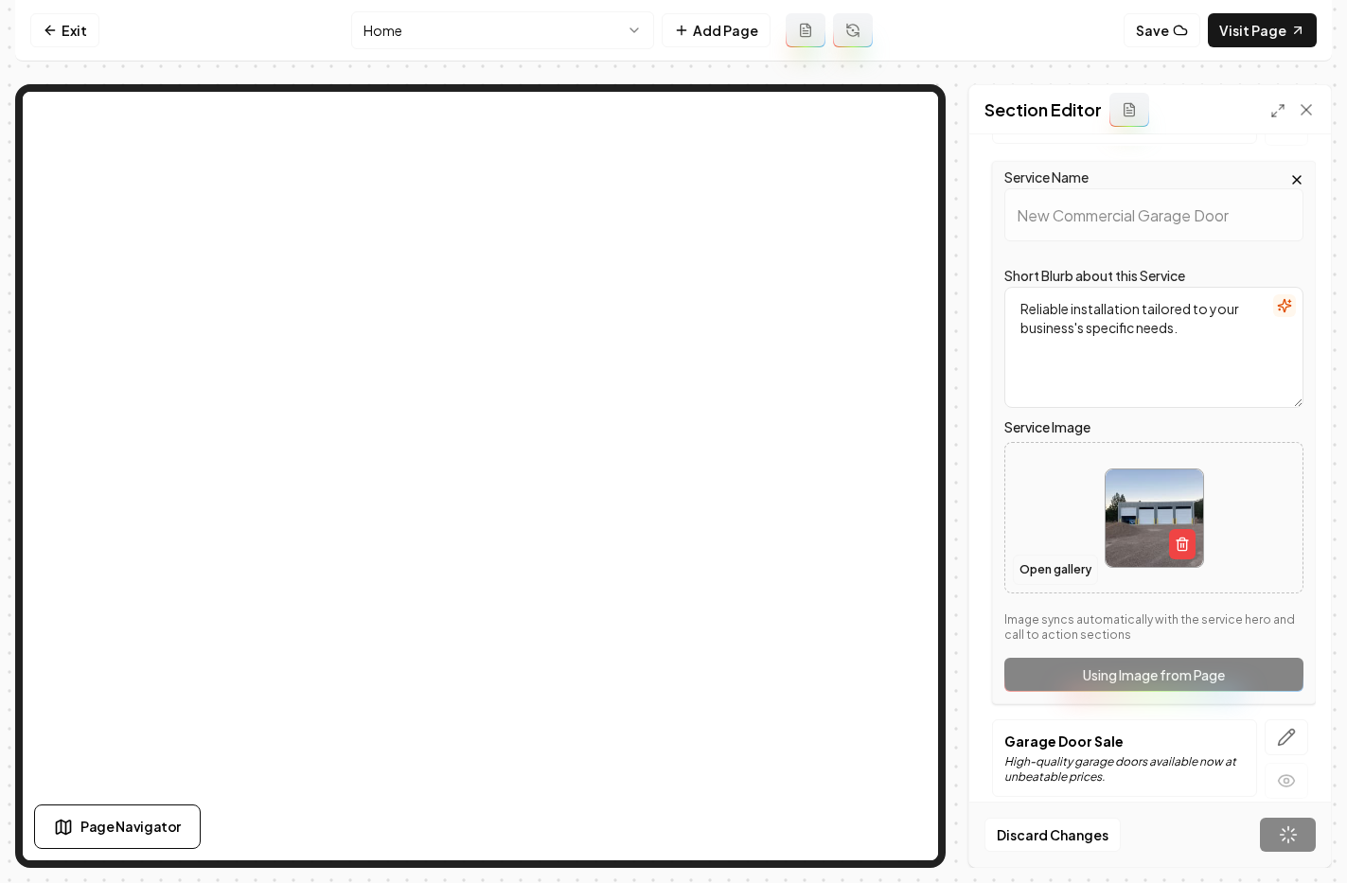
scroll to position [623, 0]
